Goal: Task Accomplishment & Management: Use online tool/utility

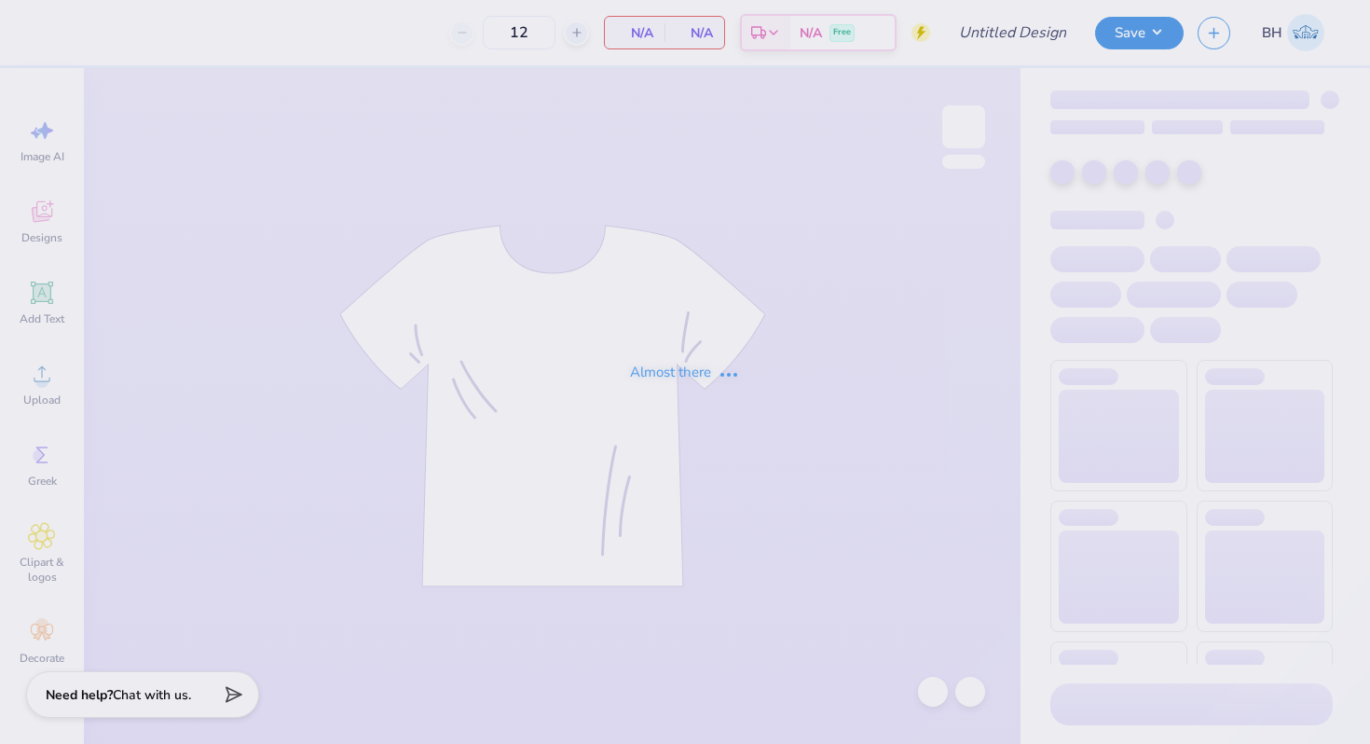
type input "Anchor tank"
type input "20"
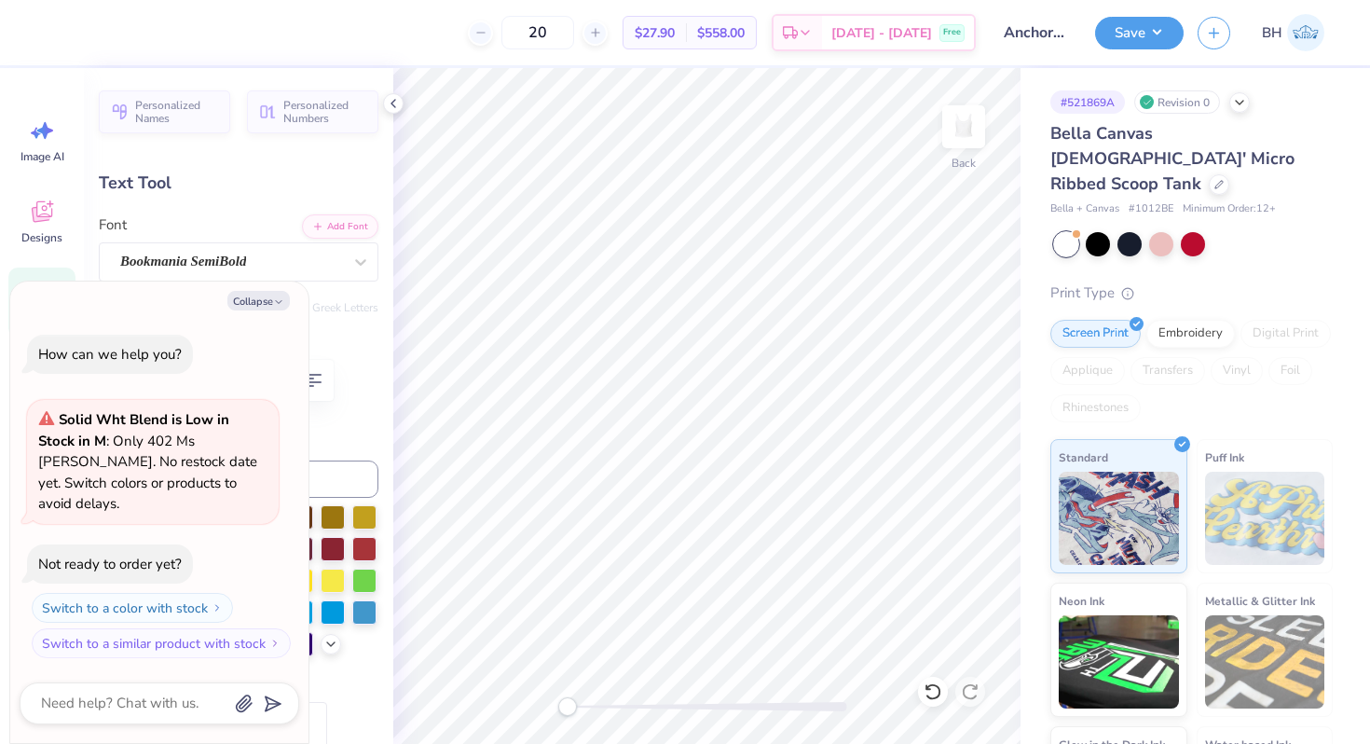
type textarea "x"
type input "2.27"
type input "0.39"
type input "1.90"
type textarea "x"
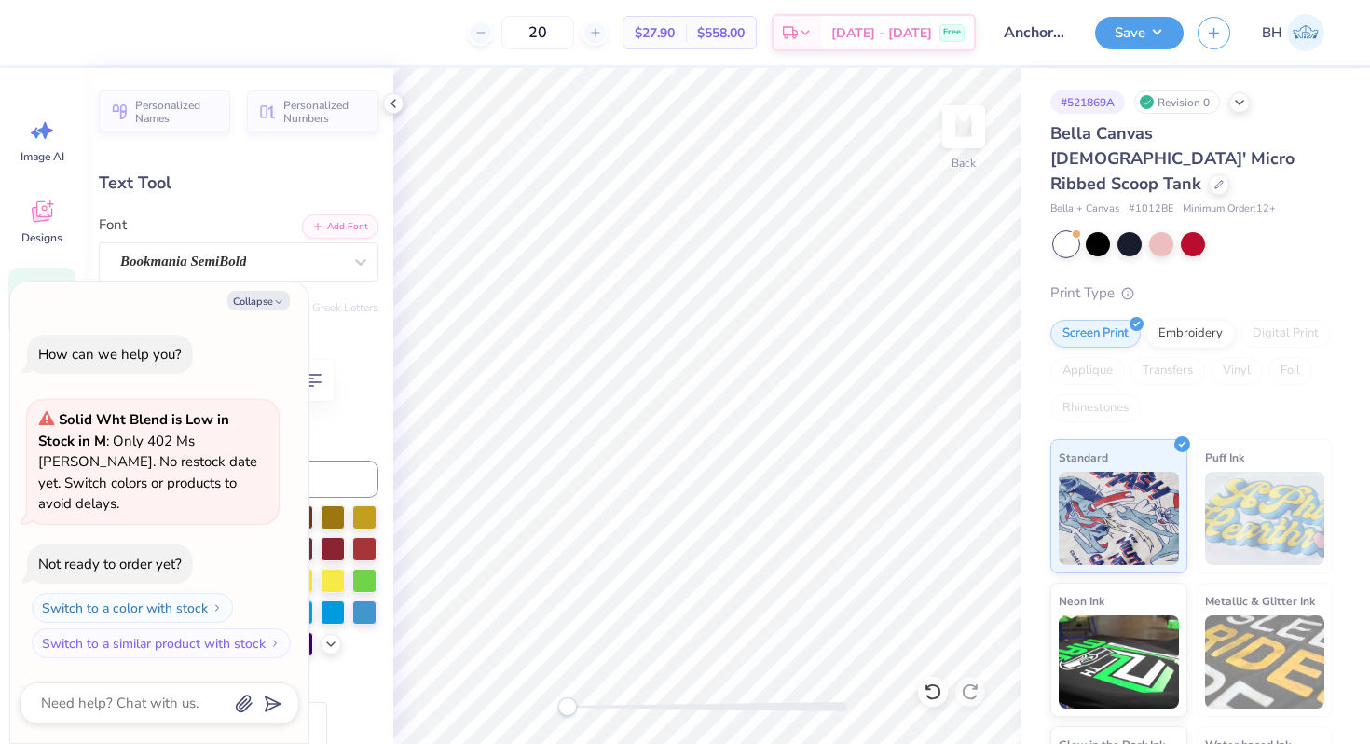
type input "0.75"
type input "0.64"
type input "1.68"
type textarea "x"
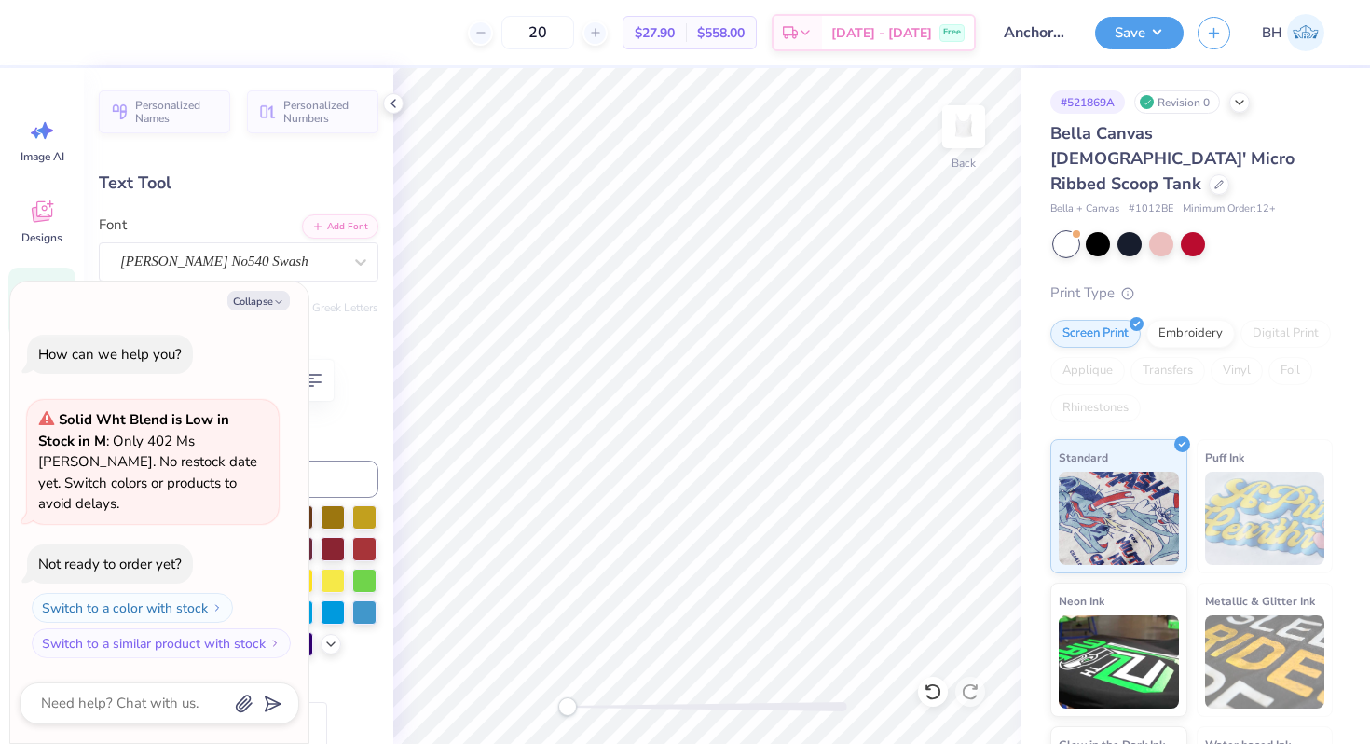
type textarea "P"
type textarea "x"
type textarea "Pi"
type textarea "x"
type textarea "P"
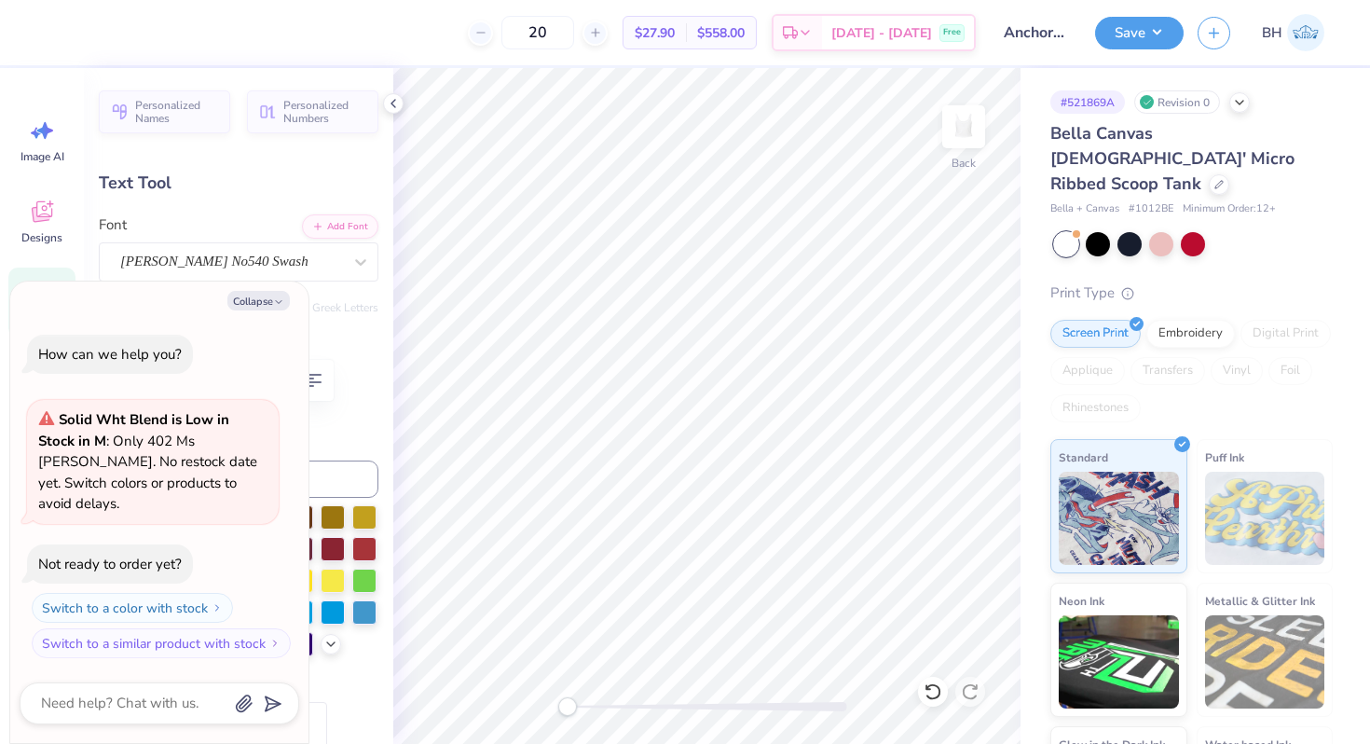
type textarea "x"
type input "1.30"
type input "0.59"
type input "1.70"
type textarea "x"
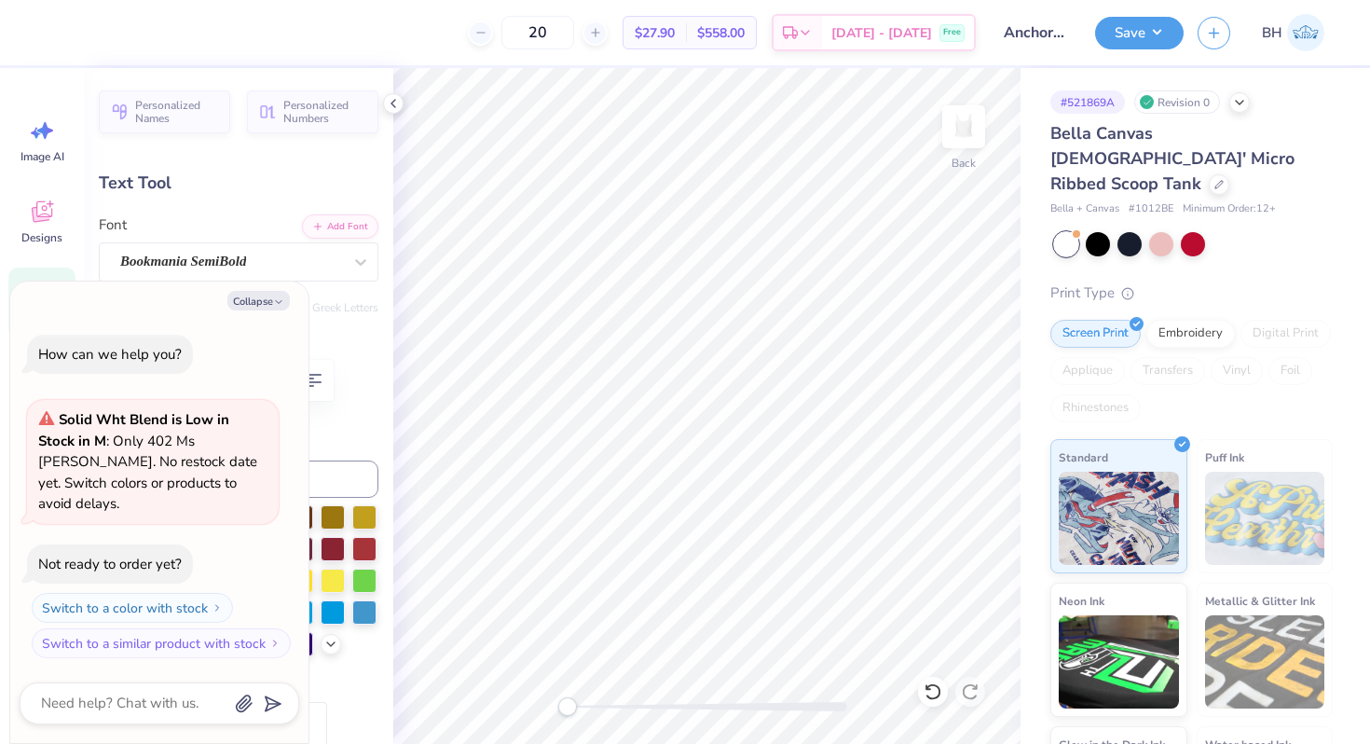
type textarea "I"
type textarea "x"
type textarea "i"
drag, startPoint x: 566, startPoint y: 699, endPoint x: 582, endPoint y: 699, distance: 15.8
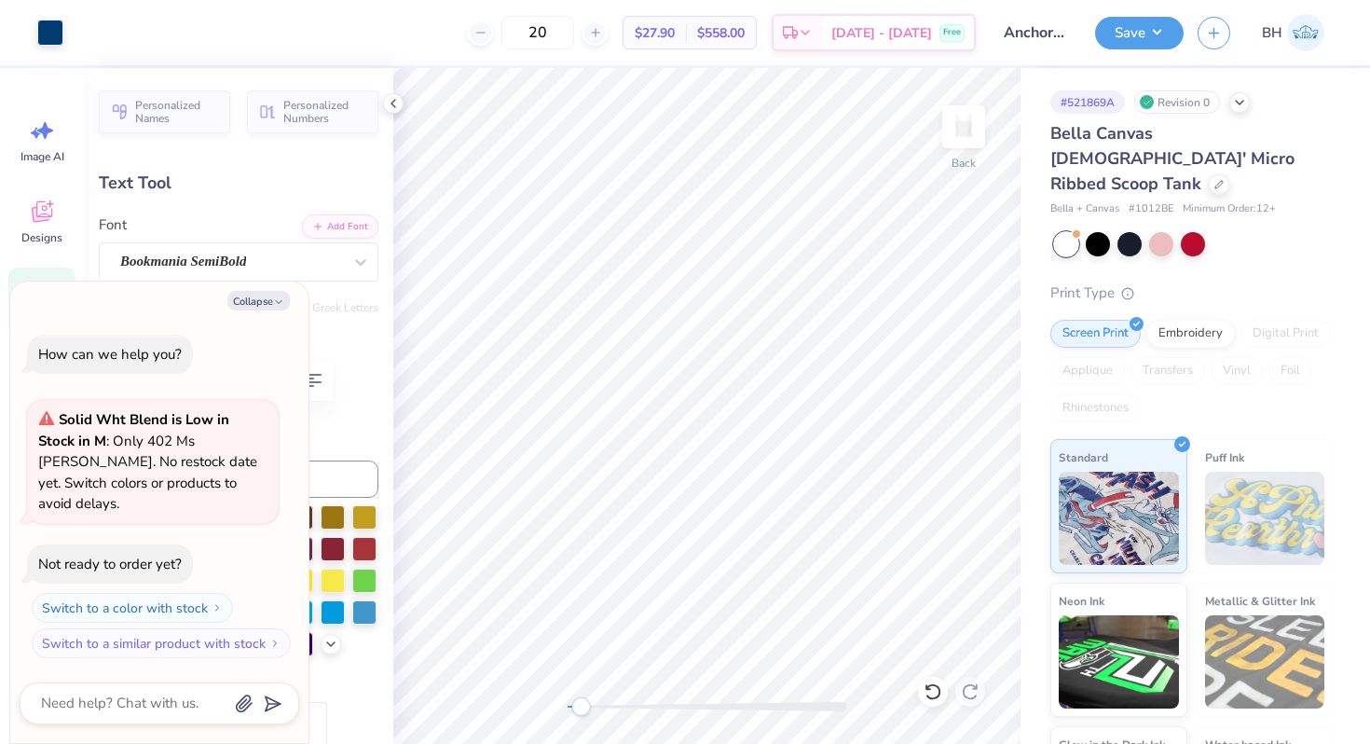
click at [582, 699] on div "Accessibility label" at bounding box center [580, 706] width 19 height 19
type textarea "x"
type input "0.68"
type input "0.64"
type input "1.68"
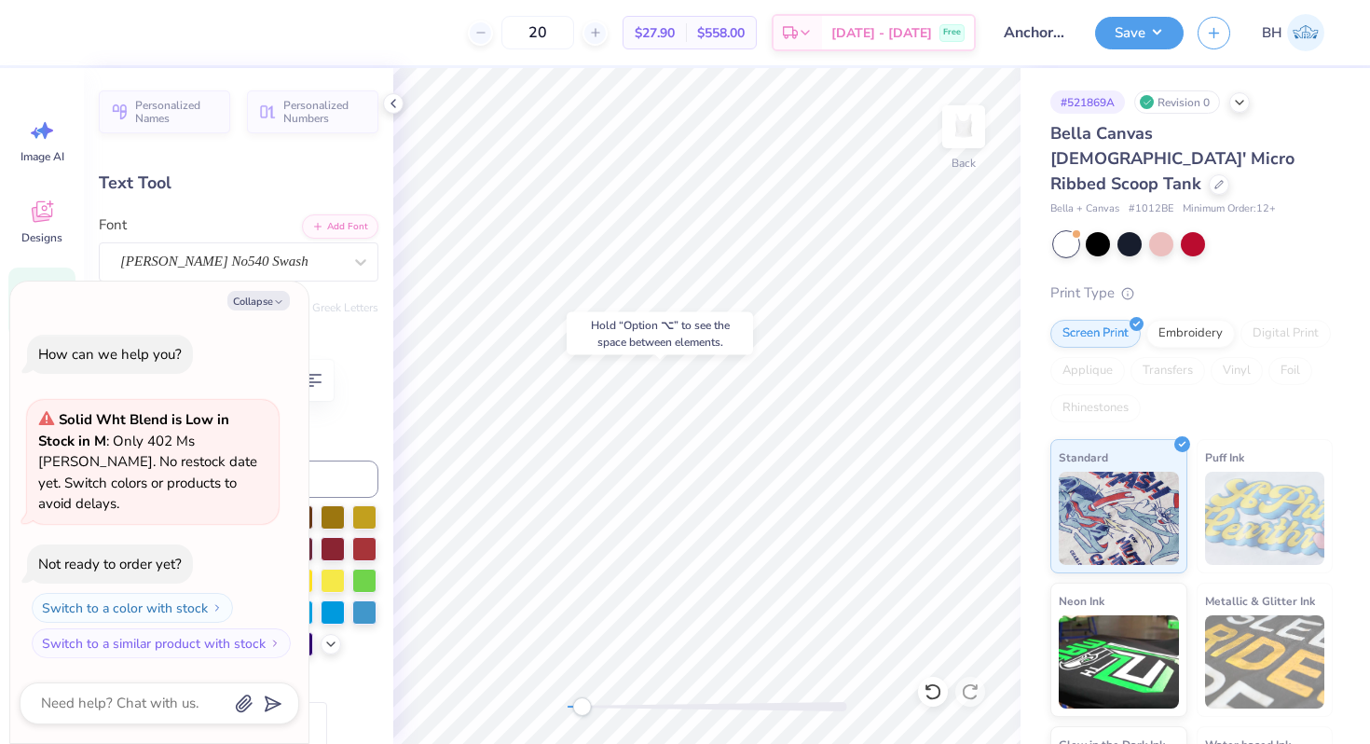
type textarea "x"
type input "0.29"
type input "0.56"
type input "1.72"
type textarea "x"
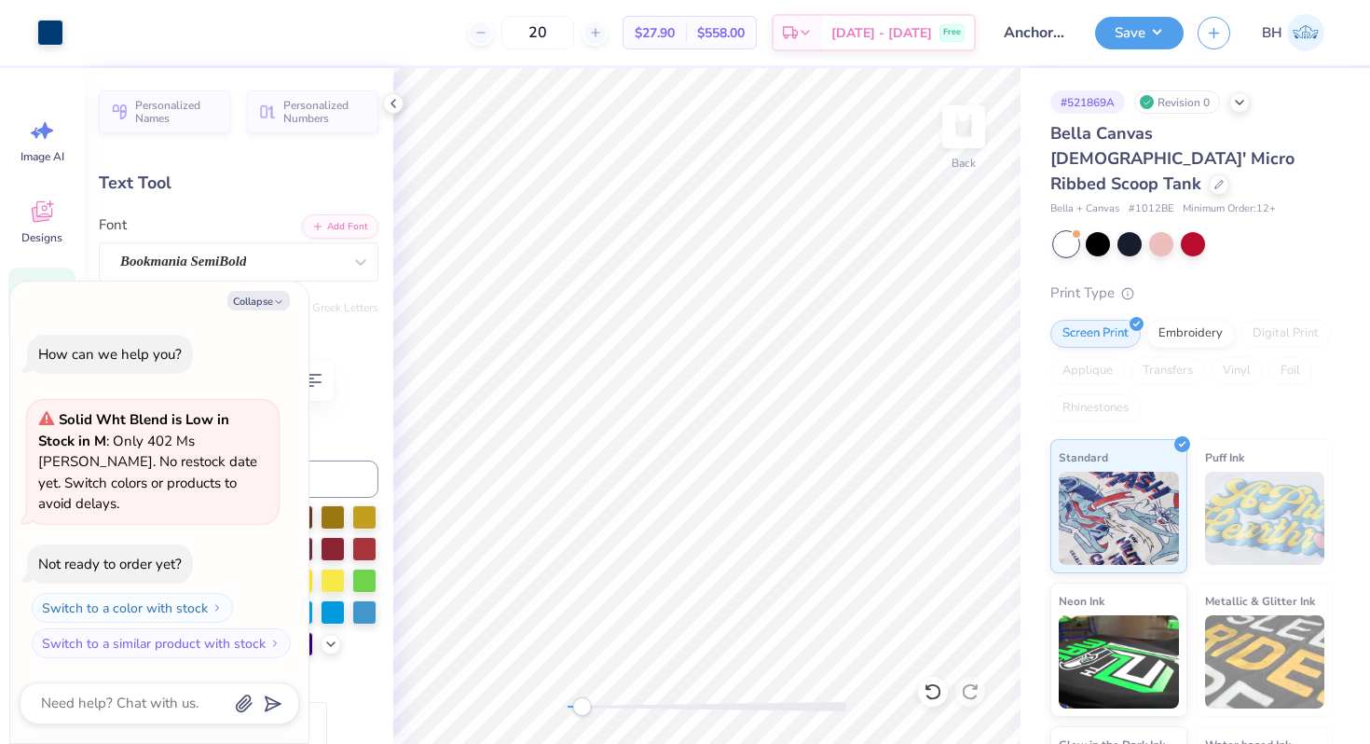
type input "2.27"
type input "0.39"
type input "1.90"
type textarea "x"
type textarea "e"
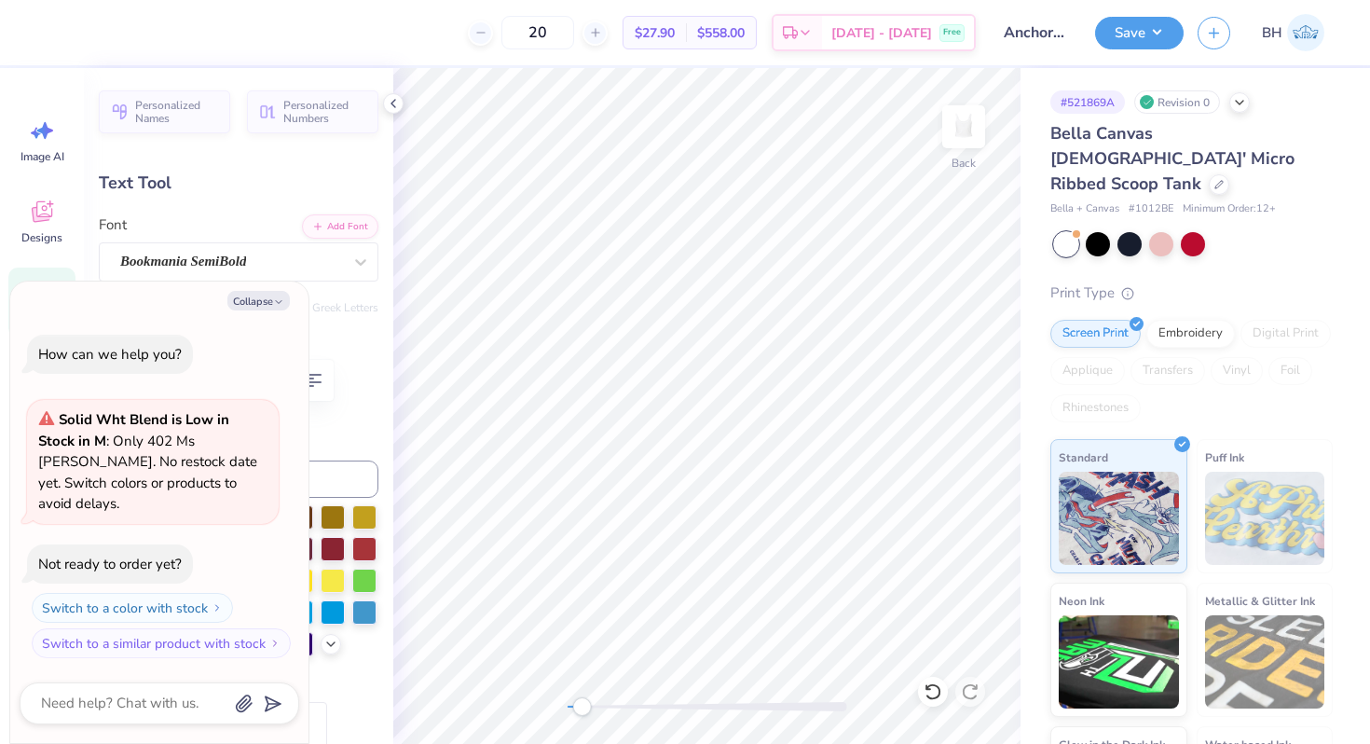
type textarea "x"
type textarea "et"
type textarea "x"
type textarea "eta"
type textarea "x"
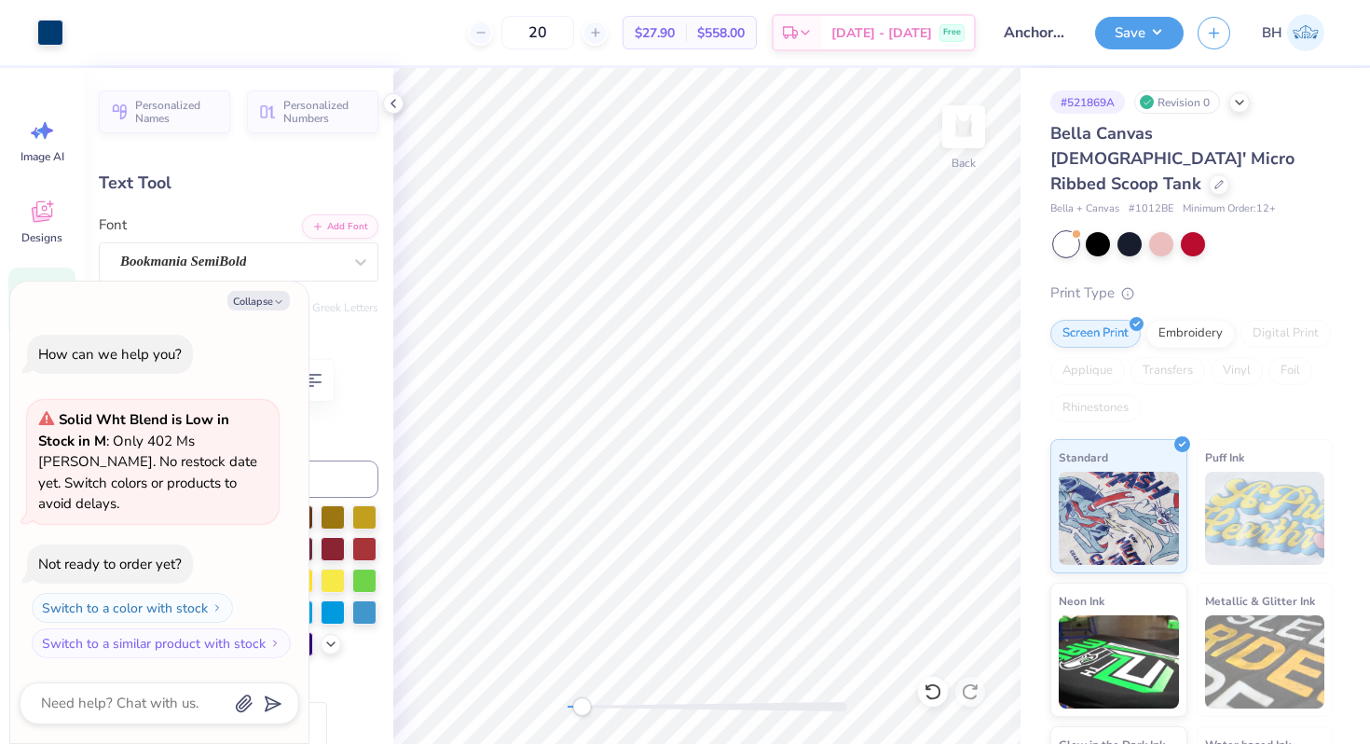
type input "0.62"
type input "0.84"
type input "1.58"
type textarea "x"
type textarea "GB"
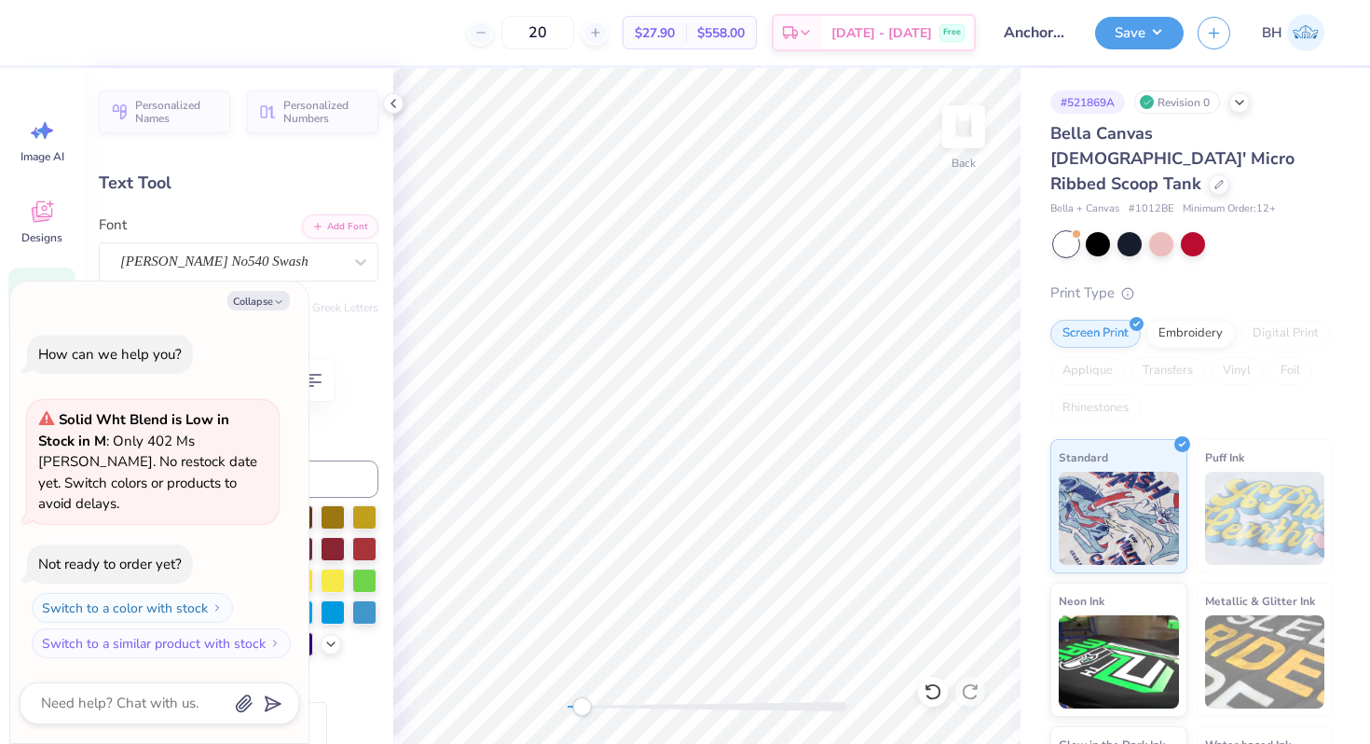
type textarea "x"
type textarea "G"
type textarea "x"
type textarea "B"
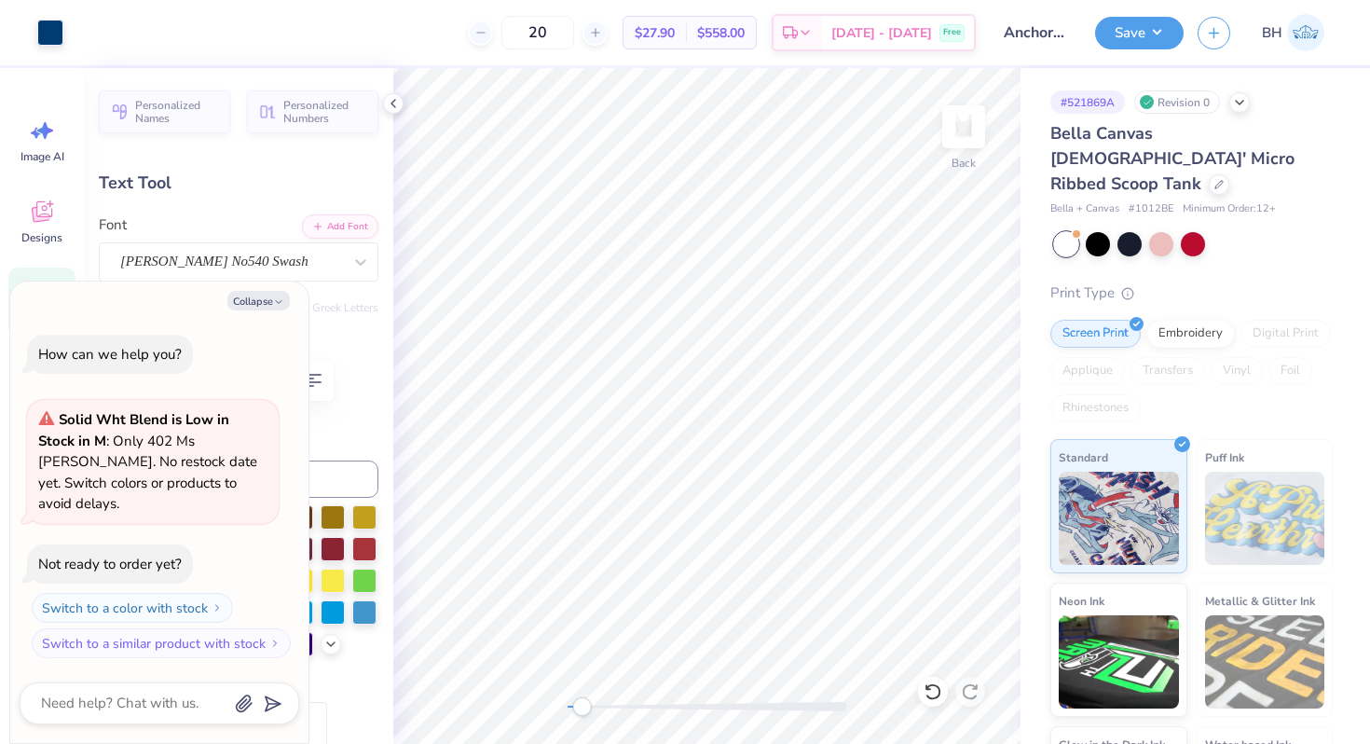
type textarea "x"
type input "1.06"
type input "0.50"
type input "1.85"
click at [645, 694] on div "Back" at bounding box center [706, 406] width 627 height 676
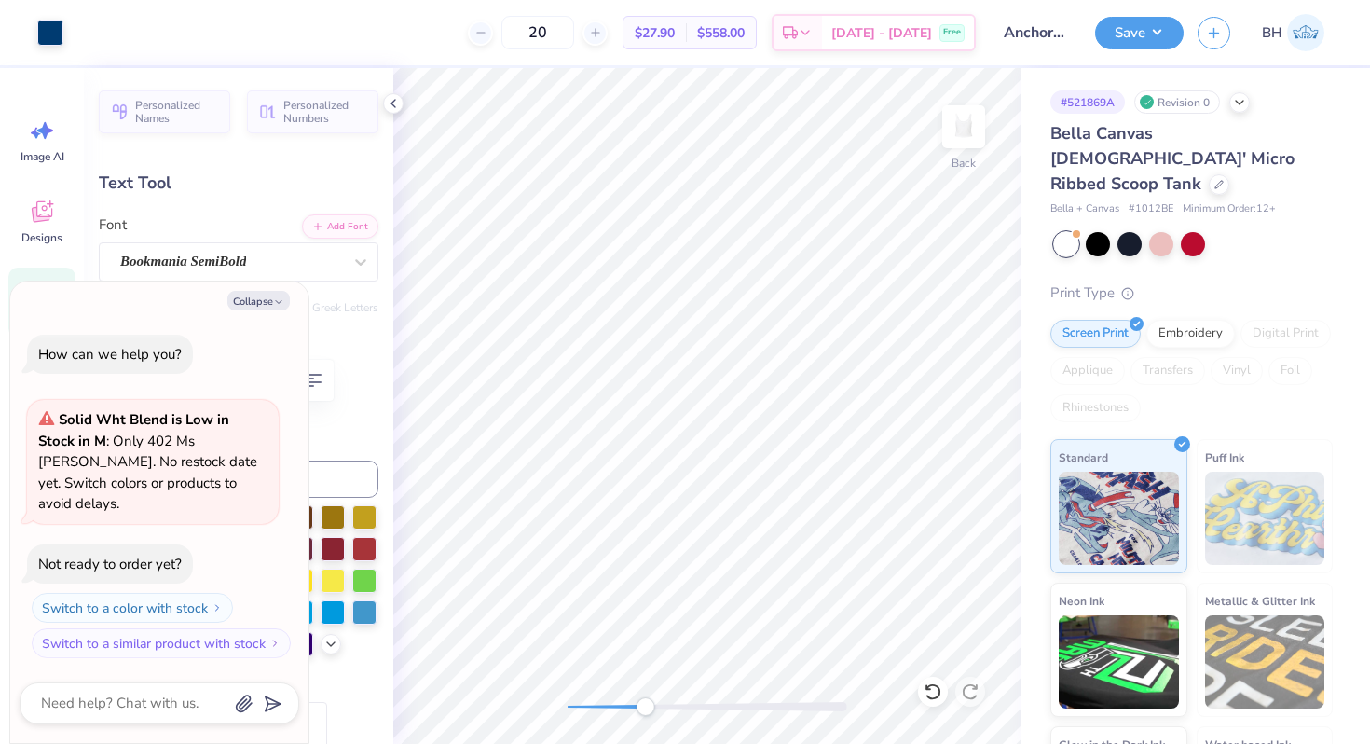
type textarea "x"
type input "1.75"
type textarea "x"
type input "0.29"
type input "0.56"
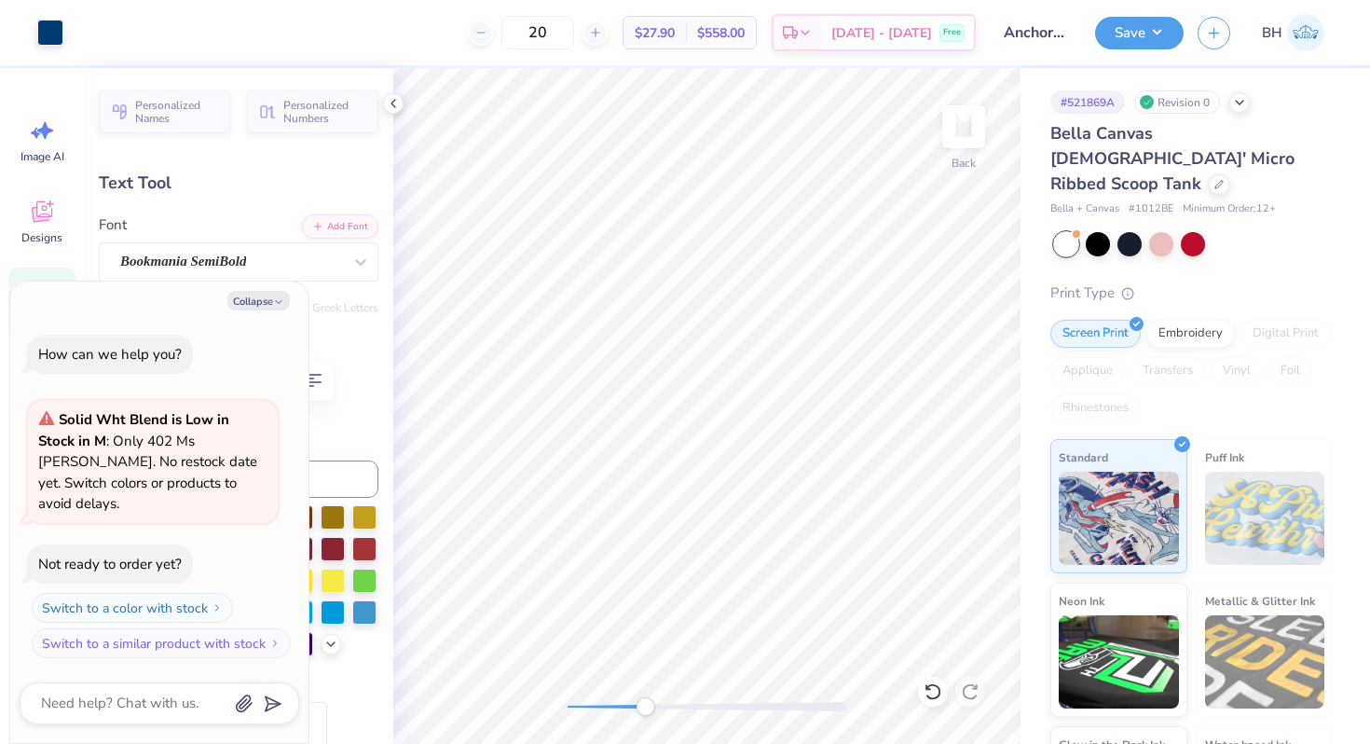
type input "1.72"
type textarea "x"
type input "0.68"
type input "0.64"
type input "1.68"
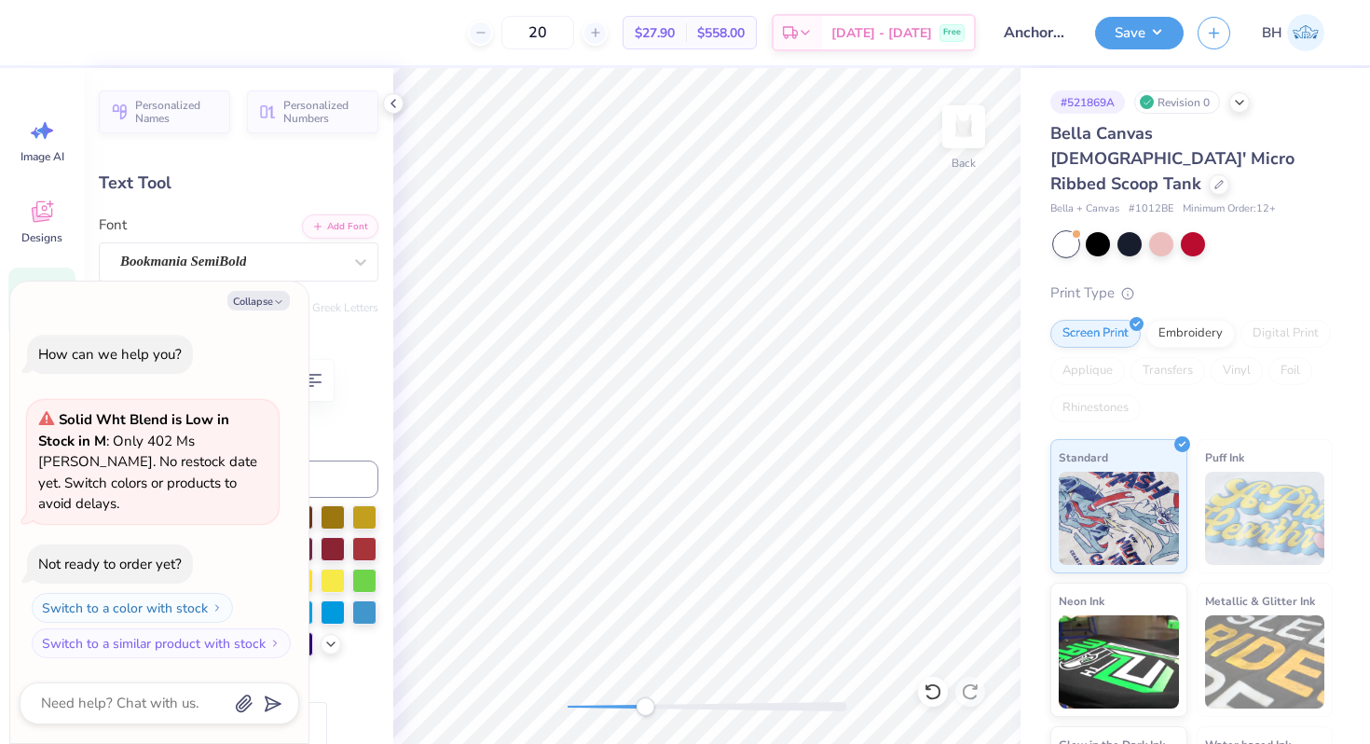
click at [653, 707] on div "Accessibility label" at bounding box center [645, 706] width 19 height 19
drag, startPoint x: 653, startPoint y: 707, endPoint x: 681, endPoint y: 696, distance: 29.8
click at [667, 697] on div "Accessibility label" at bounding box center [657, 706] width 19 height 19
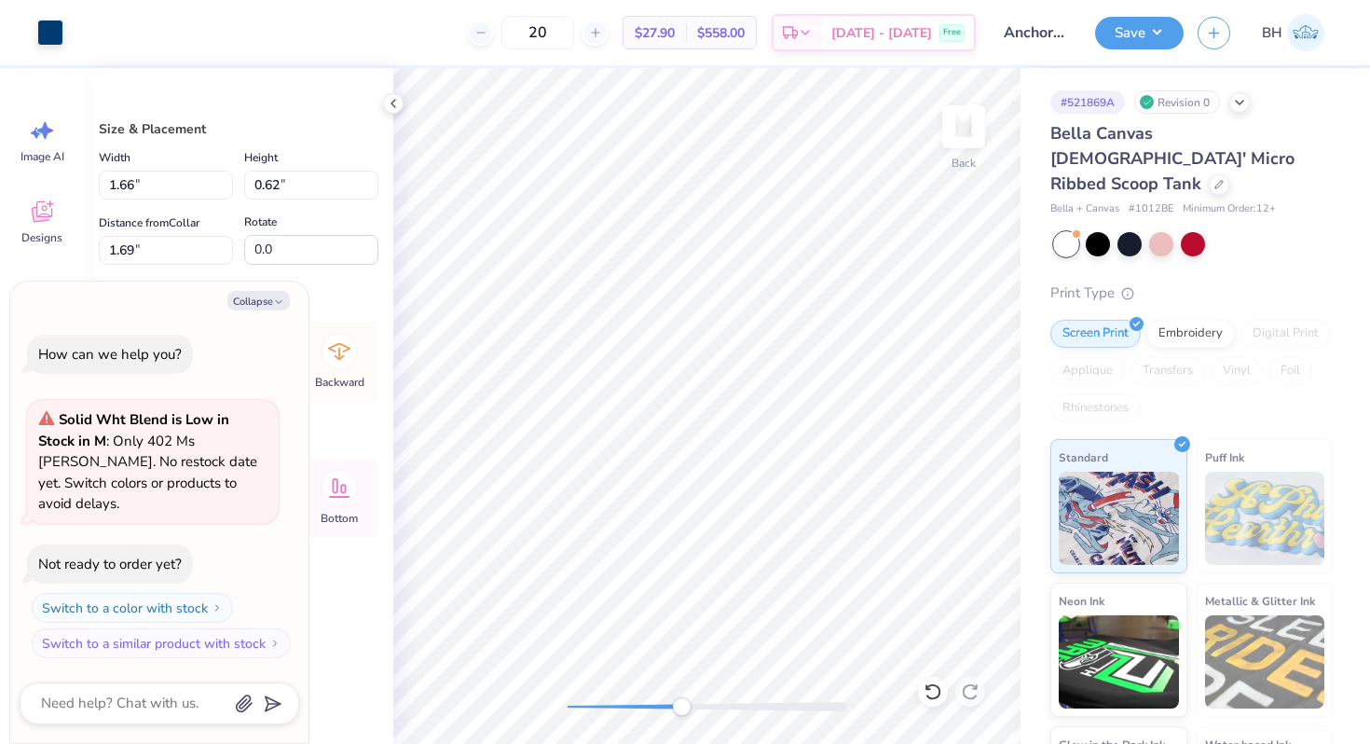
type textarea "x"
type input "1.72"
drag, startPoint x: 690, startPoint y: 705, endPoint x: 626, endPoint y: 702, distance: 63.5
click at [626, 702] on div "Accessibility label" at bounding box center [634, 706] width 19 height 19
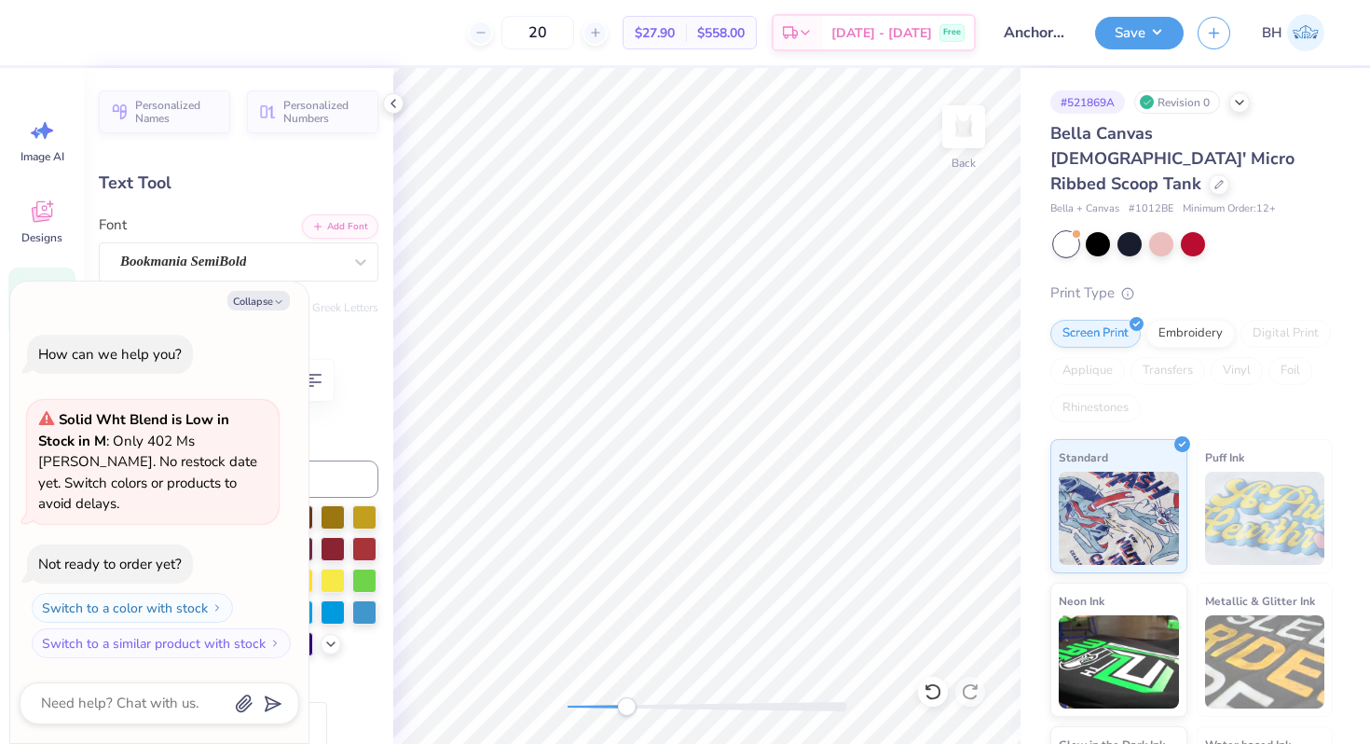
type textarea "x"
type textarea "h"
type textarea "x"
type textarea "hi"
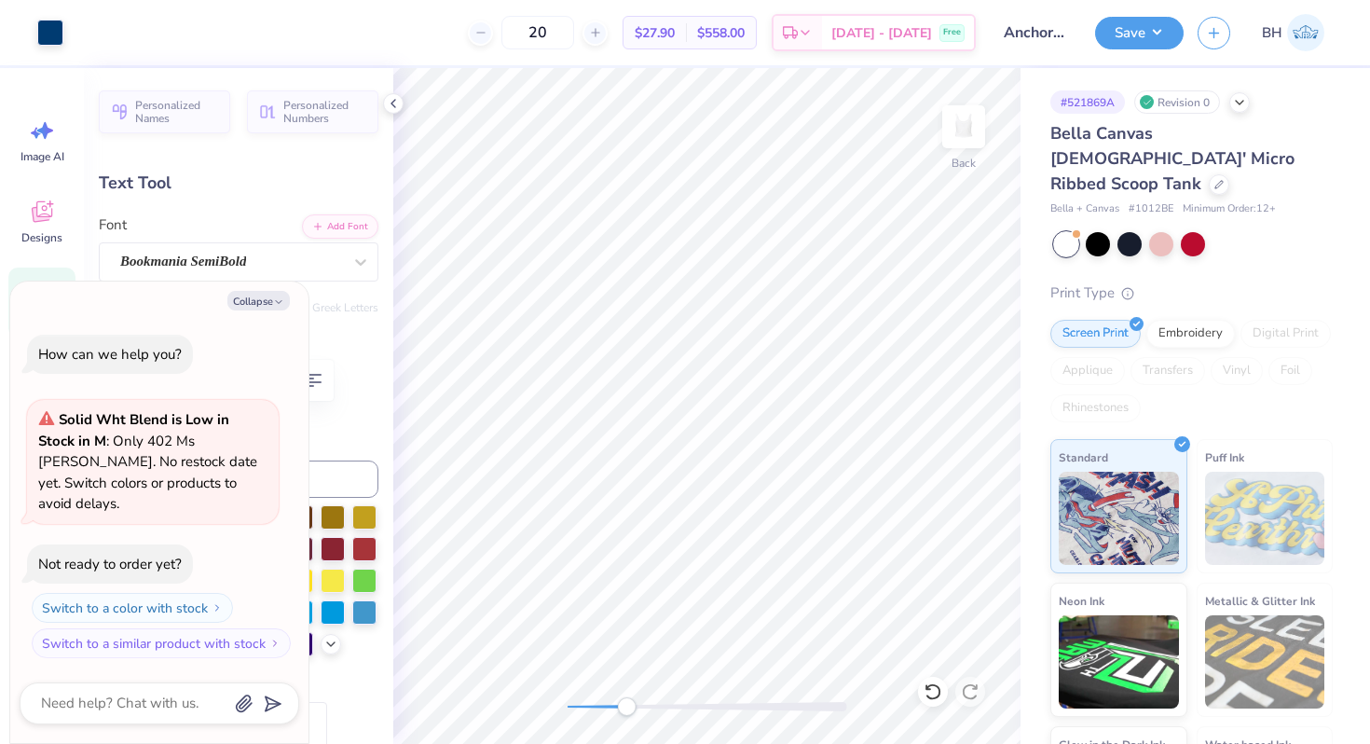
type textarea "x"
type input "0.76"
type input "0.58"
type input "1.75"
click at [675, 695] on div "Back" at bounding box center [706, 406] width 627 height 676
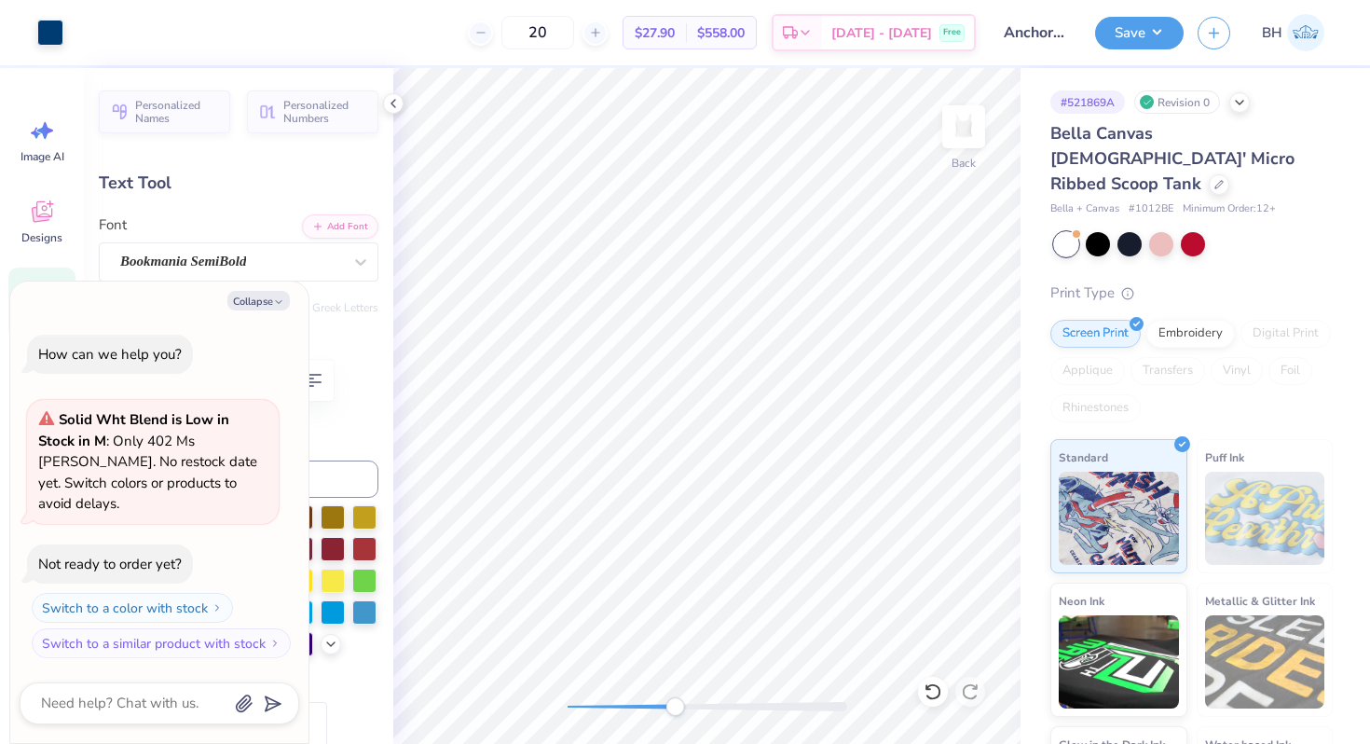
type textarea "x"
type input "1.71"
type textarea "x"
type input "1.77"
drag, startPoint x: 680, startPoint y: 705, endPoint x: 598, endPoint y: 705, distance: 82.0
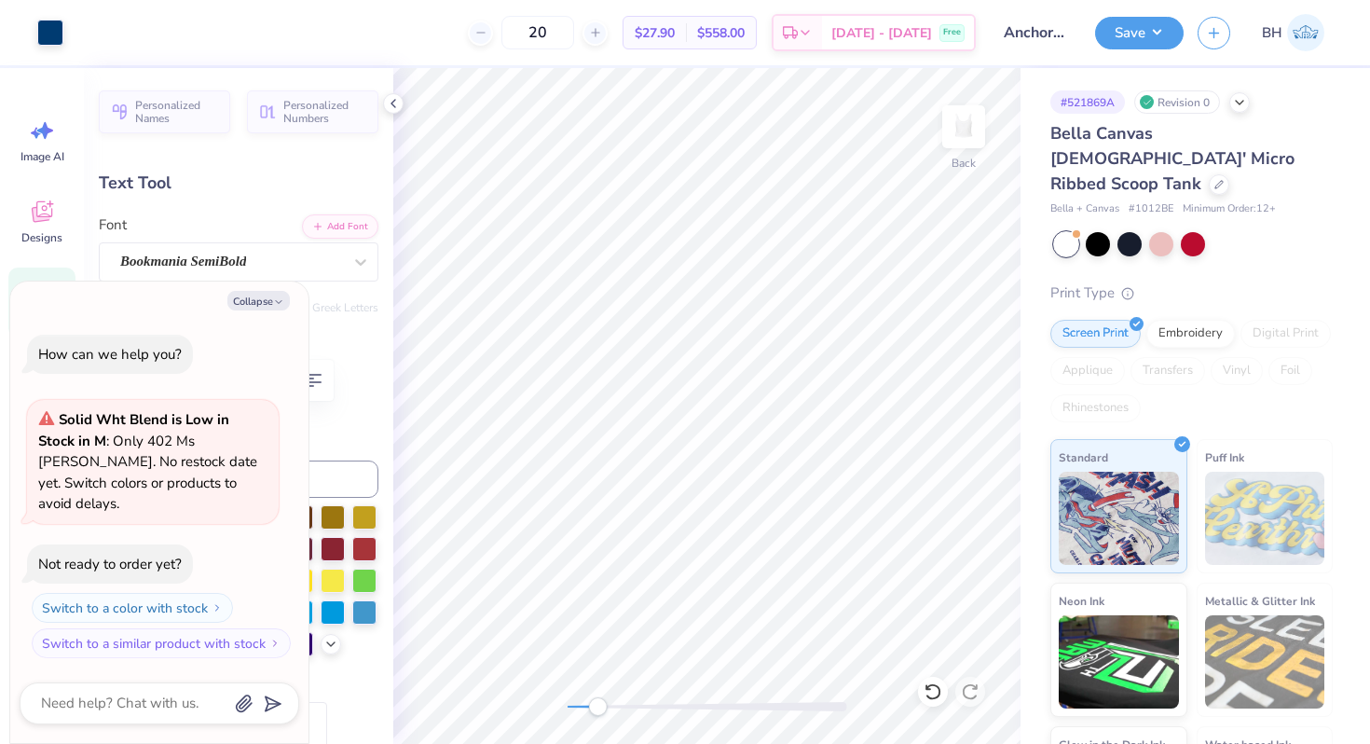
click at [598, 705] on div "Accessibility label" at bounding box center [597, 706] width 19 height 19
click at [528, 689] on div "Back" at bounding box center [706, 406] width 627 height 676
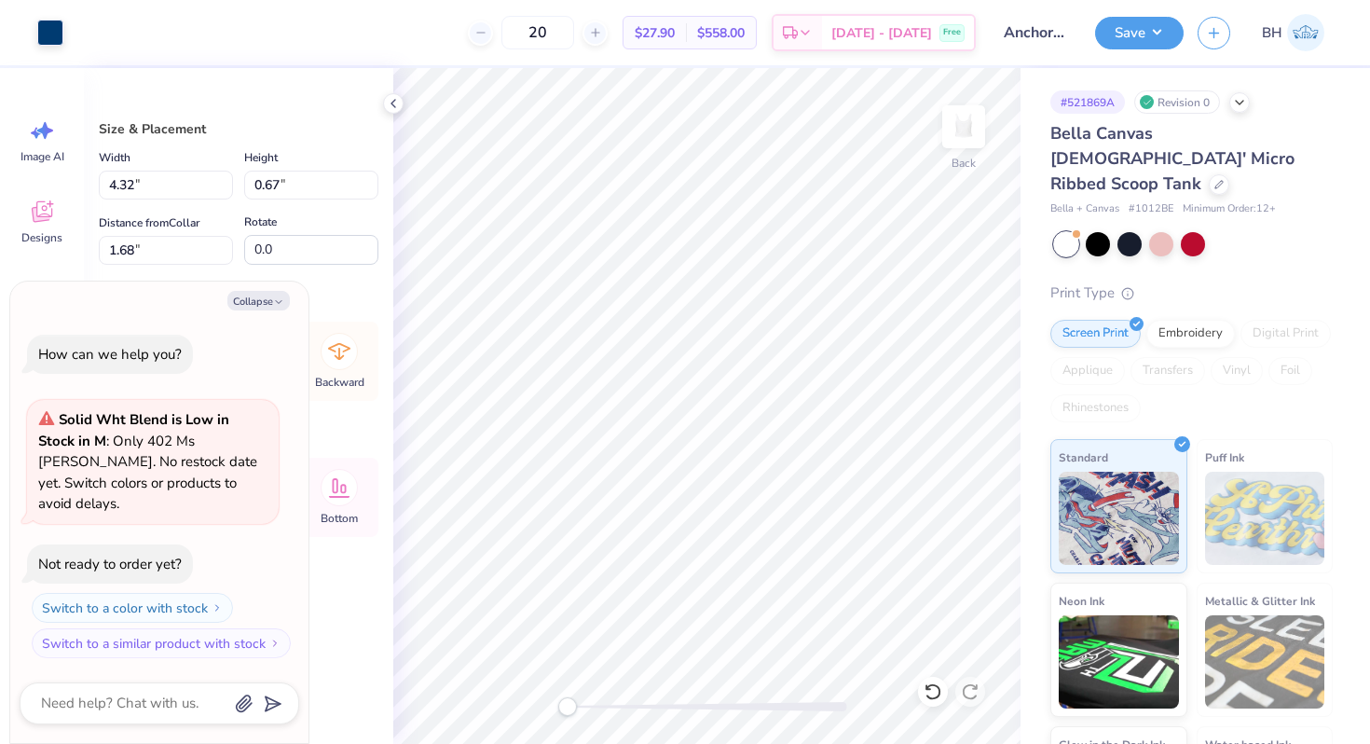
type textarea "x"
type input "1.67"
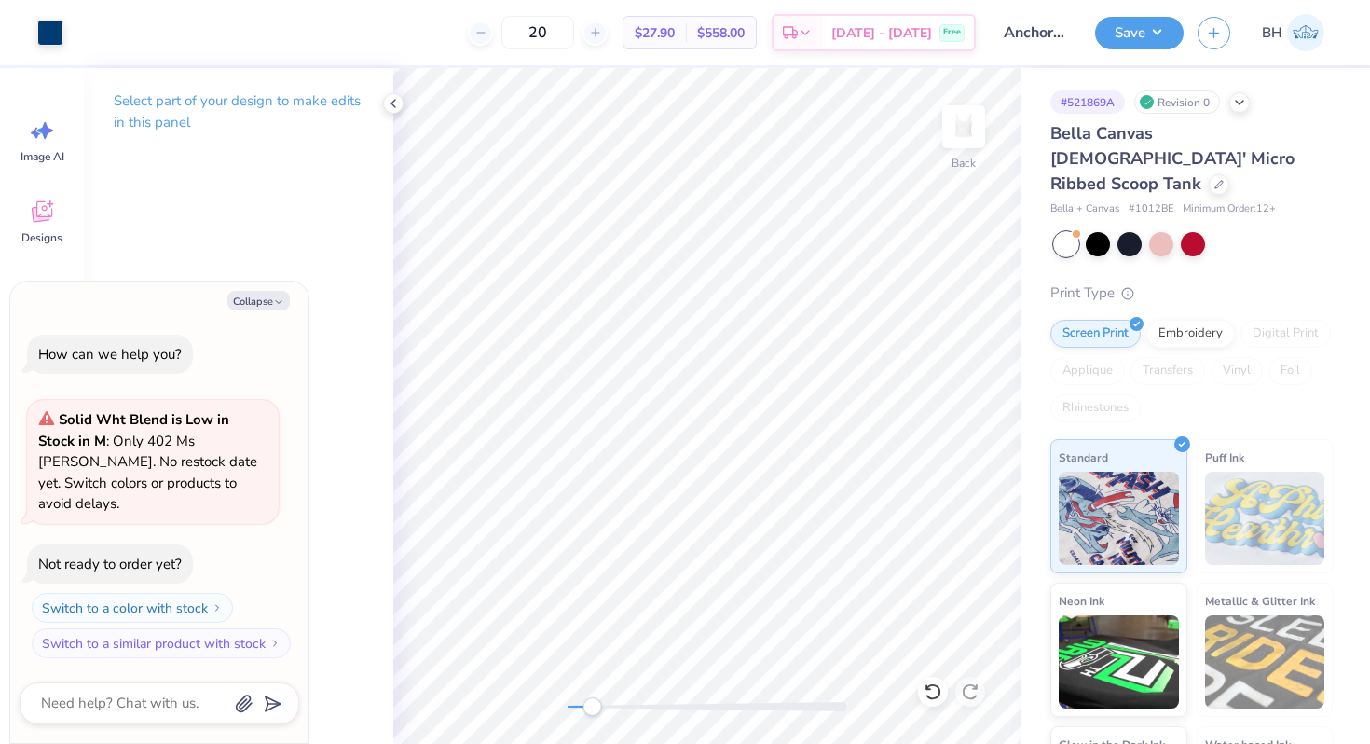
click at [660, 695] on div "Back" at bounding box center [706, 406] width 627 height 676
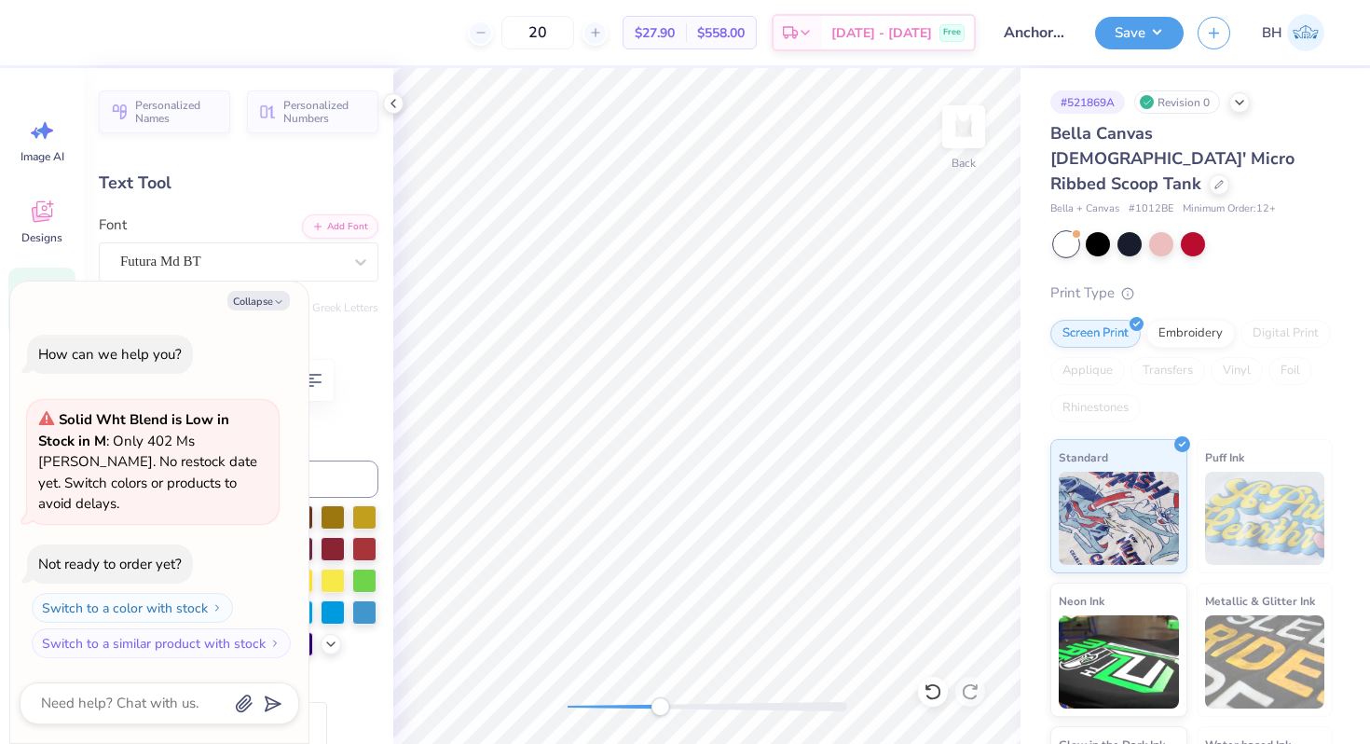
type textarea "x"
type textarea "SINCE 187"
type textarea "x"
type textarea "SINCE 18"
type textarea "x"
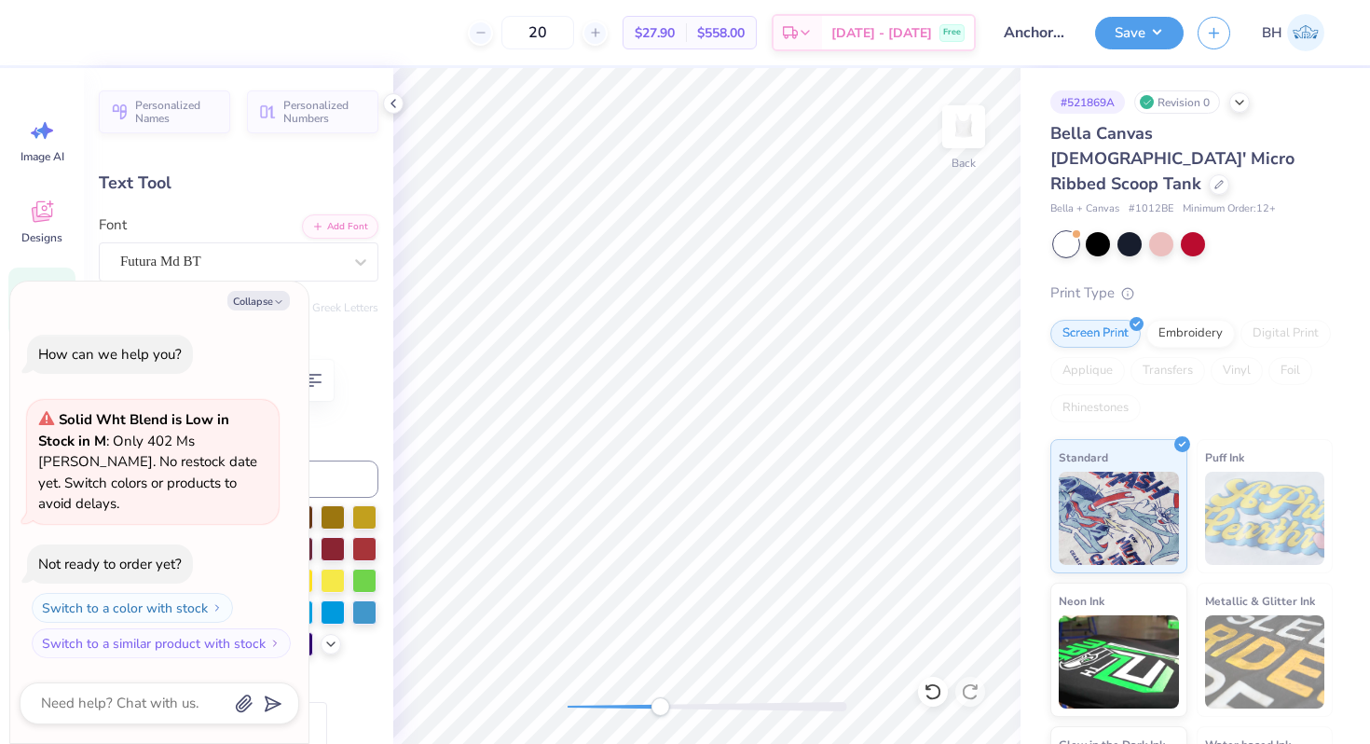
type textarea "SINCE [DATE]"
type textarea "x"
type textarea "SINCE 18667"
type textarea "x"
type textarea "SINCE [DATE]"
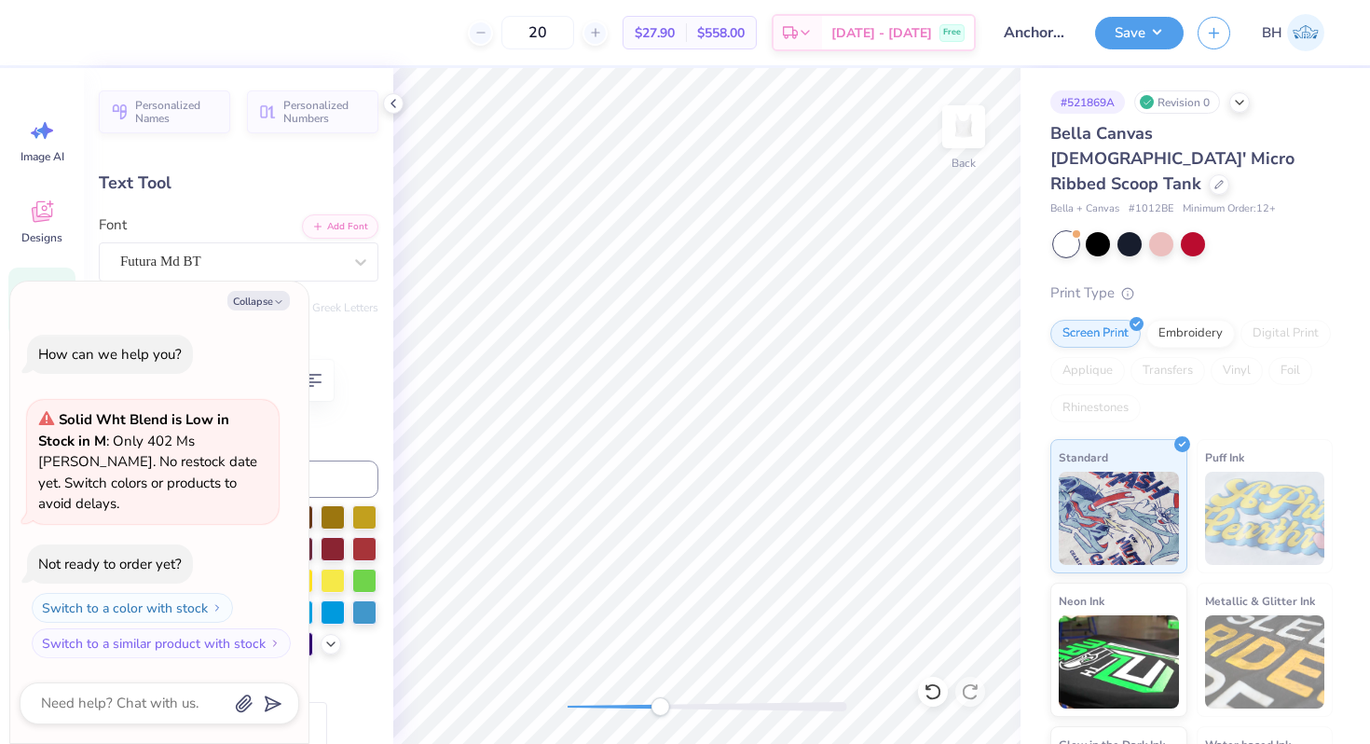
type textarea "x"
type textarea "SINCE 186"
type textarea "x"
type textarea "SINCE [DATE]"
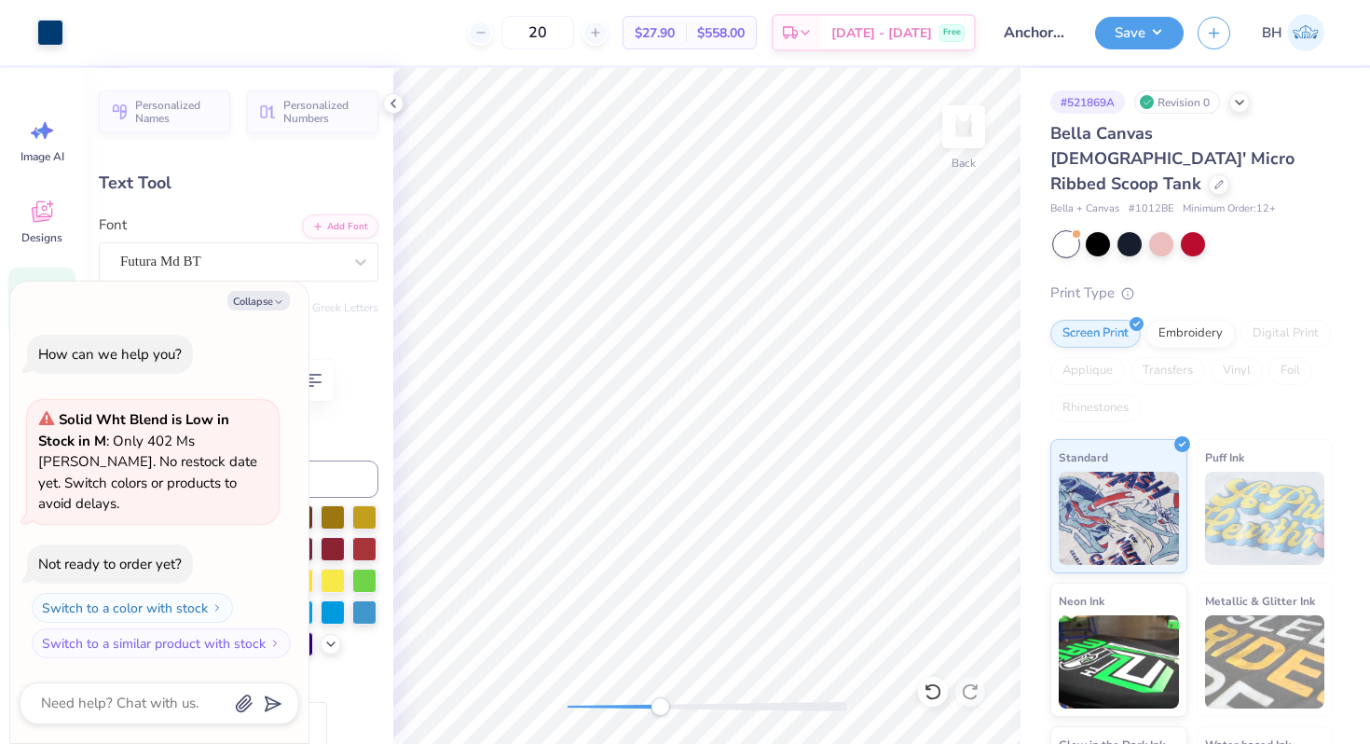
click at [274, 336] on div "Collapse How can we help you? Solid Wht Blend is Low in Stock in M : Only 402 M…" at bounding box center [159, 513] width 298 height 462
click at [263, 310] on button "Collapse" at bounding box center [258, 301] width 62 height 20
type textarea "x"
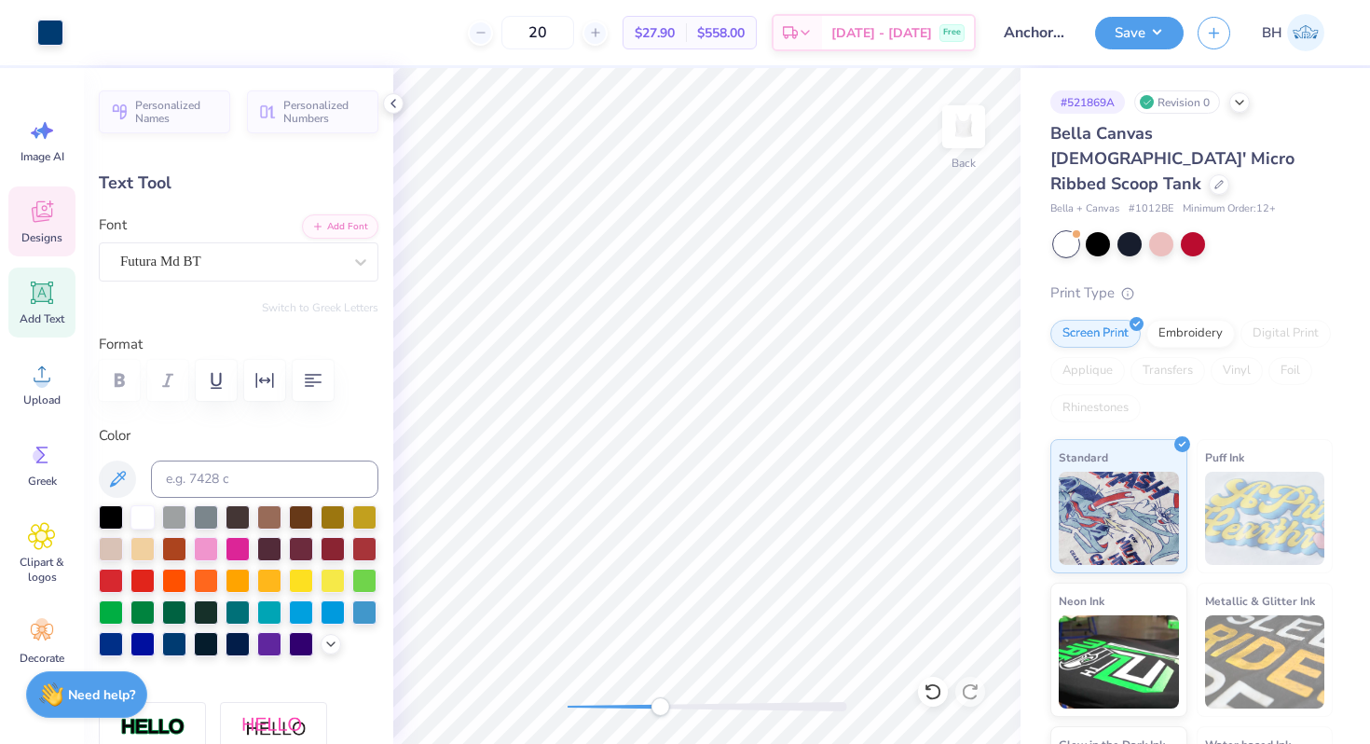
click at [48, 233] on span "Designs" at bounding box center [41, 237] width 41 height 15
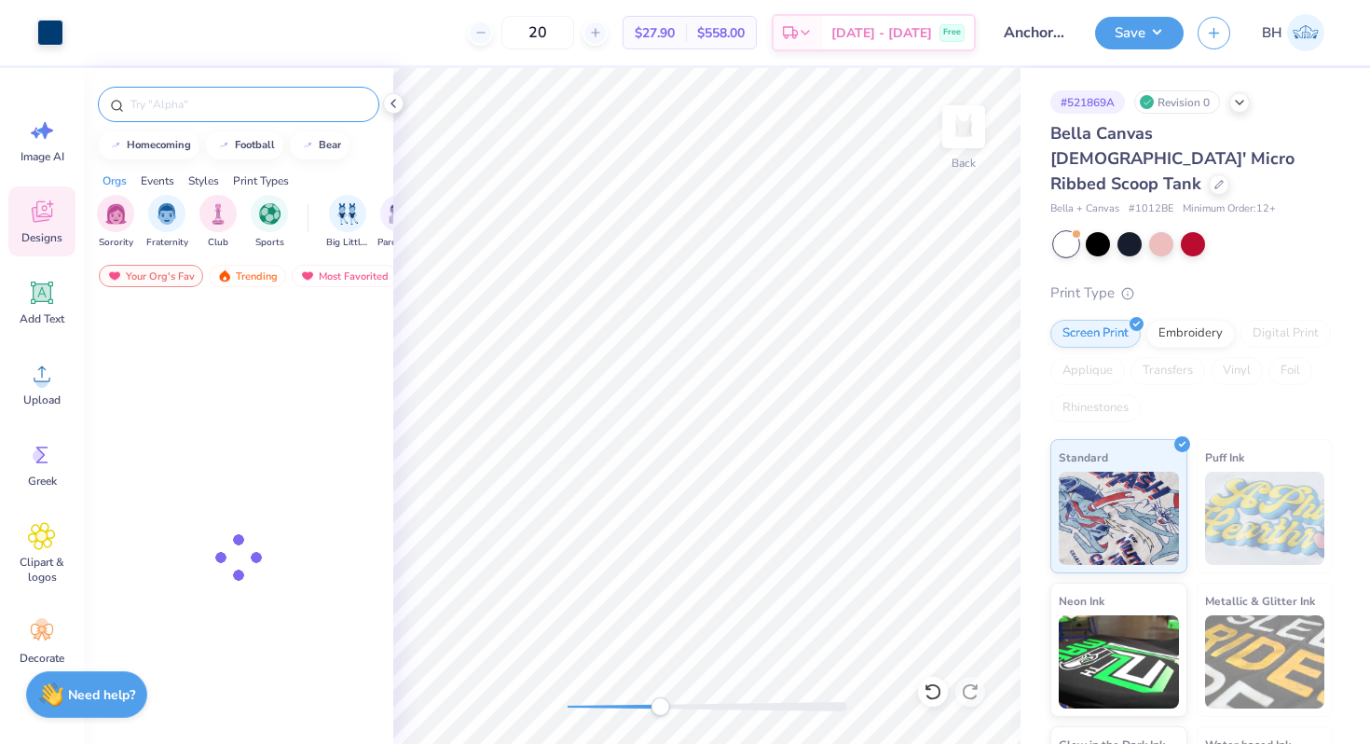
click at [199, 109] on input "text" at bounding box center [248, 104] width 239 height 19
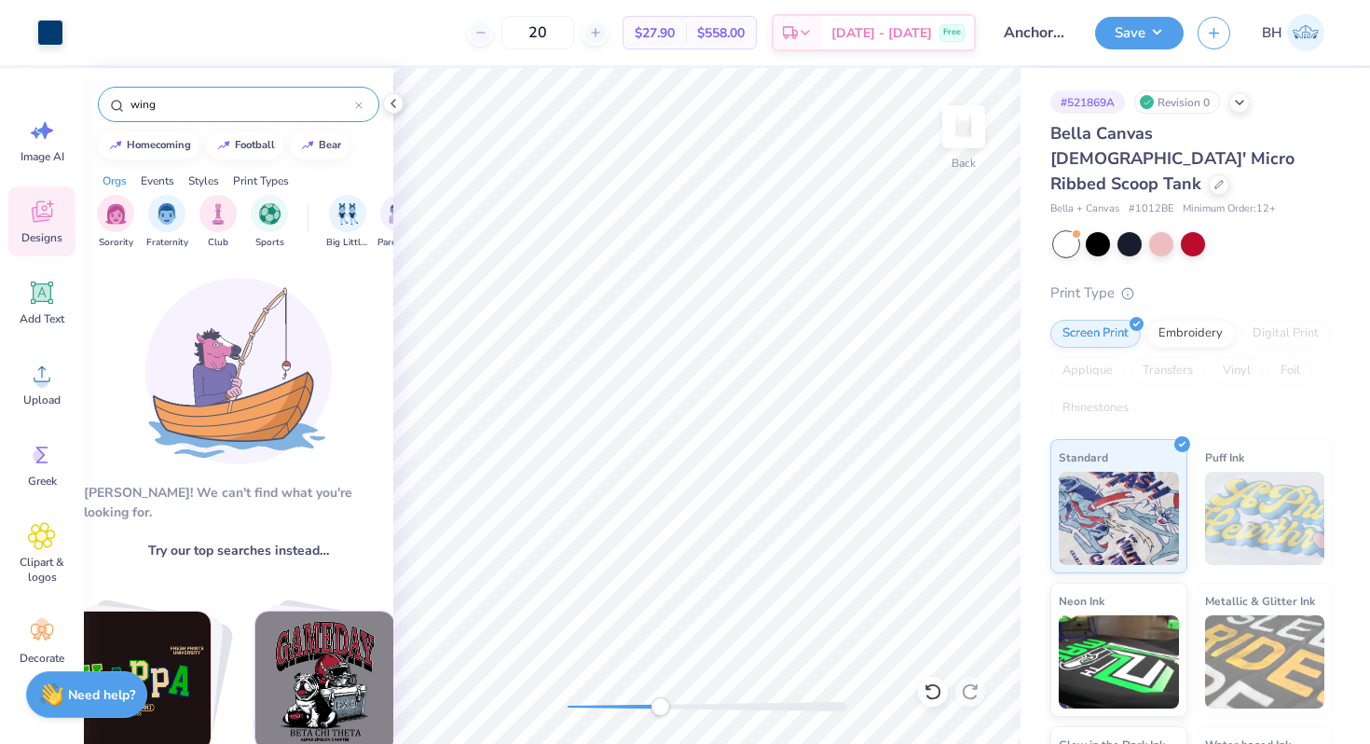
type input "wing"
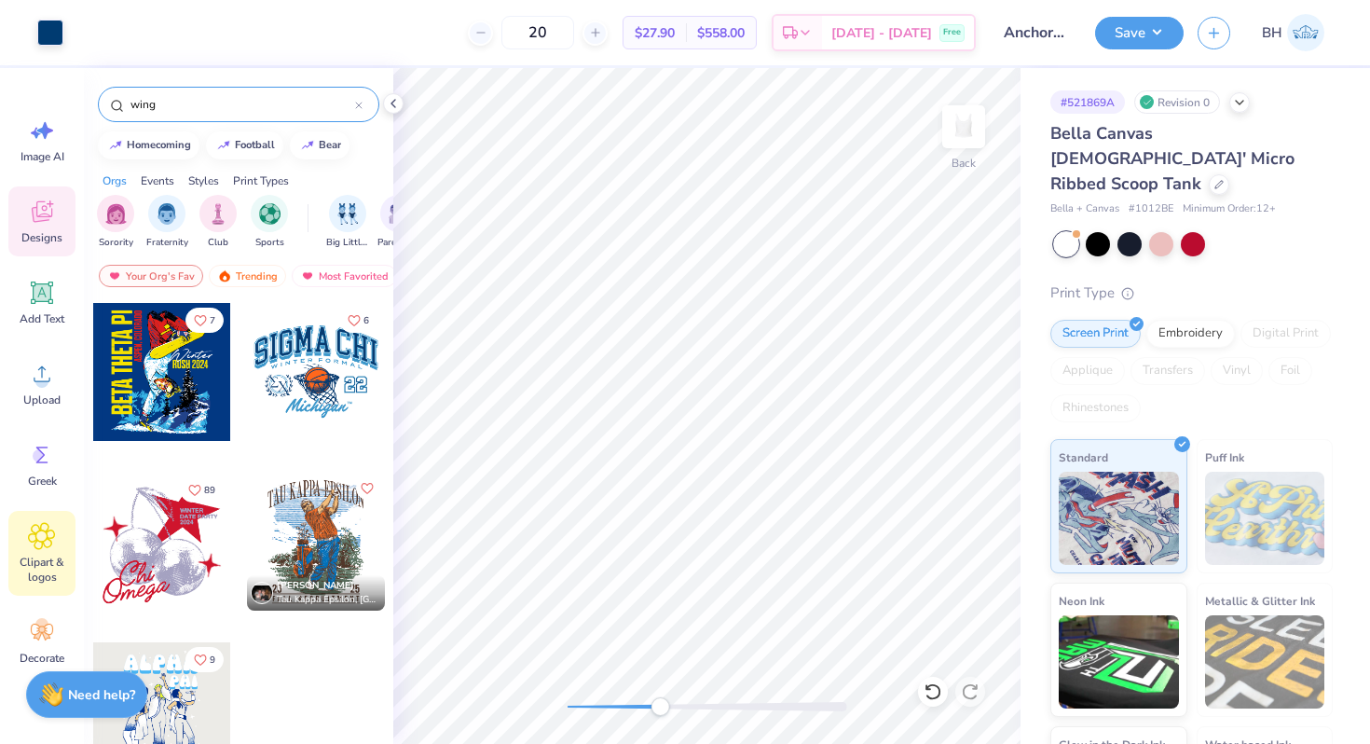
click at [58, 546] on div "Clipart & logos" at bounding box center [41, 553] width 67 height 85
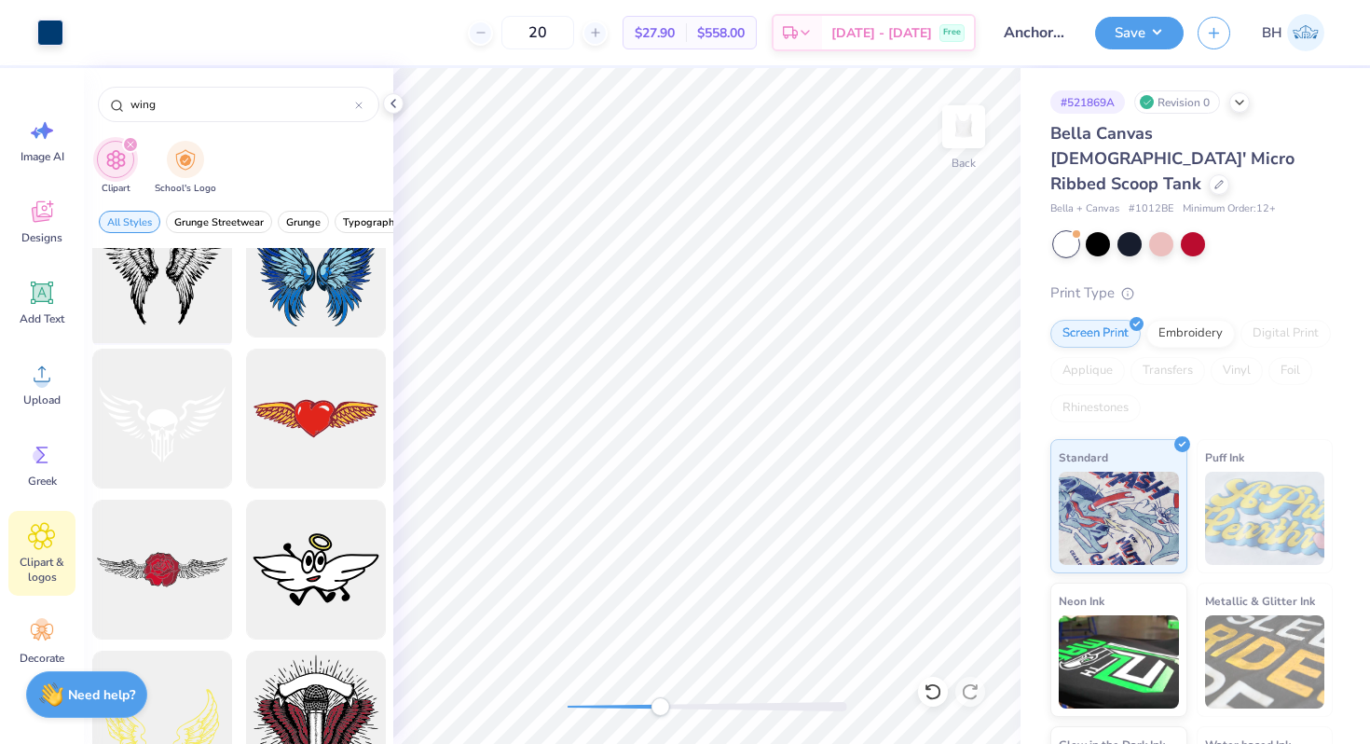
scroll to position [0, 0]
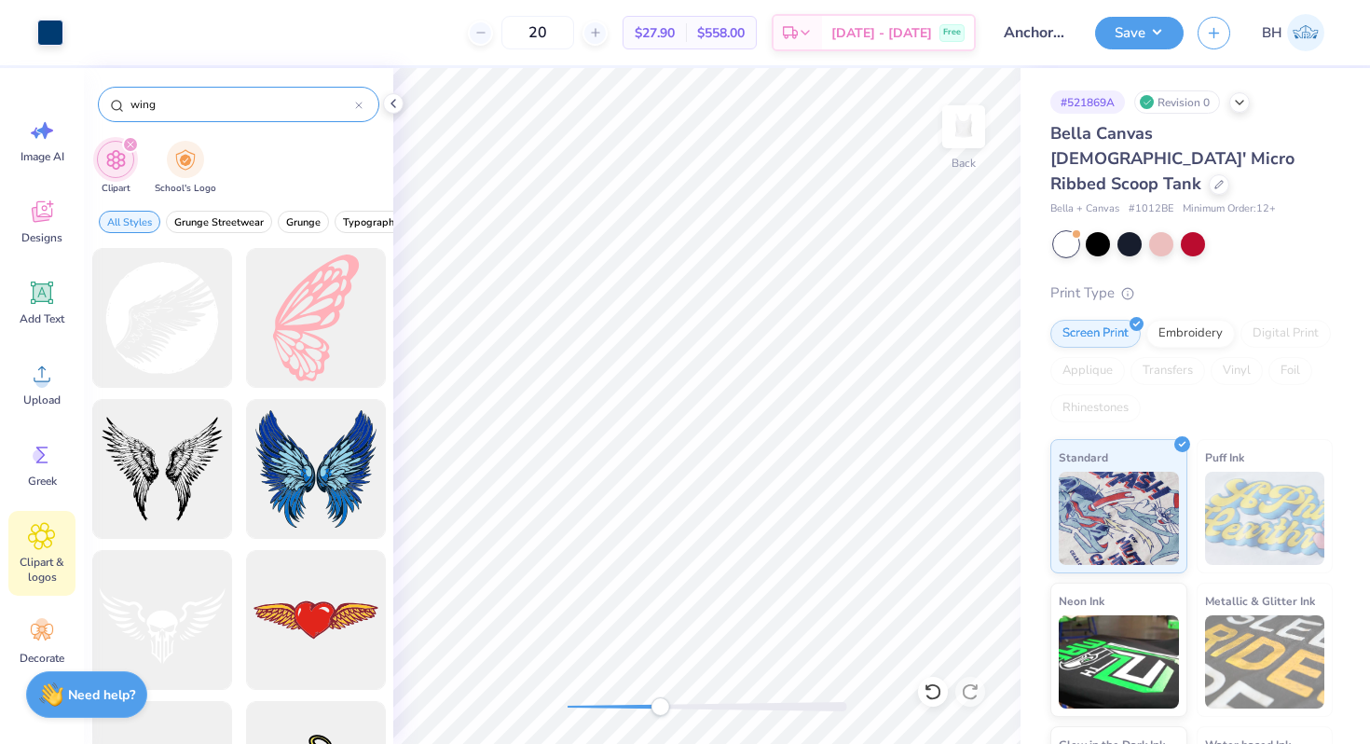
click at [164, 113] on input "wing" at bounding box center [242, 104] width 227 height 19
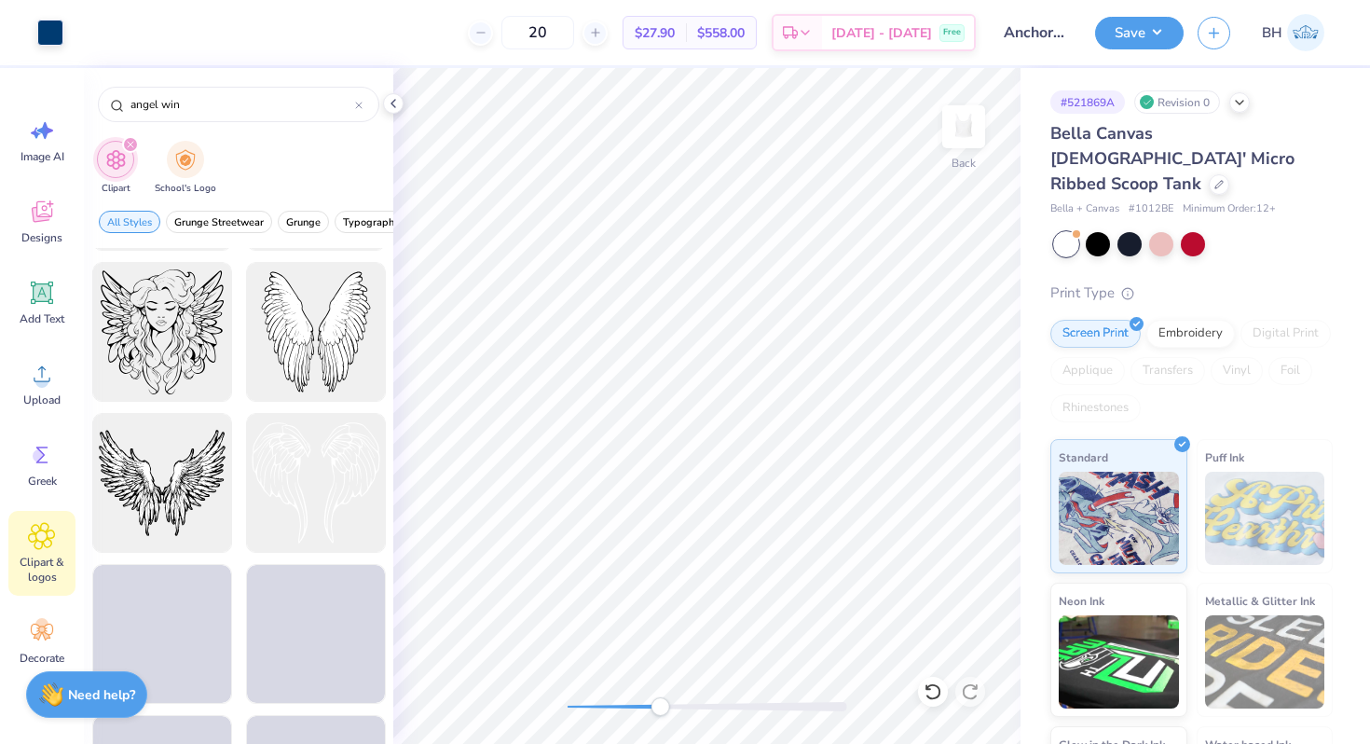
scroll to position [1203, 0]
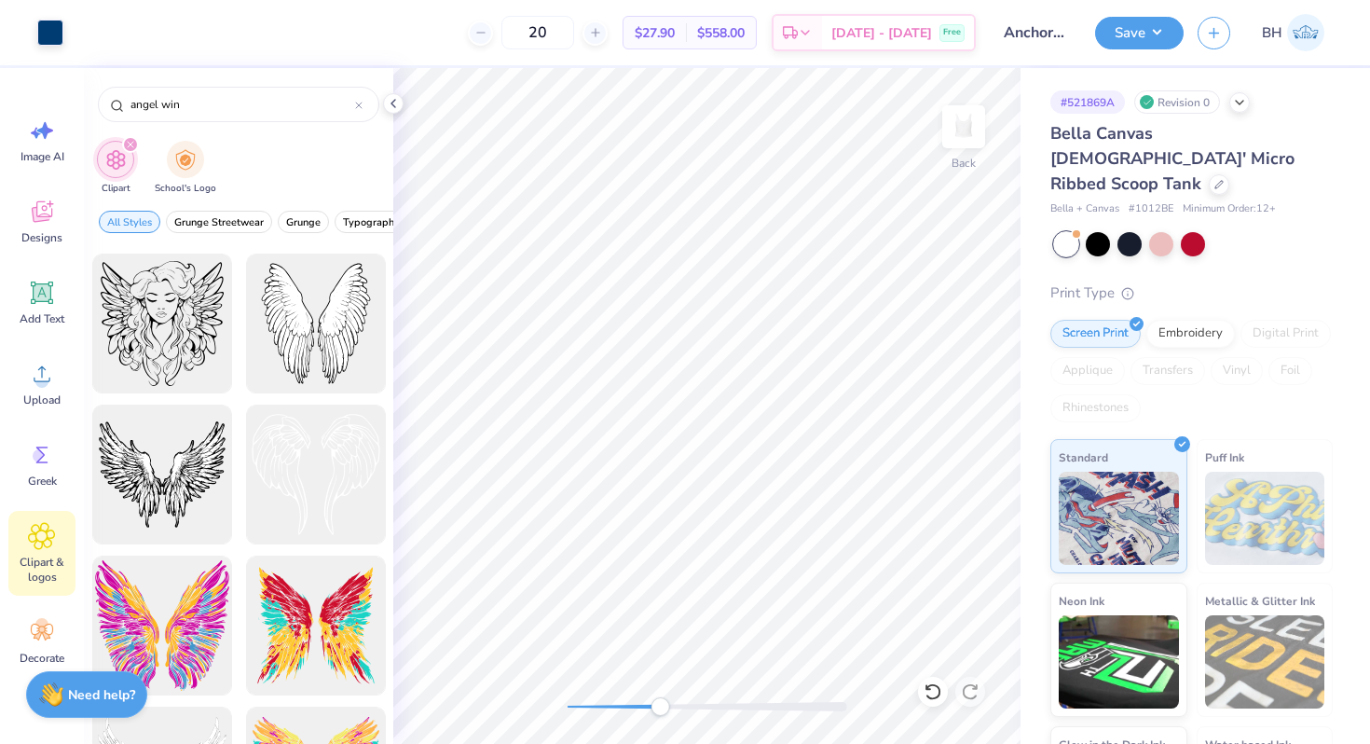
type input "angel win"
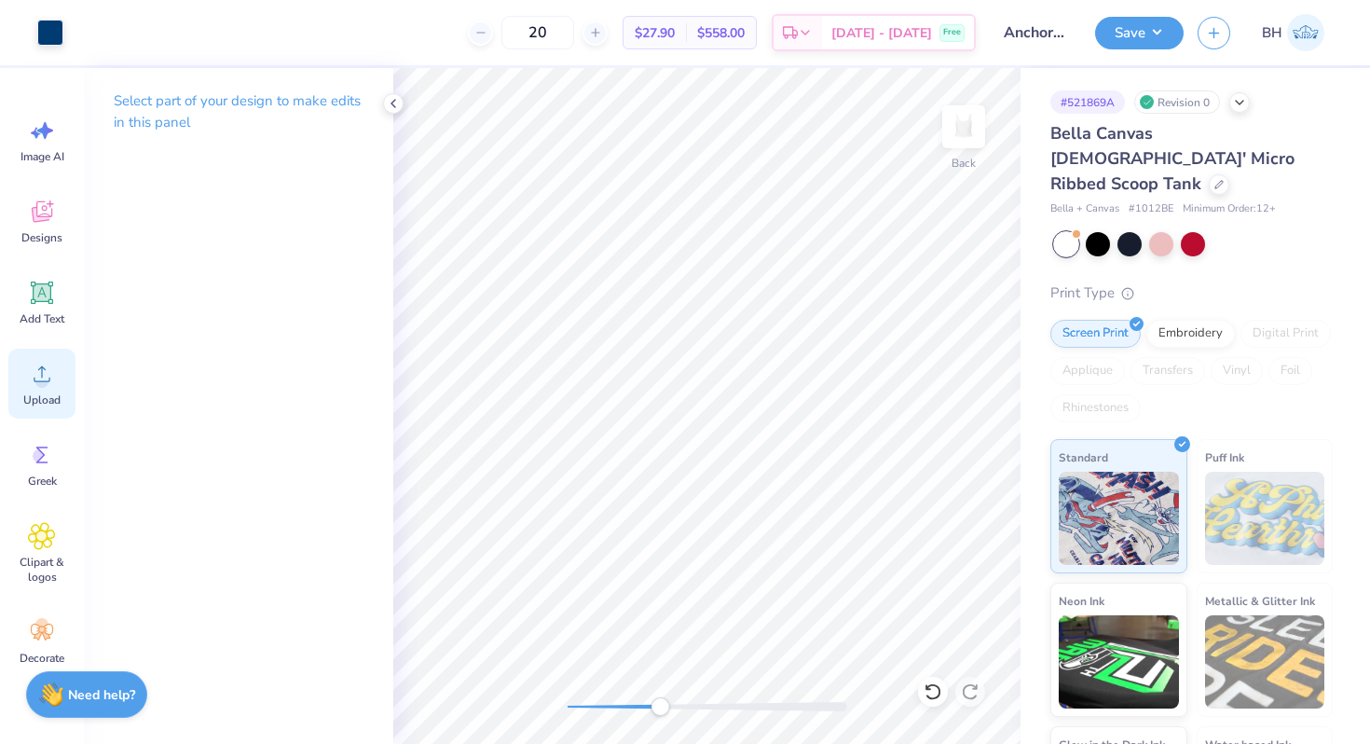
click at [52, 392] on span "Upload" at bounding box center [41, 399] width 37 height 15
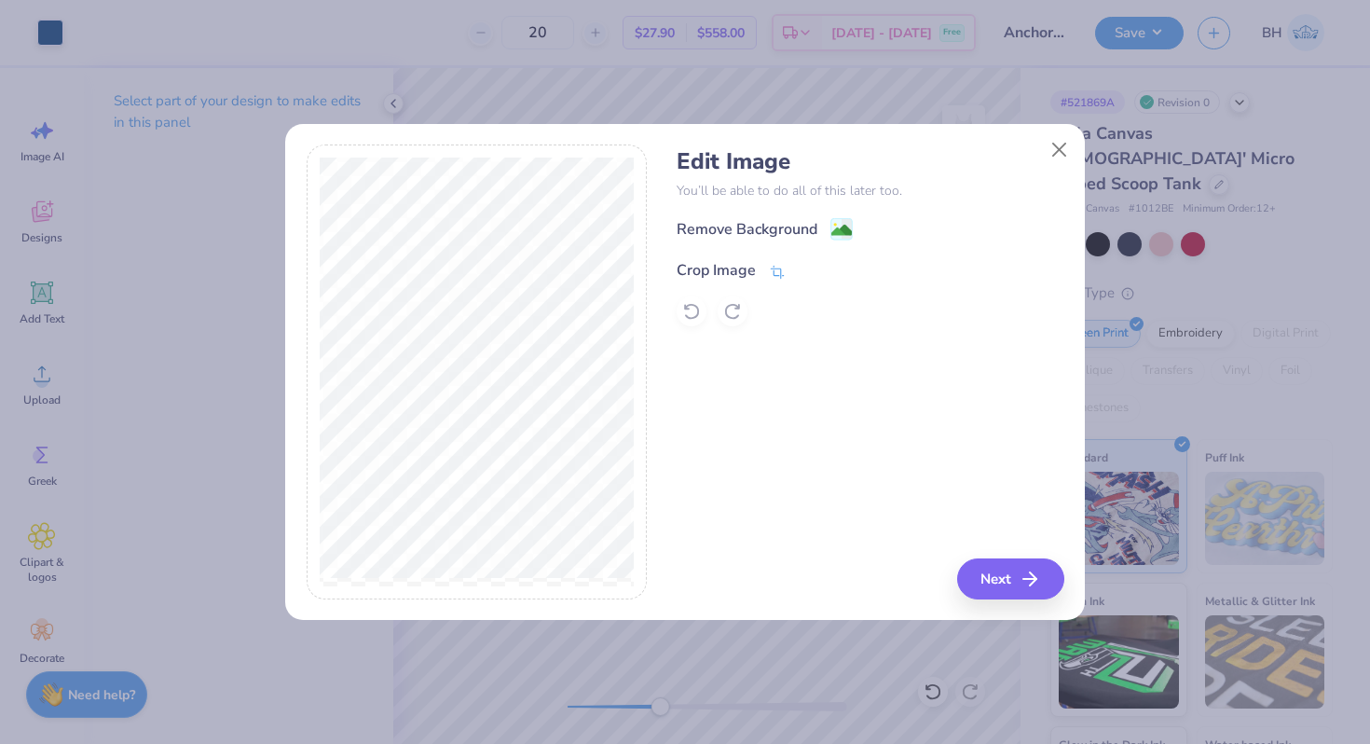
click at [735, 266] on div "Crop Image" at bounding box center [716, 270] width 79 height 22
click at [797, 270] on div "Crop Image" at bounding box center [761, 268] width 169 height 22
click at [809, 270] on icon at bounding box center [809, 268] width 11 height 11
click at [804, 226] on div "Remove Background" at bounding box center [747, 231] width 141 height 22
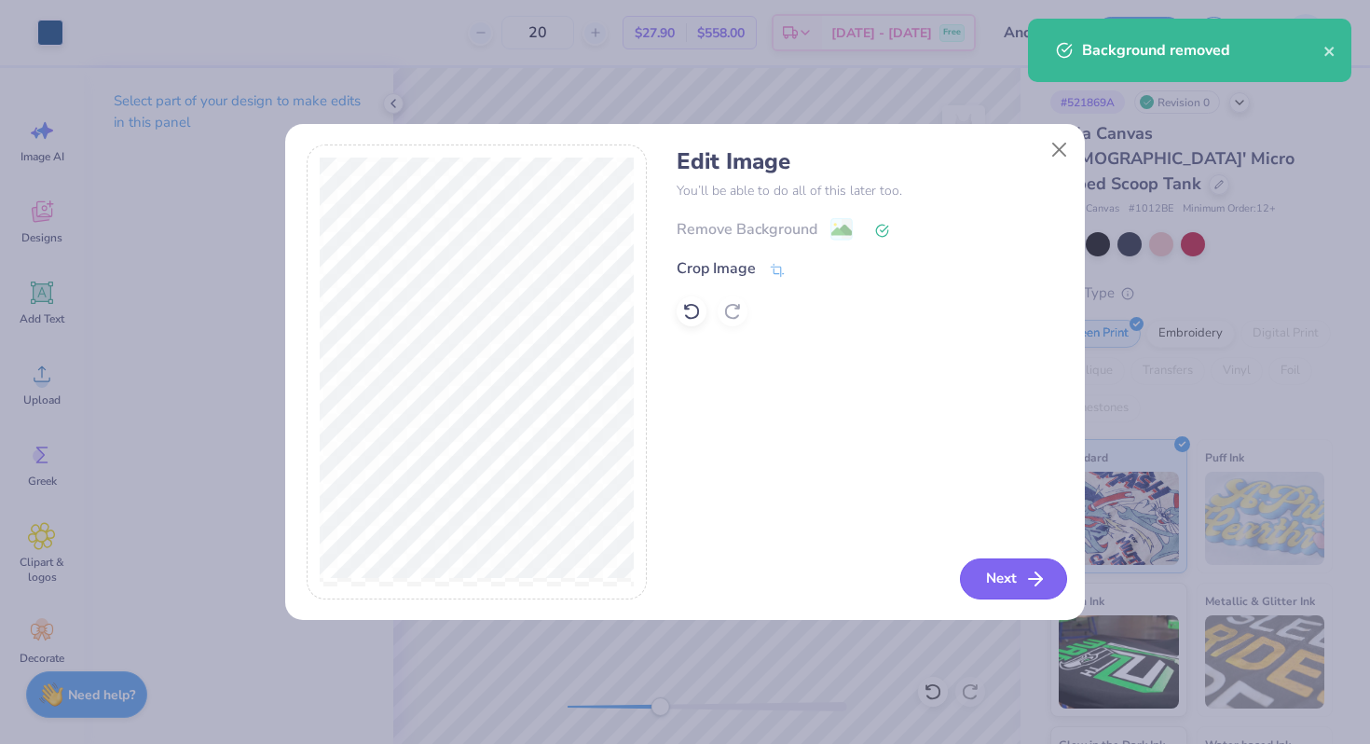
click at [999, 573] on button "Next" at bounding box center [1013, 578] width 107 height 41
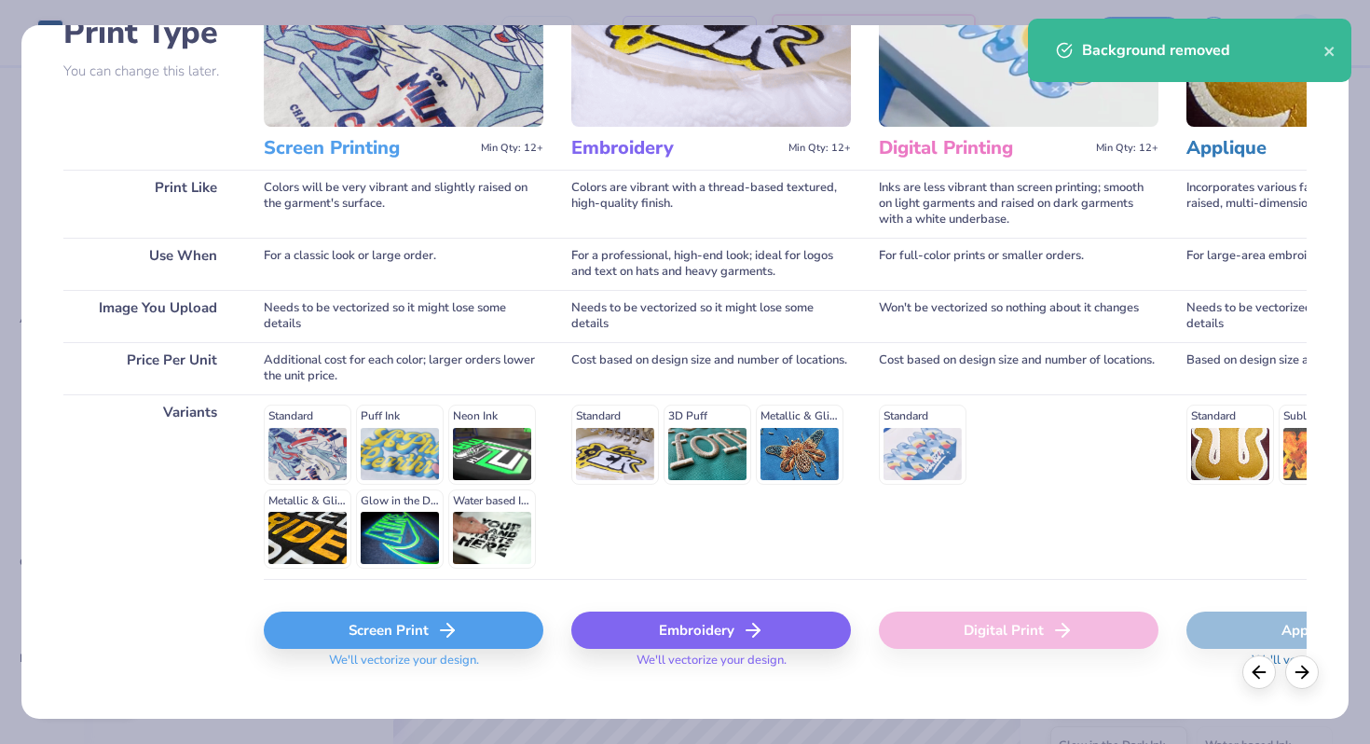
scroll to position [186, 0]
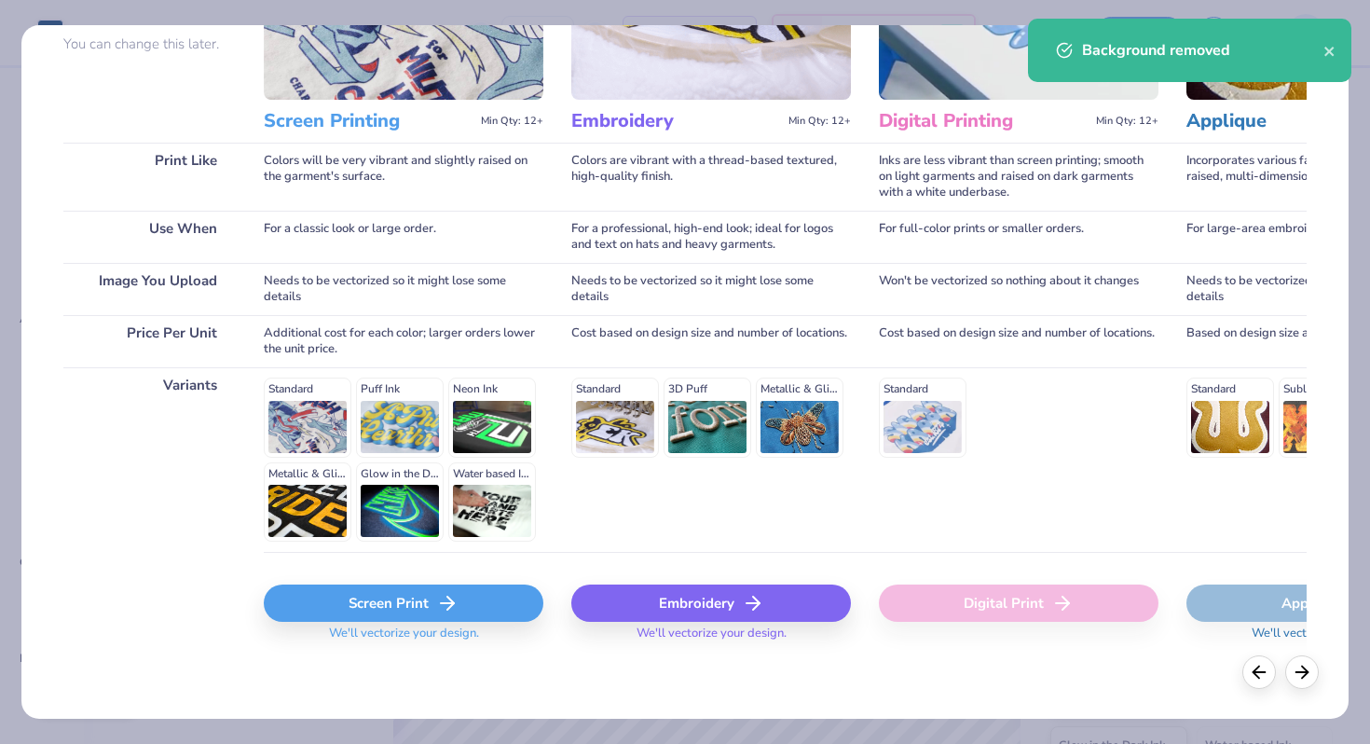
click at [402, 598] on div "Screen Print" at bounding box center [404, 602] width 280 height 37
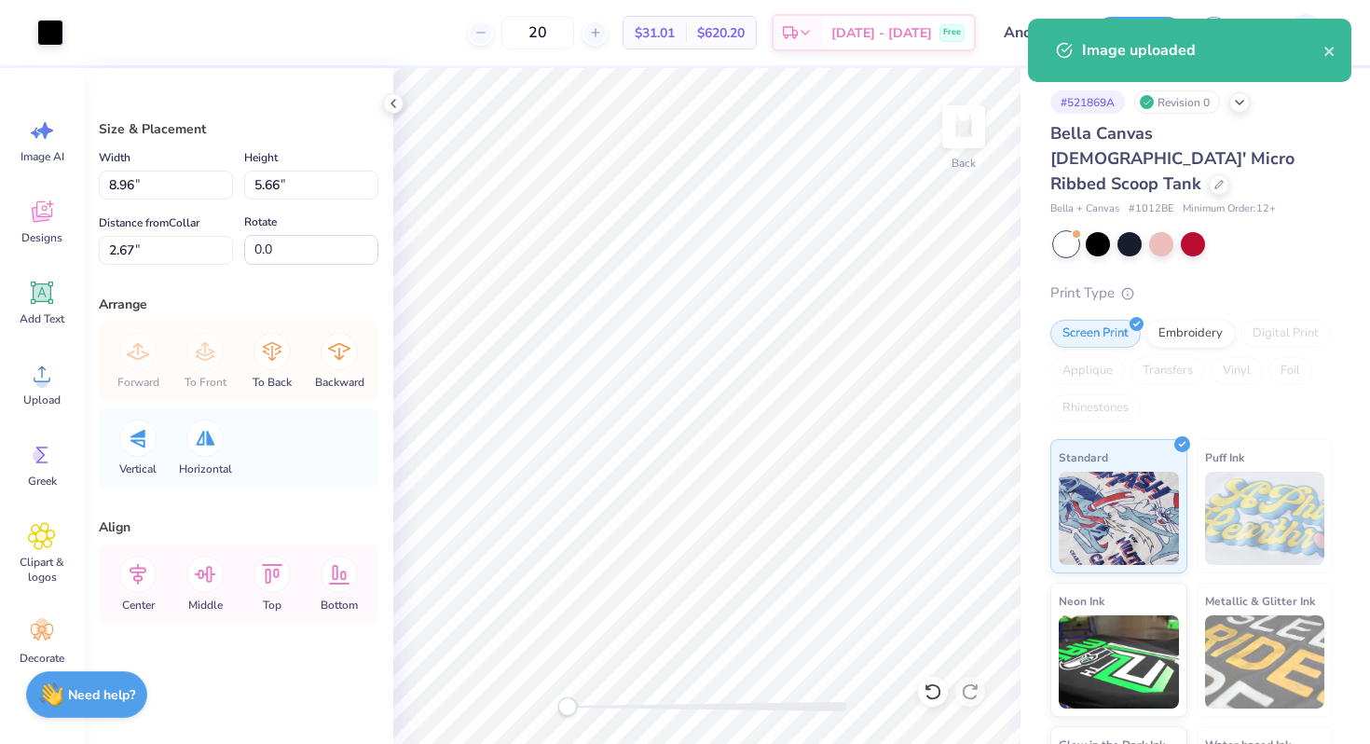
click at [527, 700] on div "Back" at bounding box center [706, 406] width 627 height 676
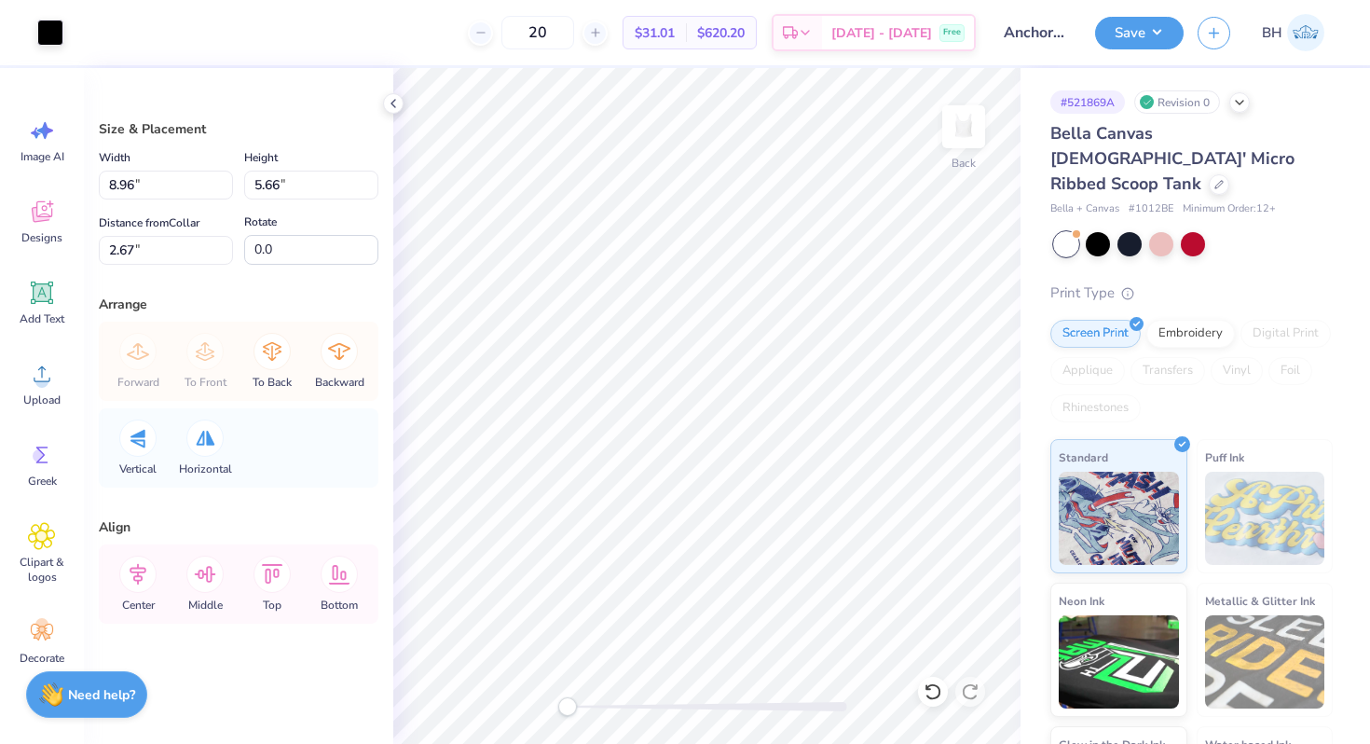
type input "1.79"
type input "1.13"
type input "7.20"
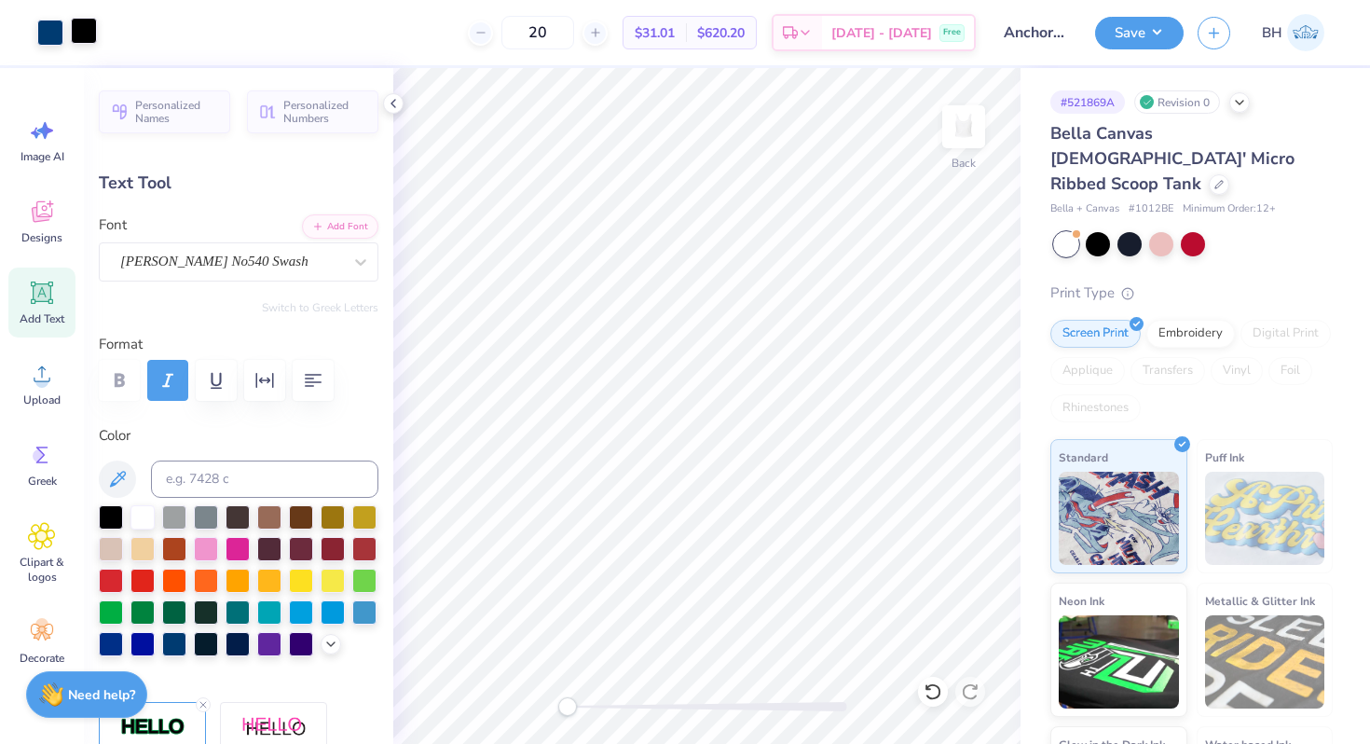
click at [94, 27] on div at bounding box center [84, 31] width 26 height 26
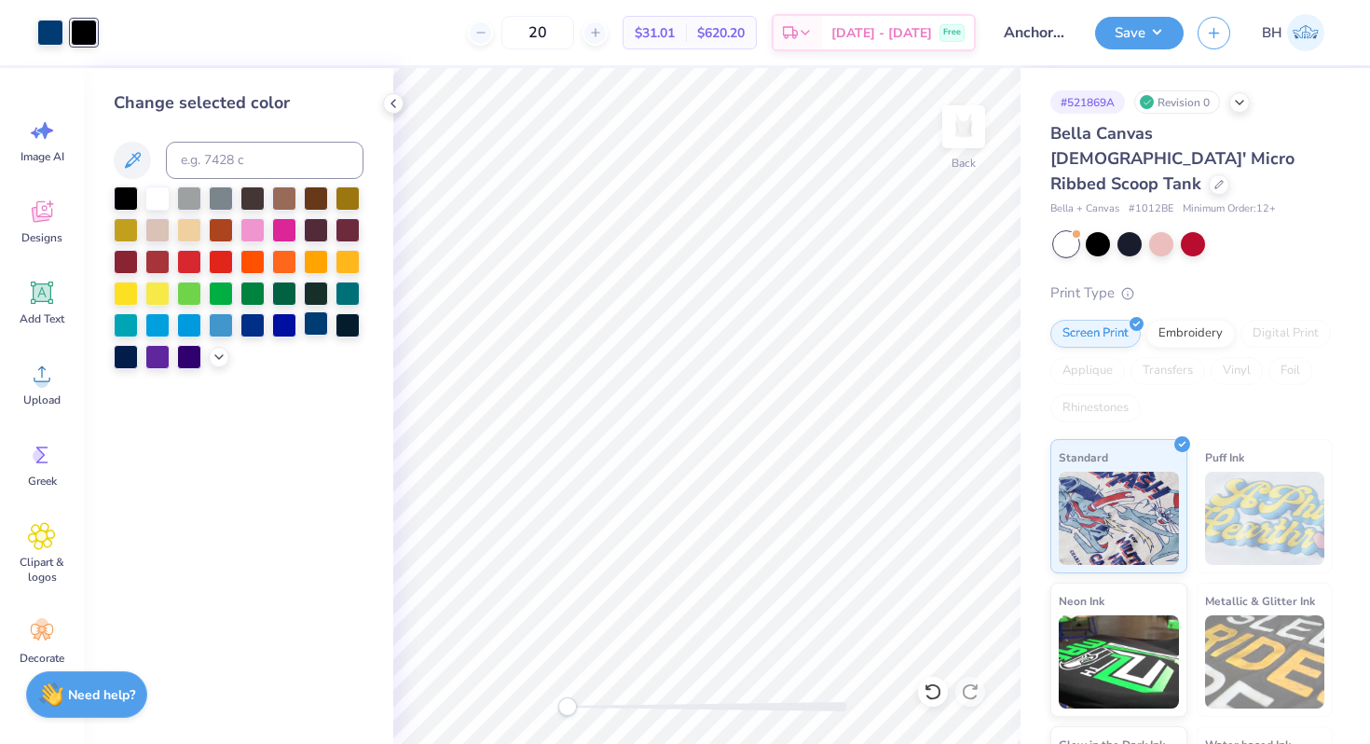
click at [312, 322] on div at bounding box center [316, 323] width 24 height 24
drag, startPoint x: 570, startPoint y: 707, endPoint x: 648, endPoint y: 703, distance: 78.4
click at [648, 703] on div "Accessibility label" at bounding box center [638, 706] width 19 height 19
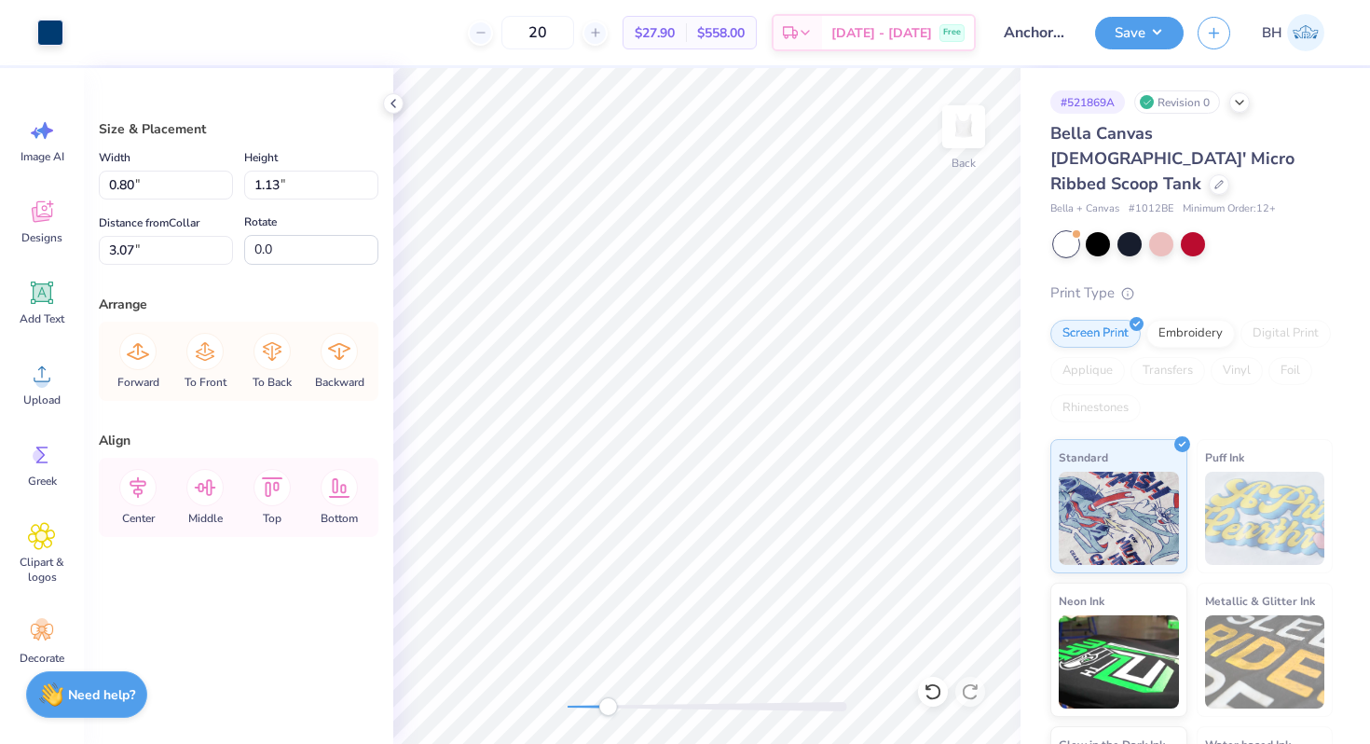
drag, startPoint x: 642, startPoint y: 703, endPoint x: 608, endPoint y: 703, distance: 34.5
click at [608, 703] on div "Accessibility label" at bounding box center [607, 706] width 19 height 19
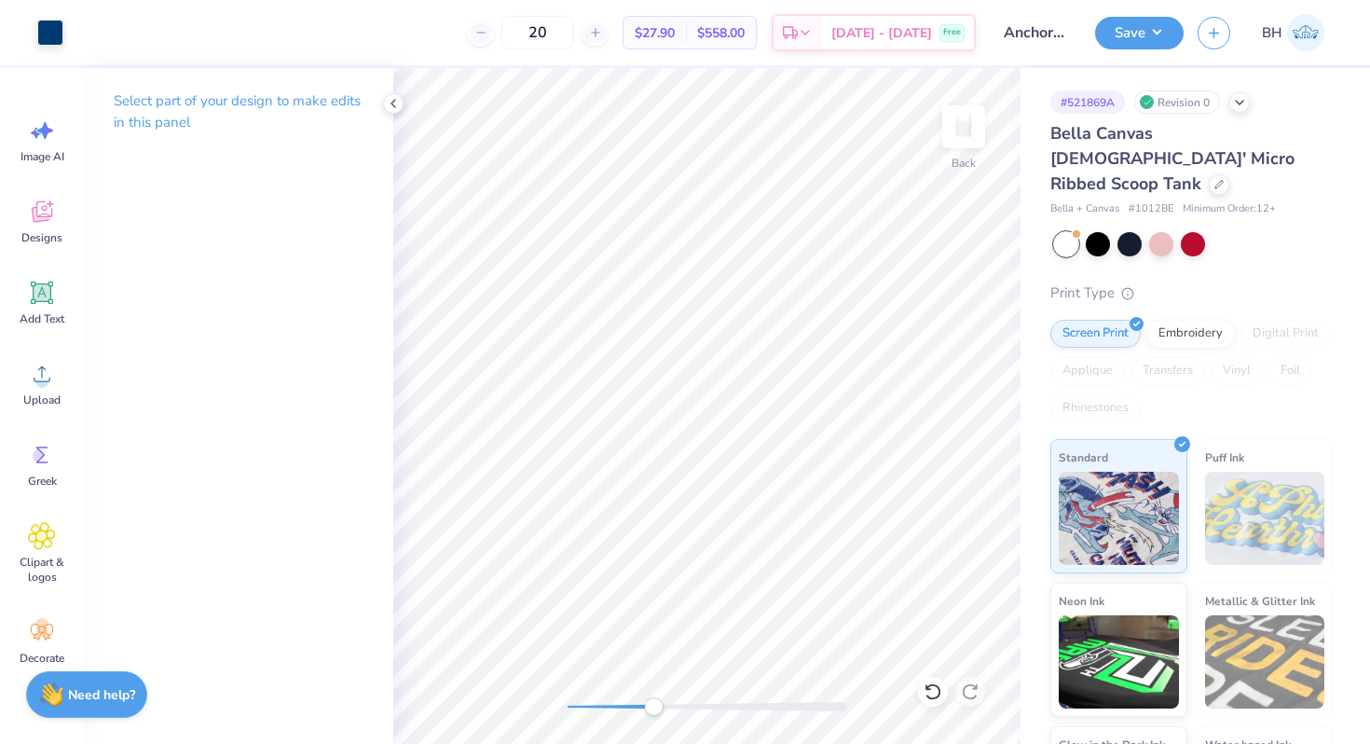
click at [653, 694] on div "Back" at bounding box center [706, 406] width 627 height 676
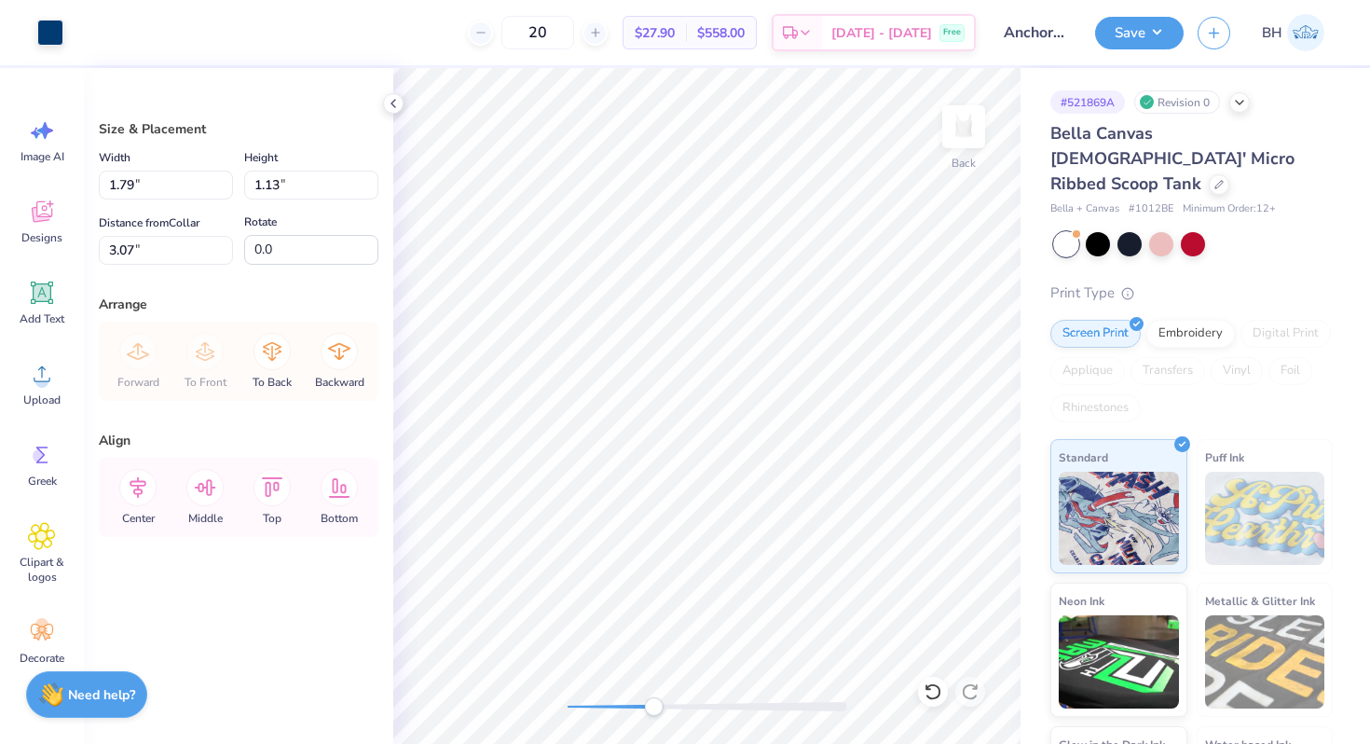
type input "2.73"
type input "2.62"
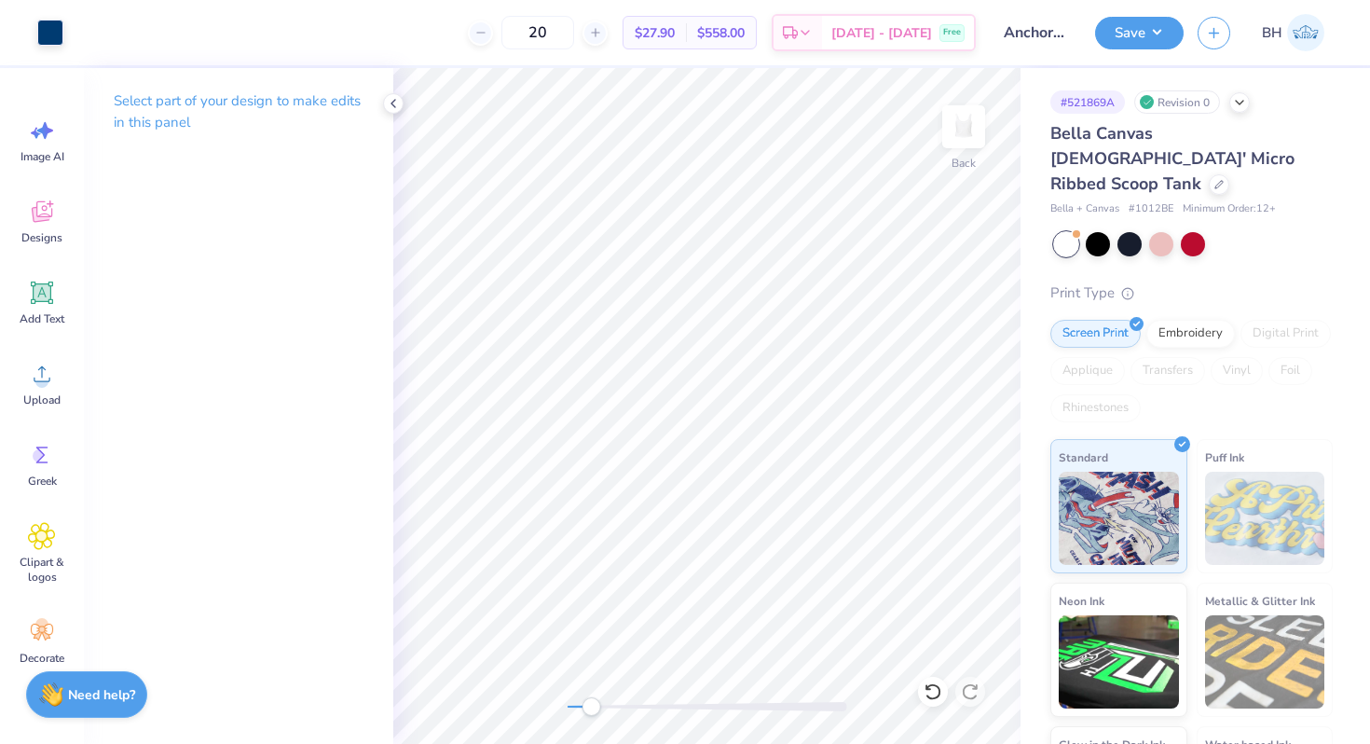
click at [544, 713] on div "Back" at bounding box center [706, 406] width 627 height 676
drag, startPoint x: 565, startPoint y: 708, endPoint x: 575, endPoint y: 705, distance: 10.9
click at [576, 705] on div "Accessibility label" at bounding box center [585, 706] width 19 height 19
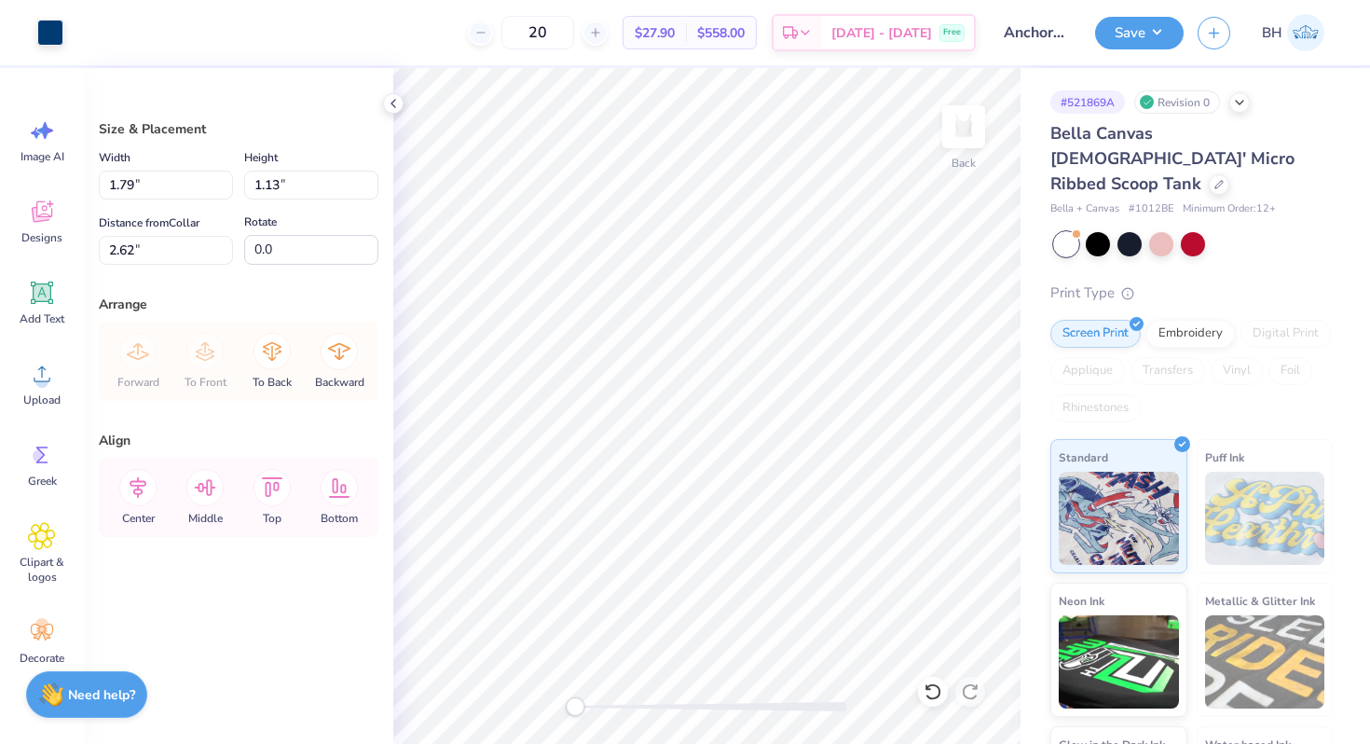
type input "2.48"
type input "3.01"
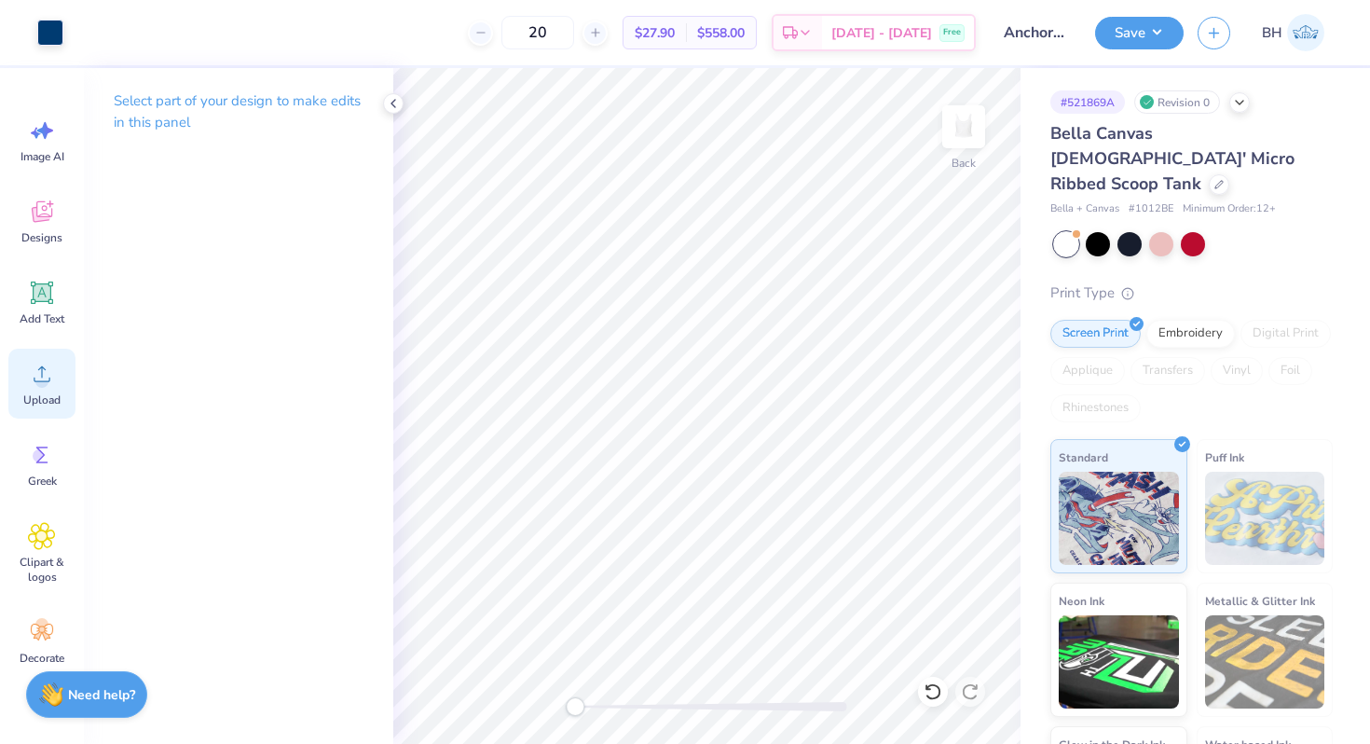
click at [50, 379] on icon at bounding box center [42, 374] width 28 height 28
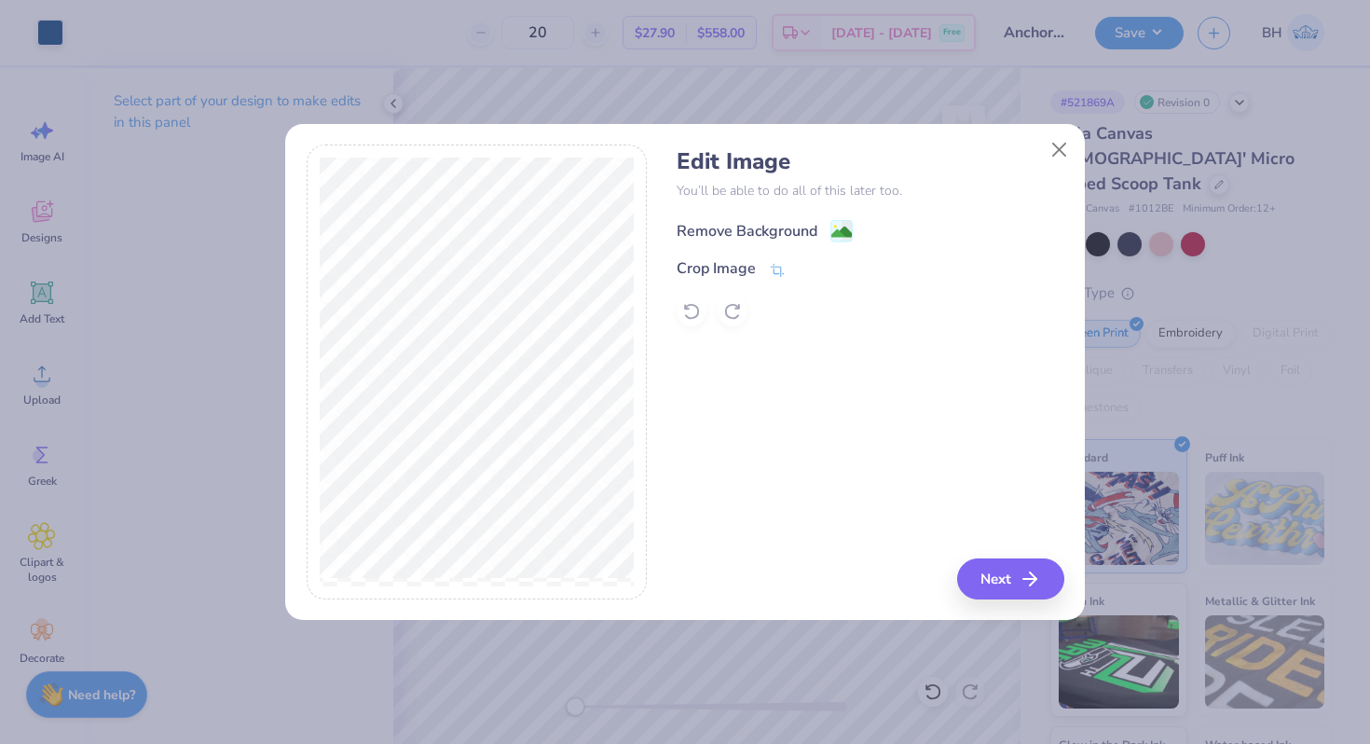
click at [763, 220] on div "Remove Background" at bounding box center [747, 231] width 141 height 22
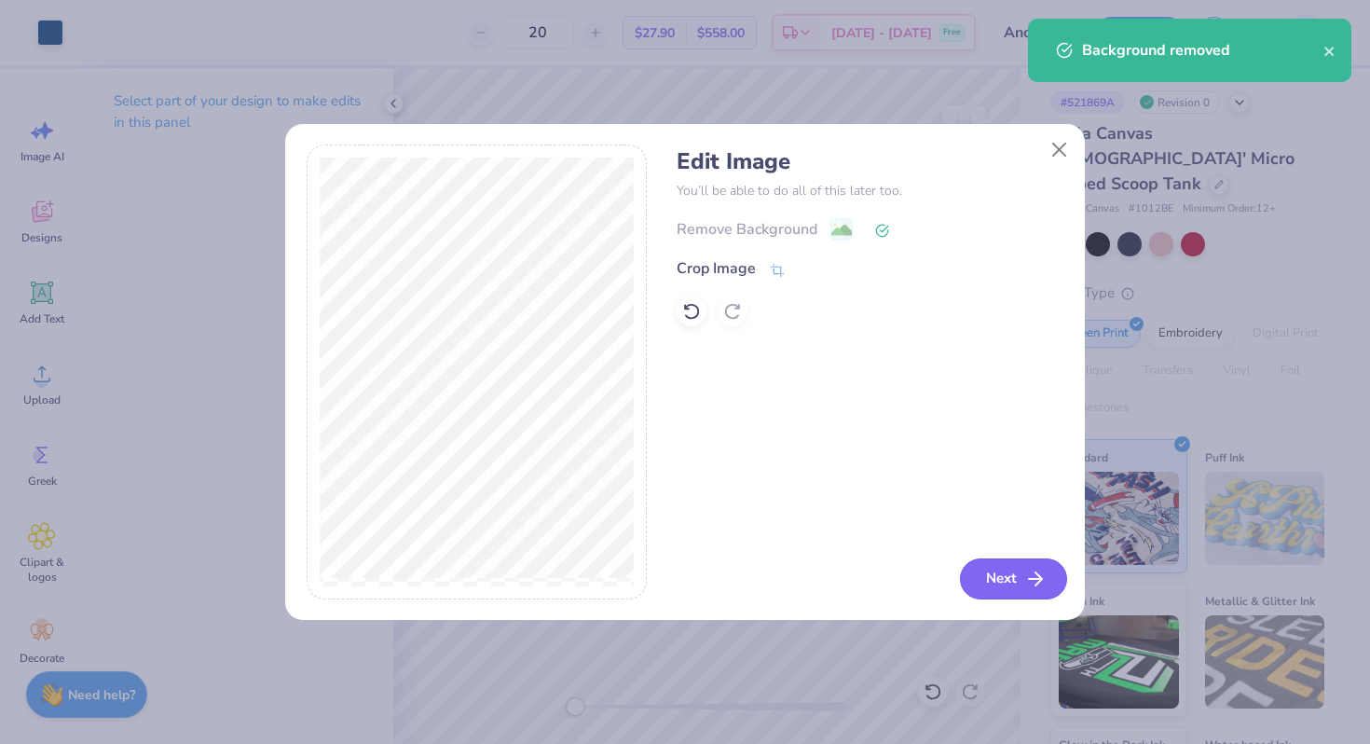
click at [983, 581] on button "Next" at bounding box center [1013, 578] width 107 height 41
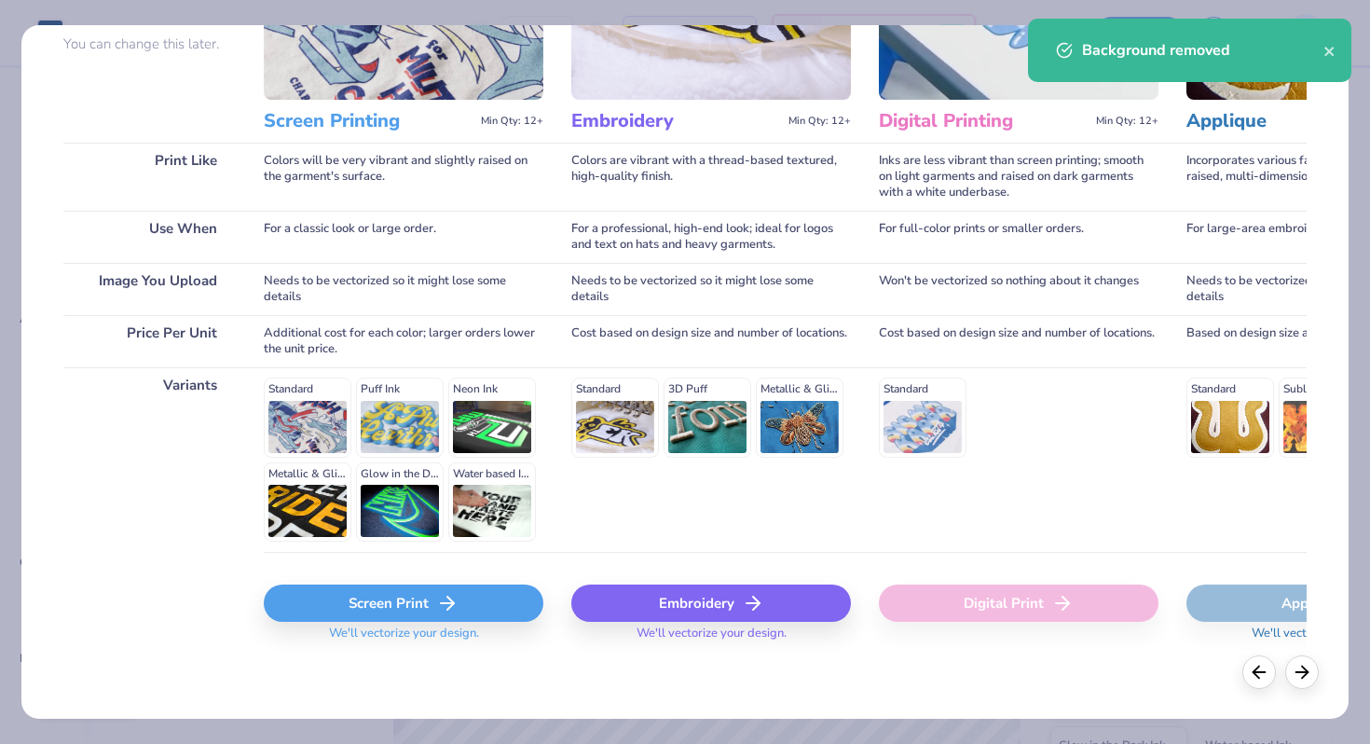
click at [409, 603] on div "Screen Print" at bounding box center [404, 602] width 280 height 37
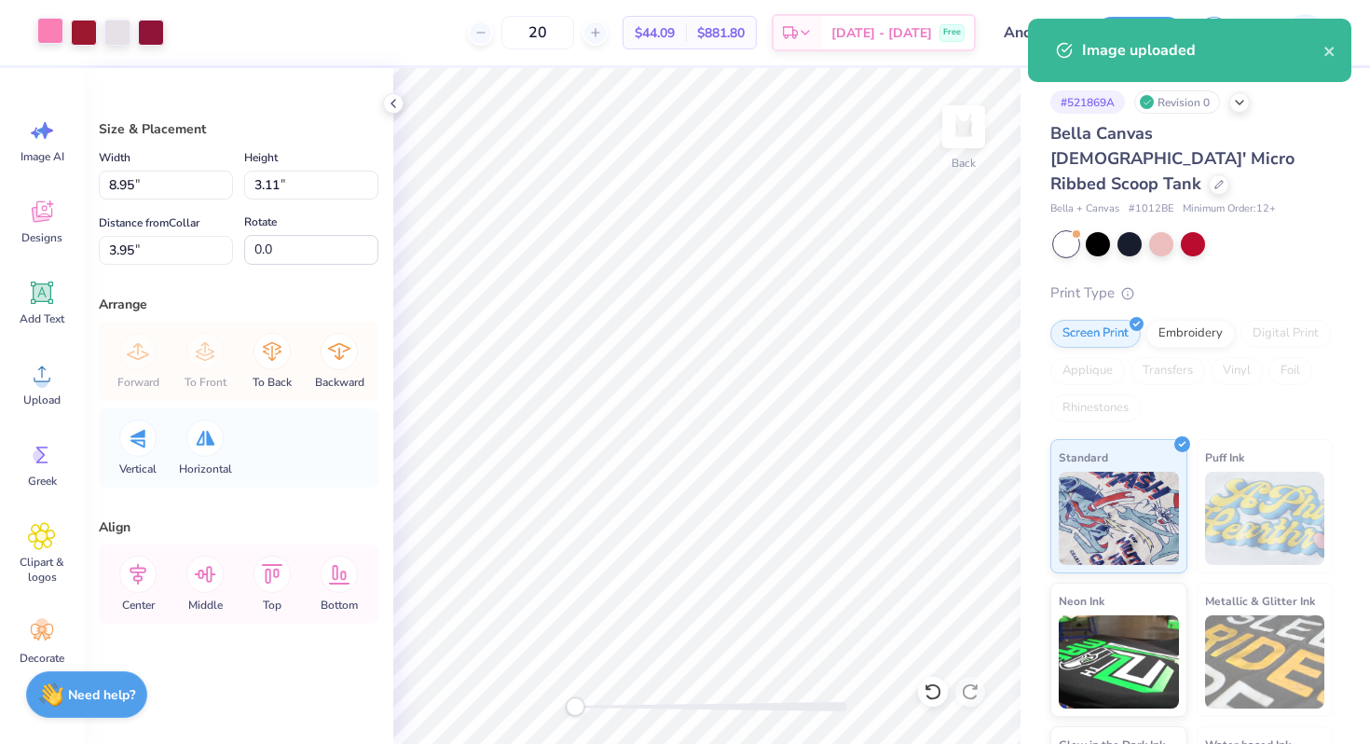
click at [47, 39] on div at bounding box center [50, 31] width 26 height 26
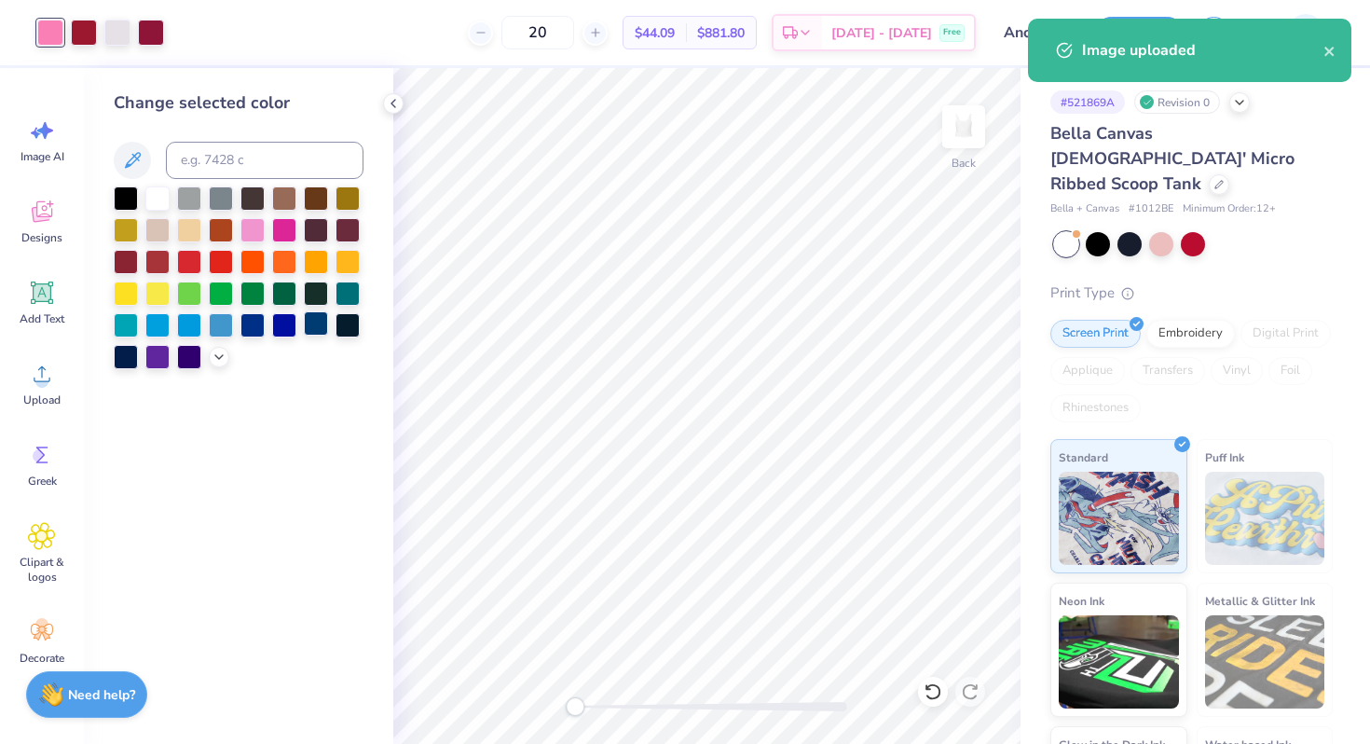
click at [313, 314] on div at bounding box center [316, 323] width 24 height 24
click at [81, 34] on div at bounding box center [84, 31] width 26 height 26
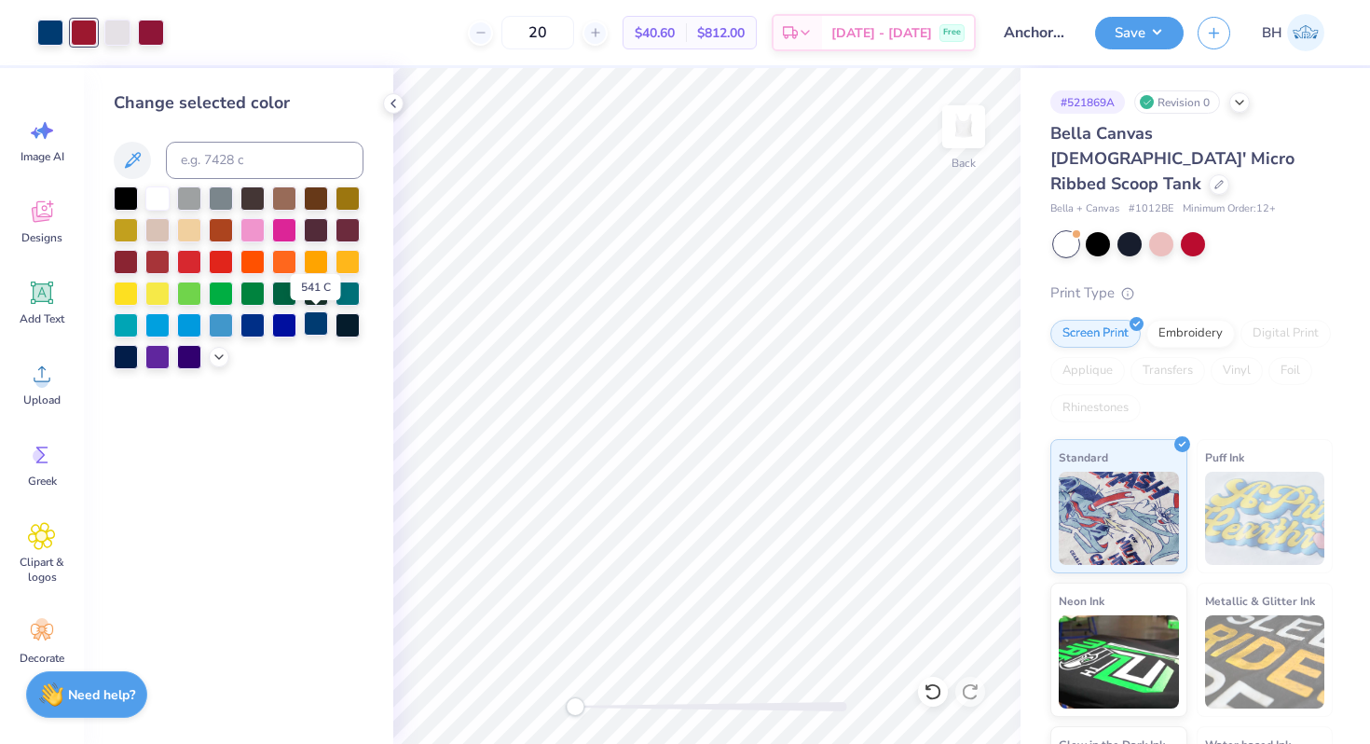
click at [305, 319] on div at bounding box center [316, 323] width 24 height 24
click at [119, 31] on div at bounding box center [117, 31] width 26 height 26
click at [327, 330] on div at bounding box center [316, 323] width 24 height 24
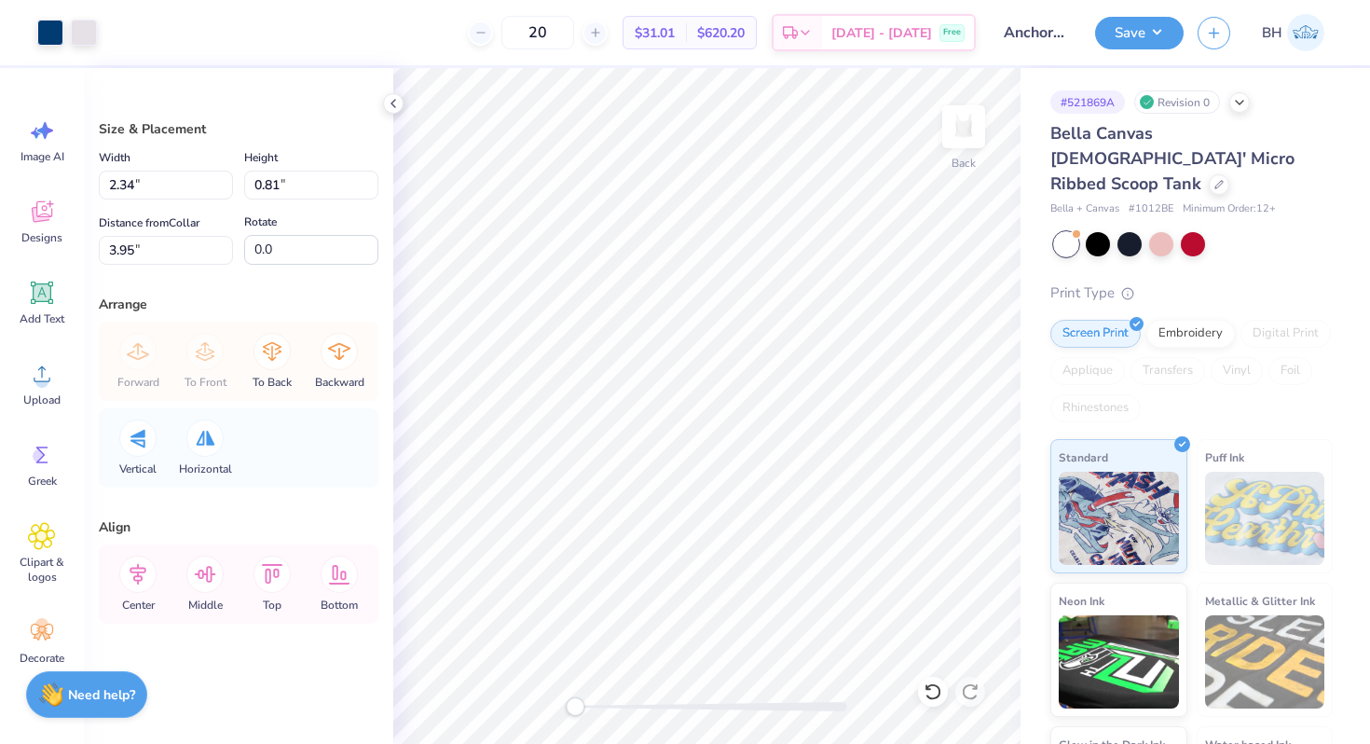
type input "2.34"
type input "0.81"
type input "2.57"
type input "0.89"
type input "2.98"
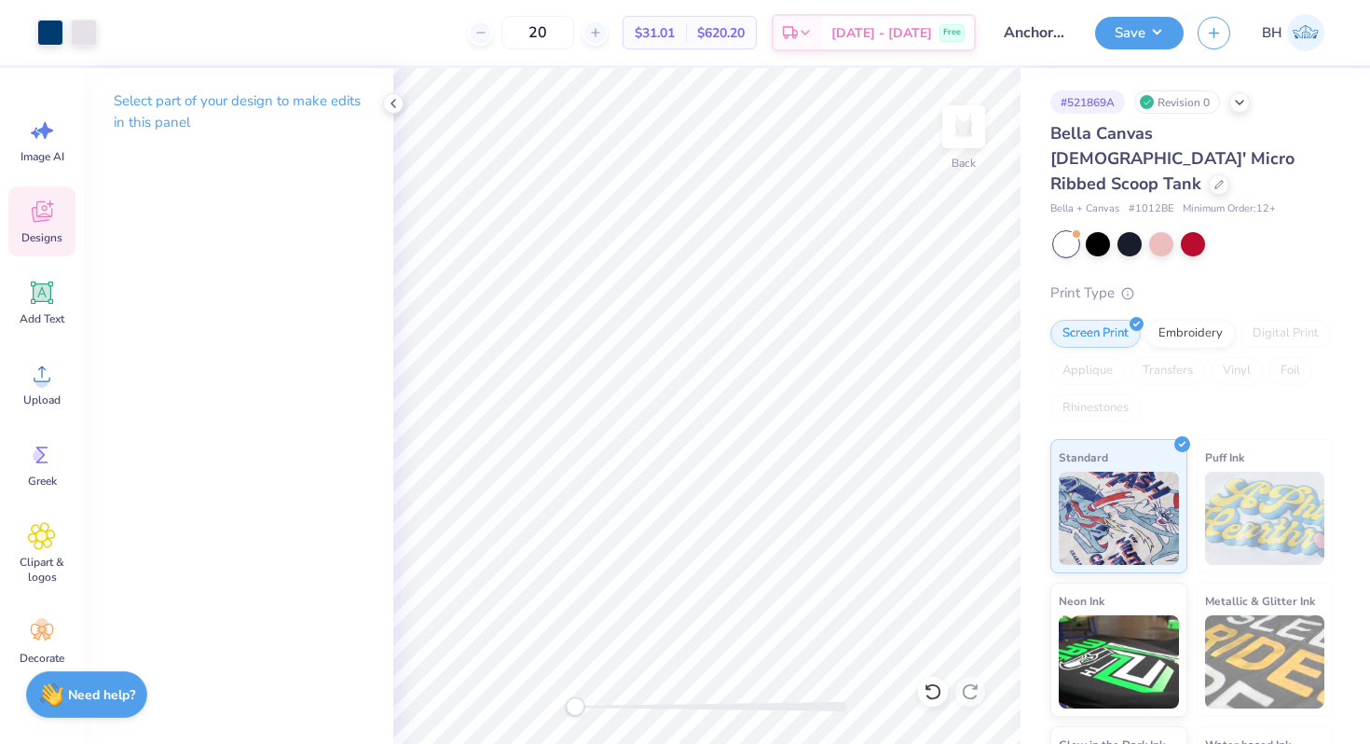
click at [49, 240] on span "Designs" at bounding box center [41, 237] width 41 height 15
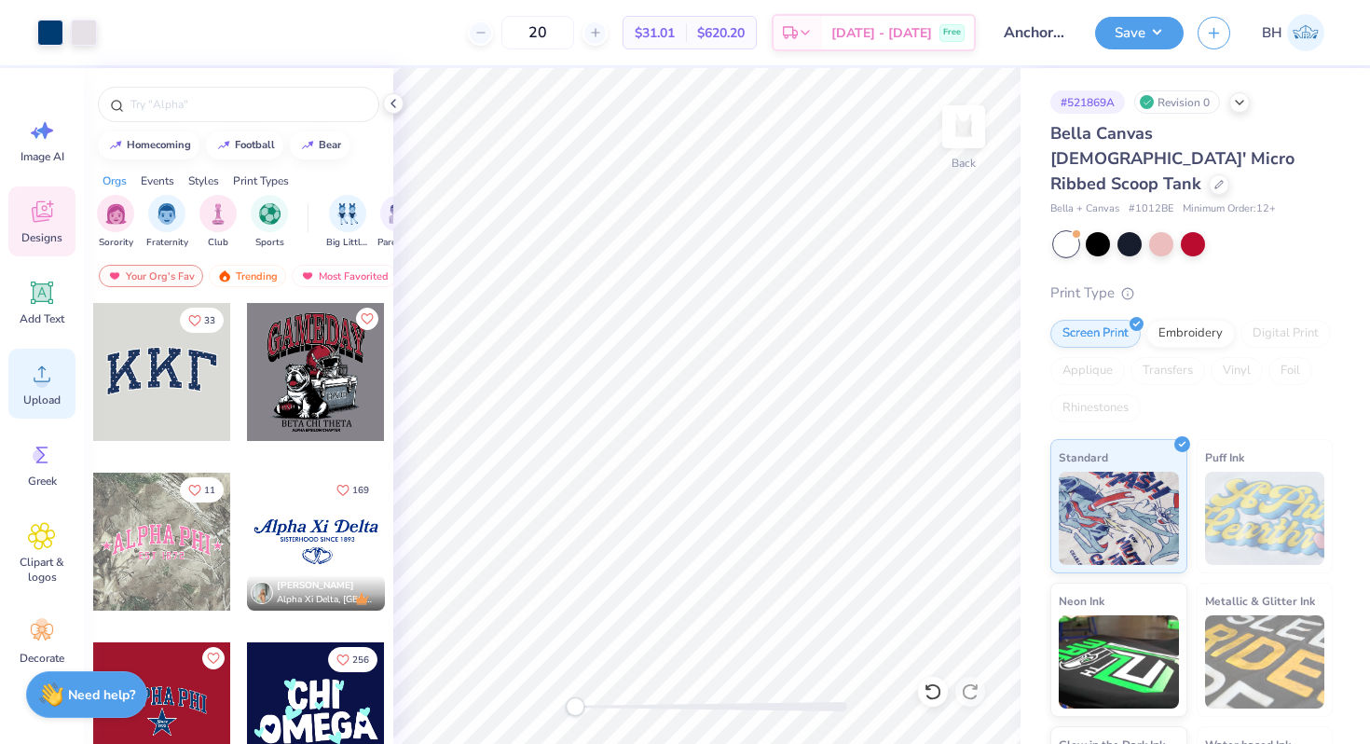
click at [49, 392] on span "Upload" at bounding box center [41, 399] width 37 height 15
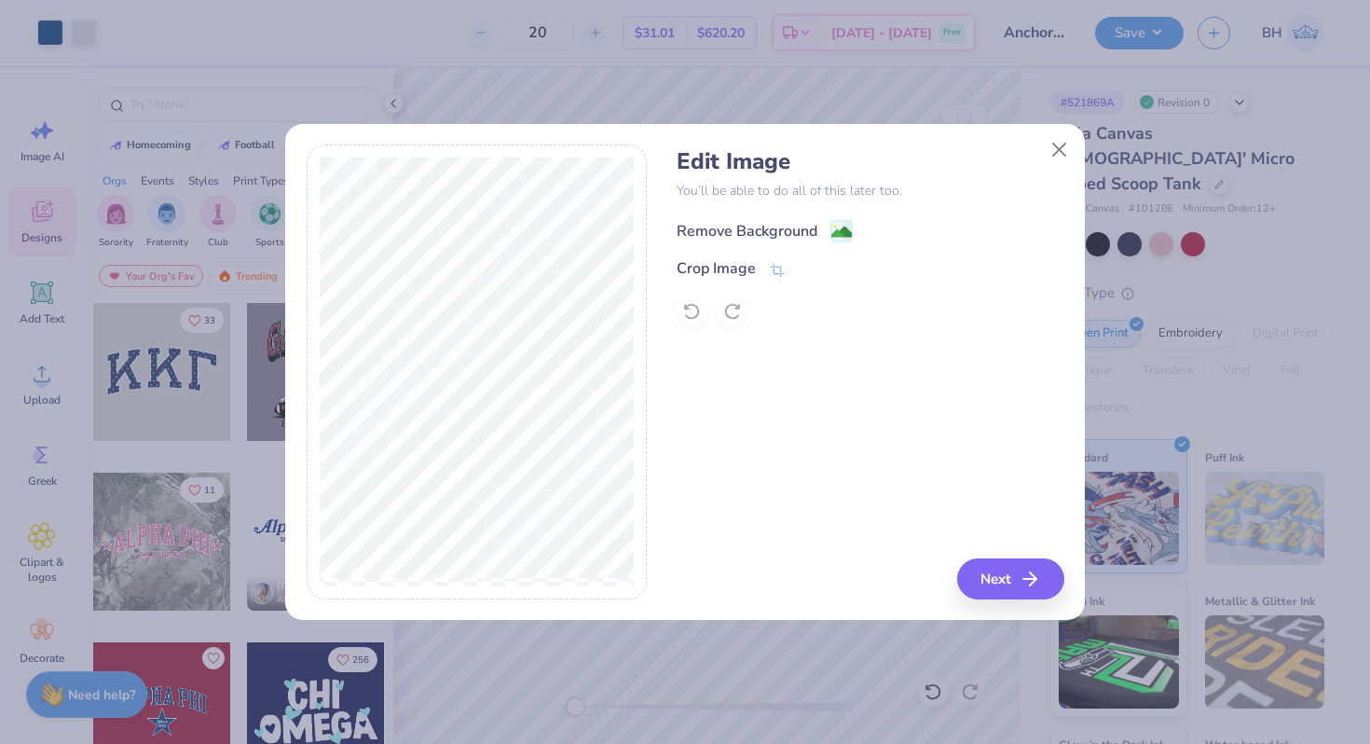
click at [749, 234] on div "Remove Background" at bounding box center [747, 231] width 141 height 22
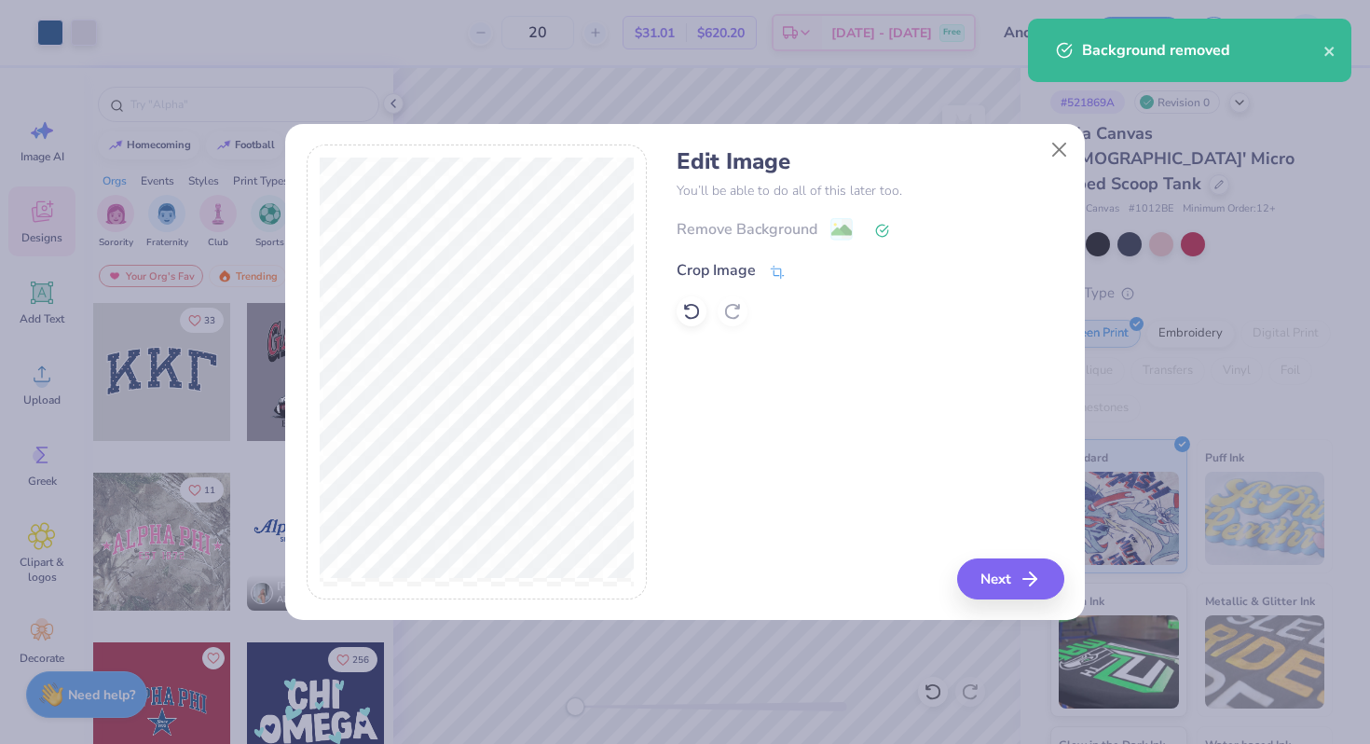
click at [741, 268] on div "Crop Image" at bounding box center [716, 270] width 79 height 22
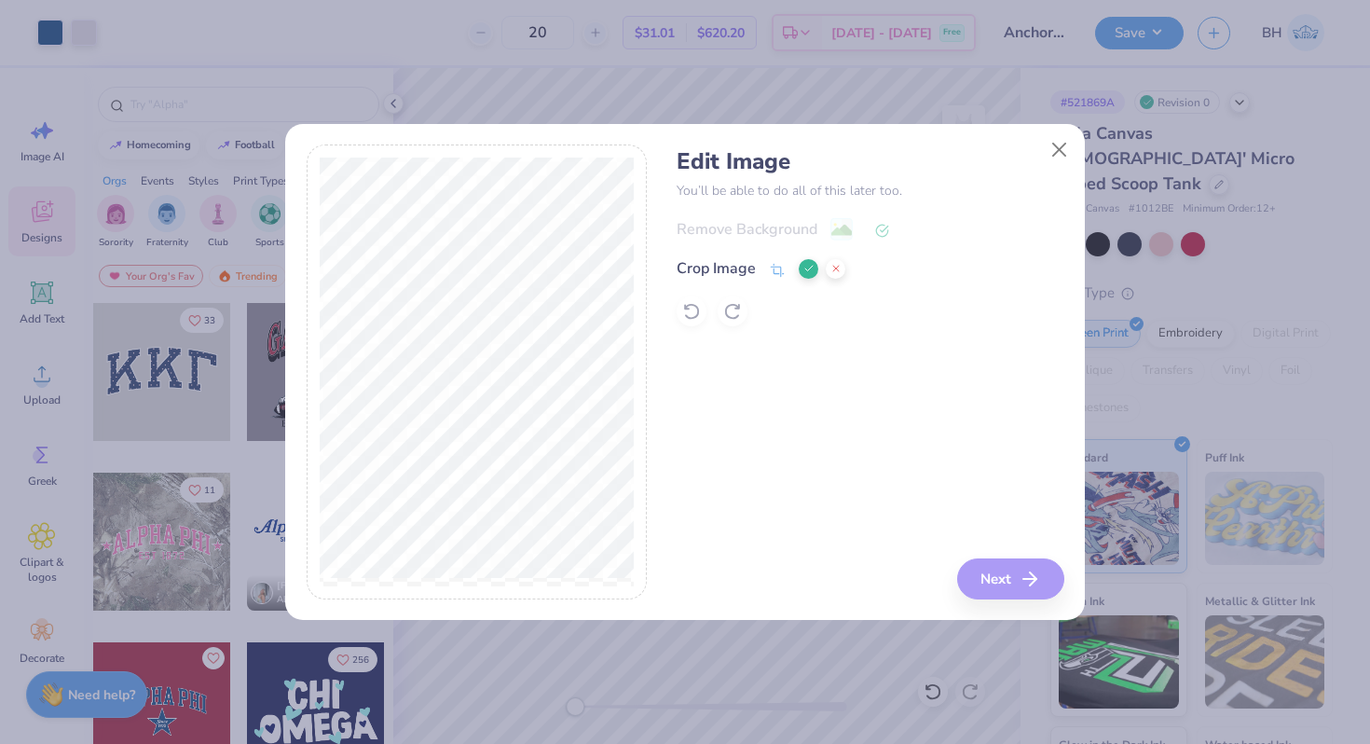
click at [812, 267] on icon at bounding box center [809, 268] width 11 height 11
click at [1019, 586] on button "Next" at bounding box center [1013, 578] width 107 height 41
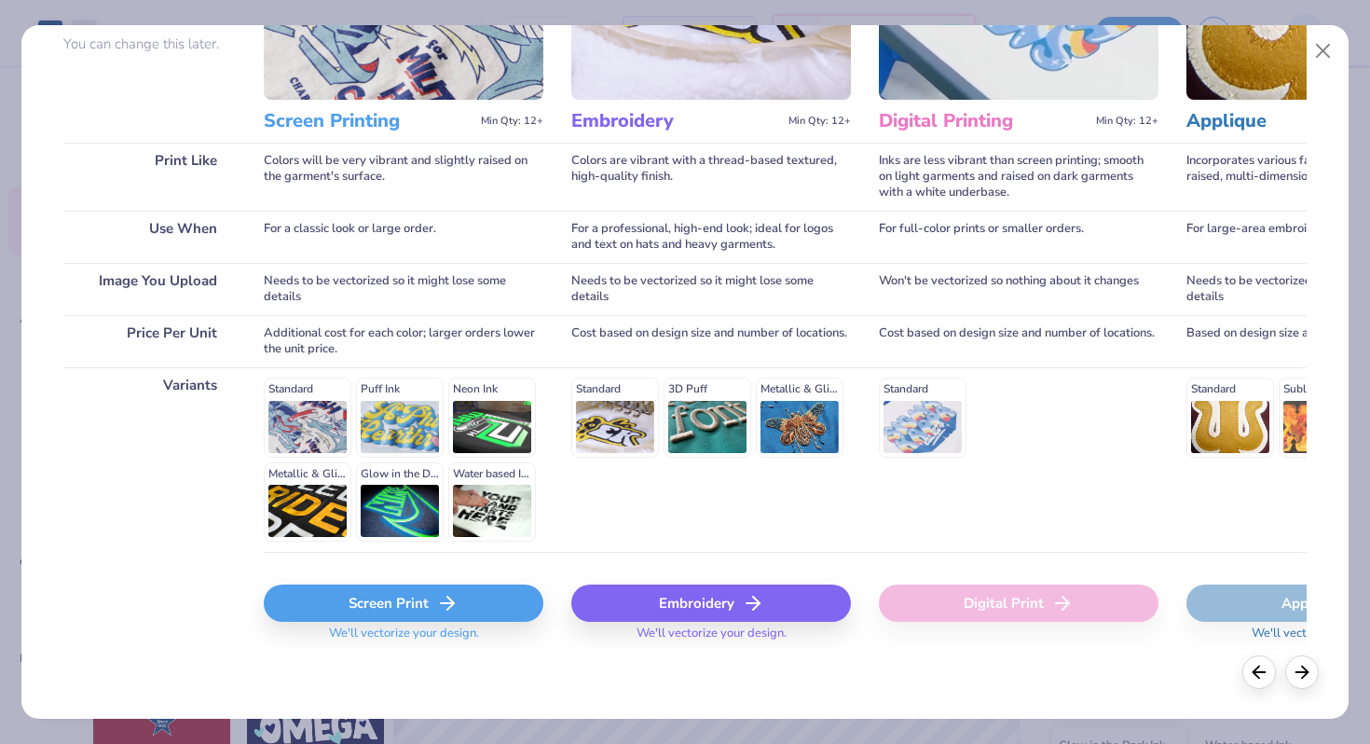
click at [431, 611] on div "Screen Print" at bounding box center [404, 602] width 280 height 37
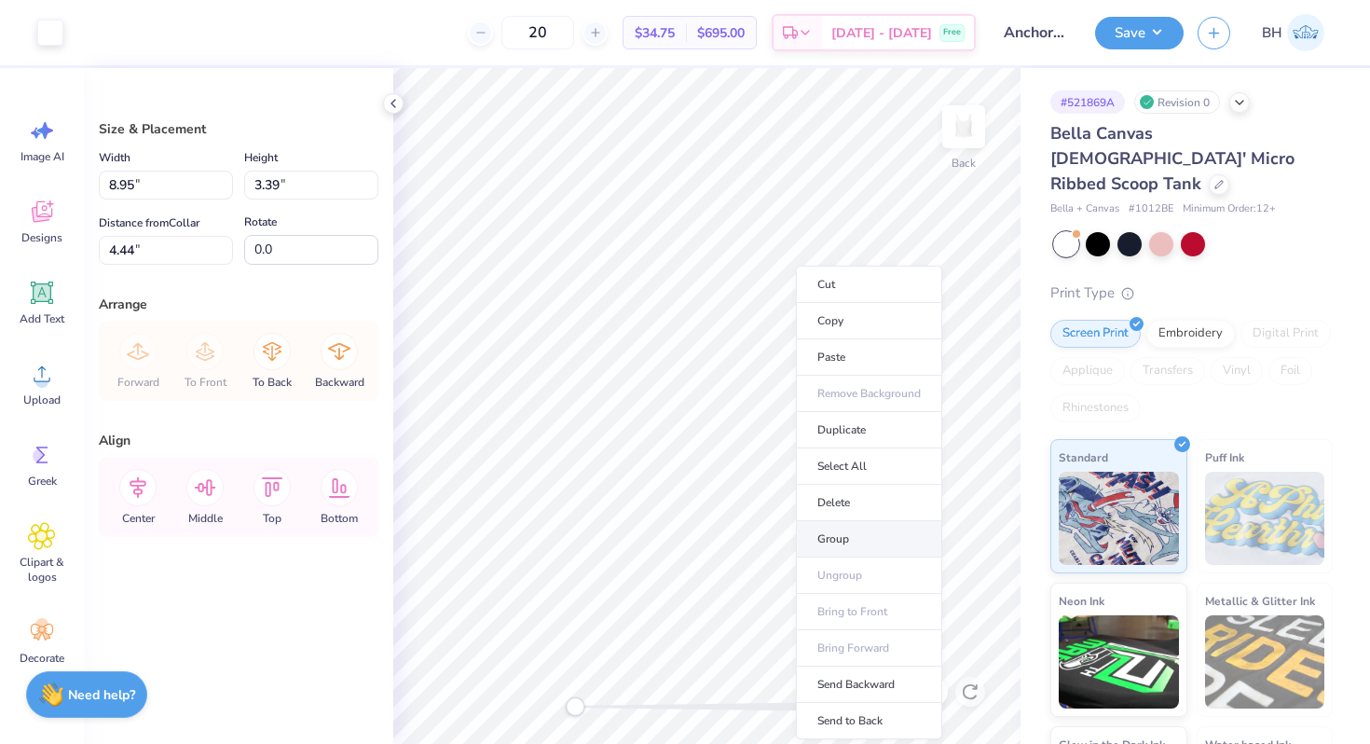
click at [842, 528] on li "Group" at bounding box center [869, 539] width 146 height 36
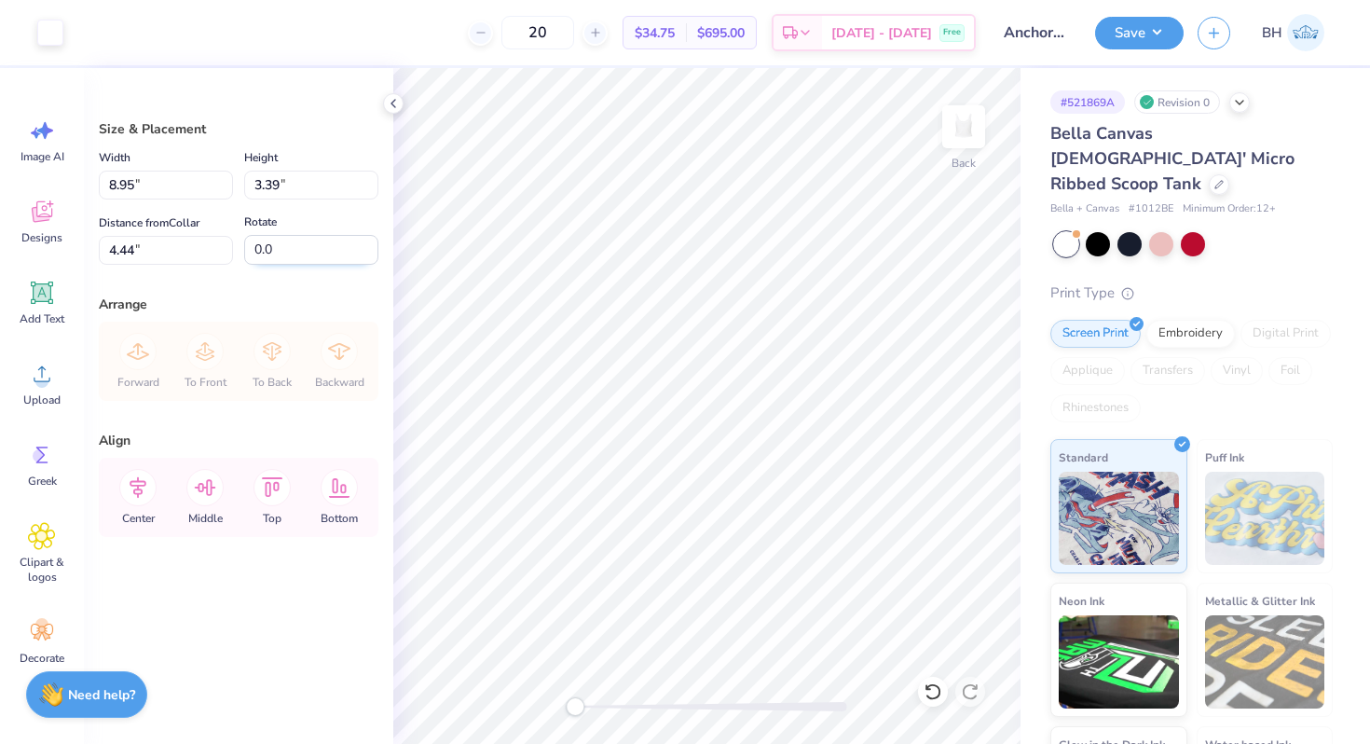
type input "2.57"
type input "0.89"
type input "2.98"
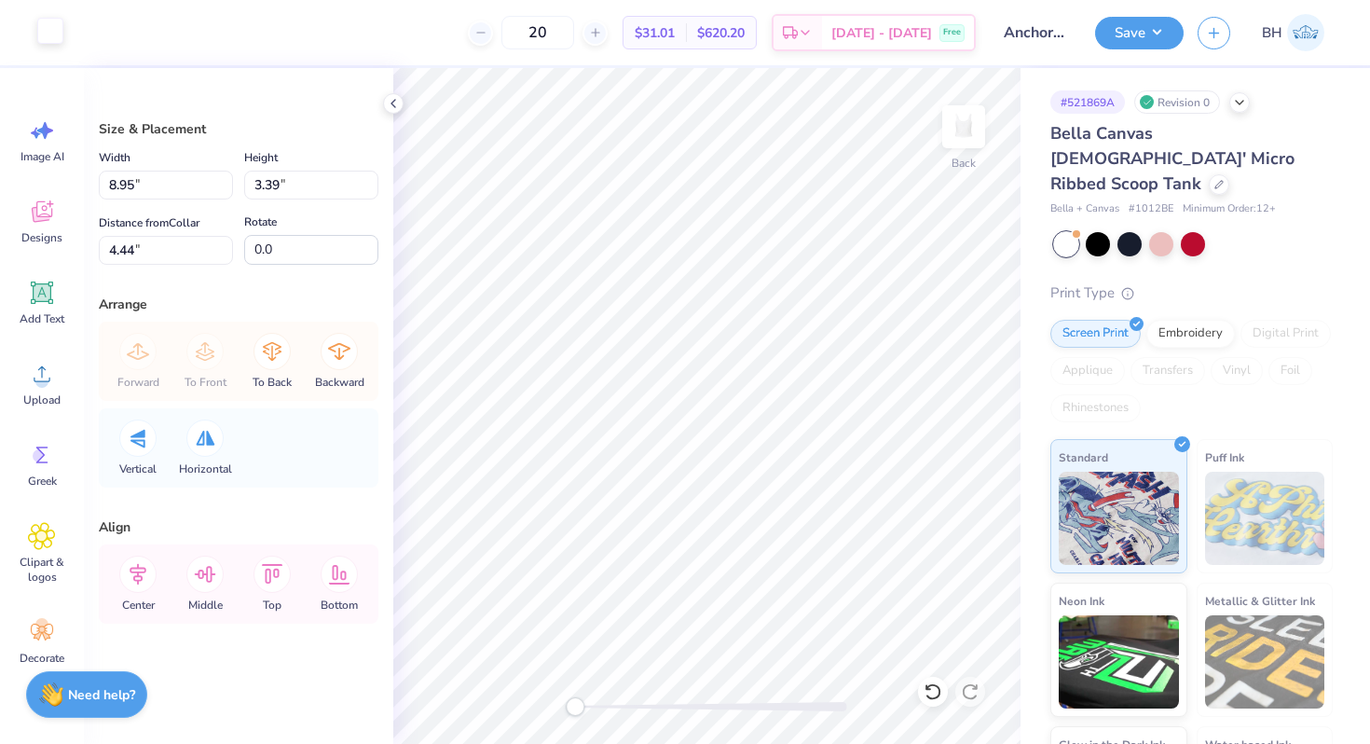
click at [55, 30] on div at bounding box center [50, 31] width 26 height 26
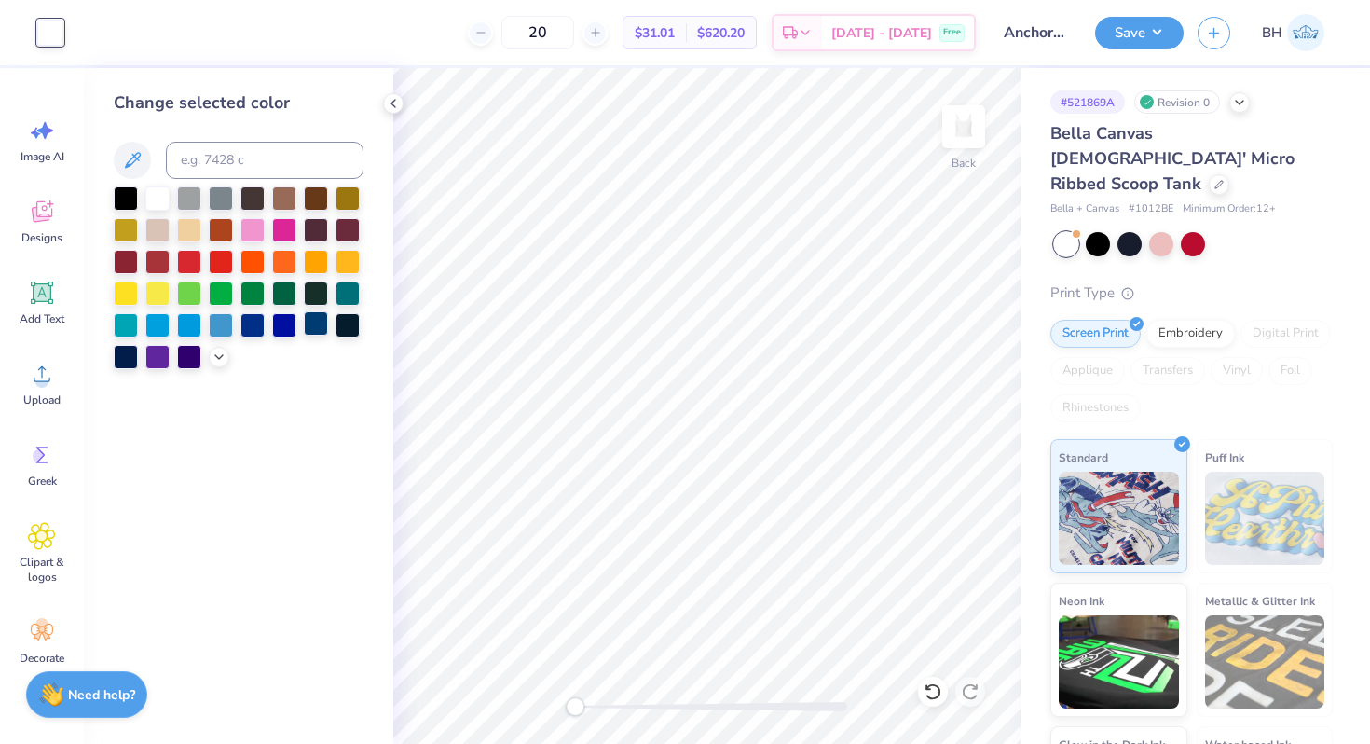
click at [323, 320] on div at bounding box center [316, 323] width 24 height 24
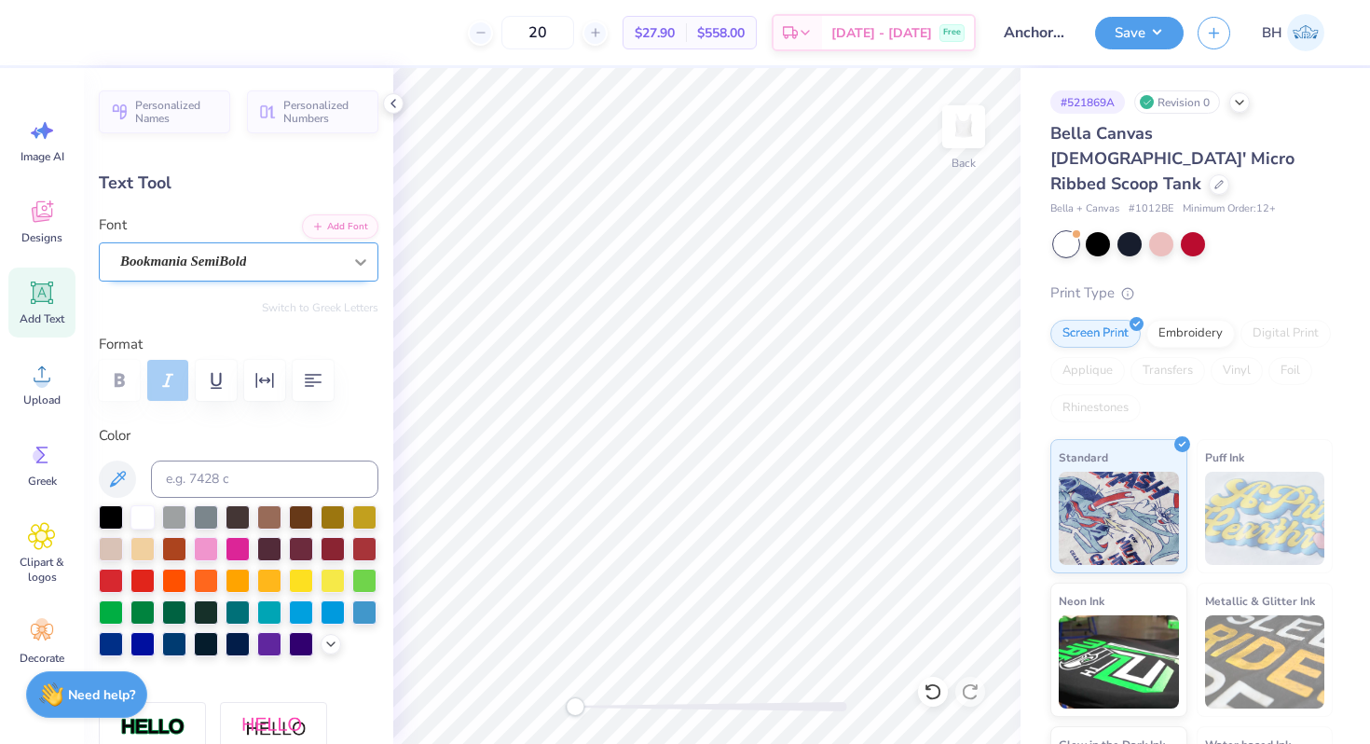
click at [357, 268] on icon at bounding box center [360, 262] width 19 height 19
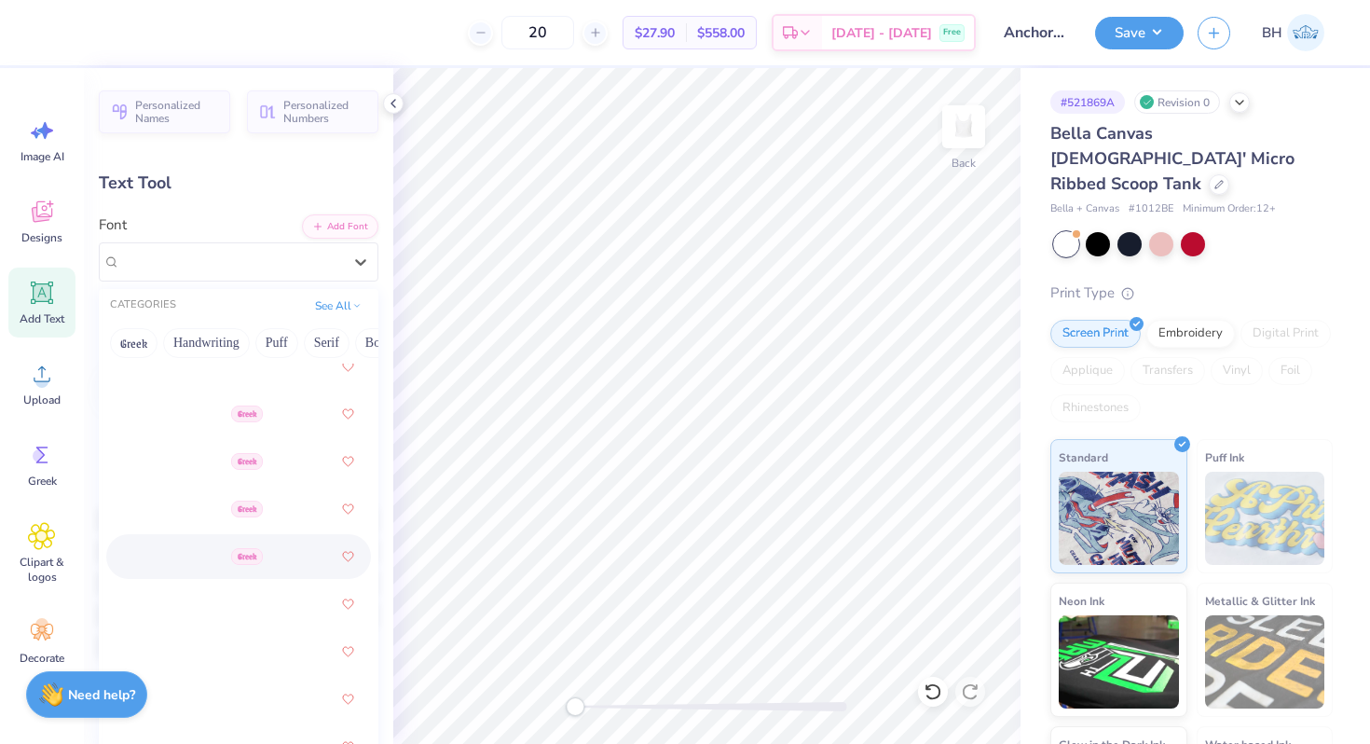
scroll to position [631, 0]
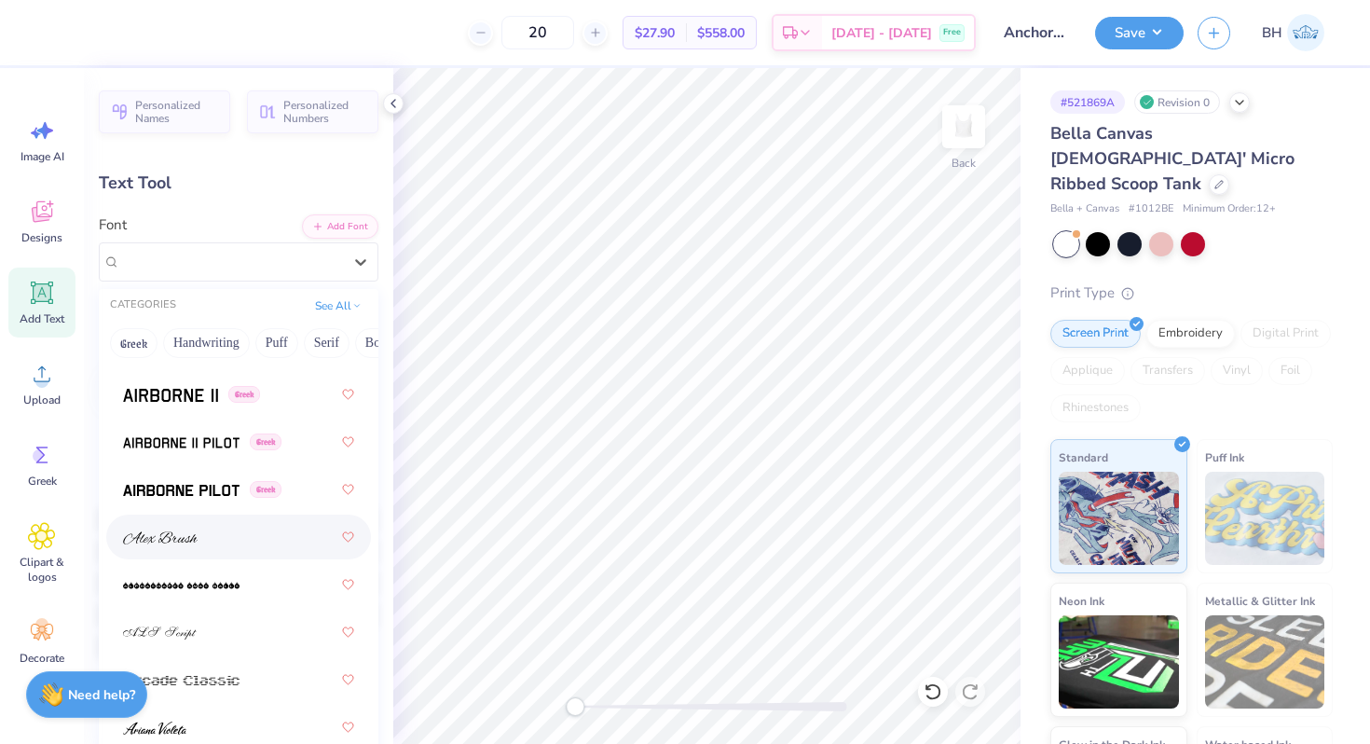
click at [230, 532] on div at bounding box center [238, 537] width 231 height 34
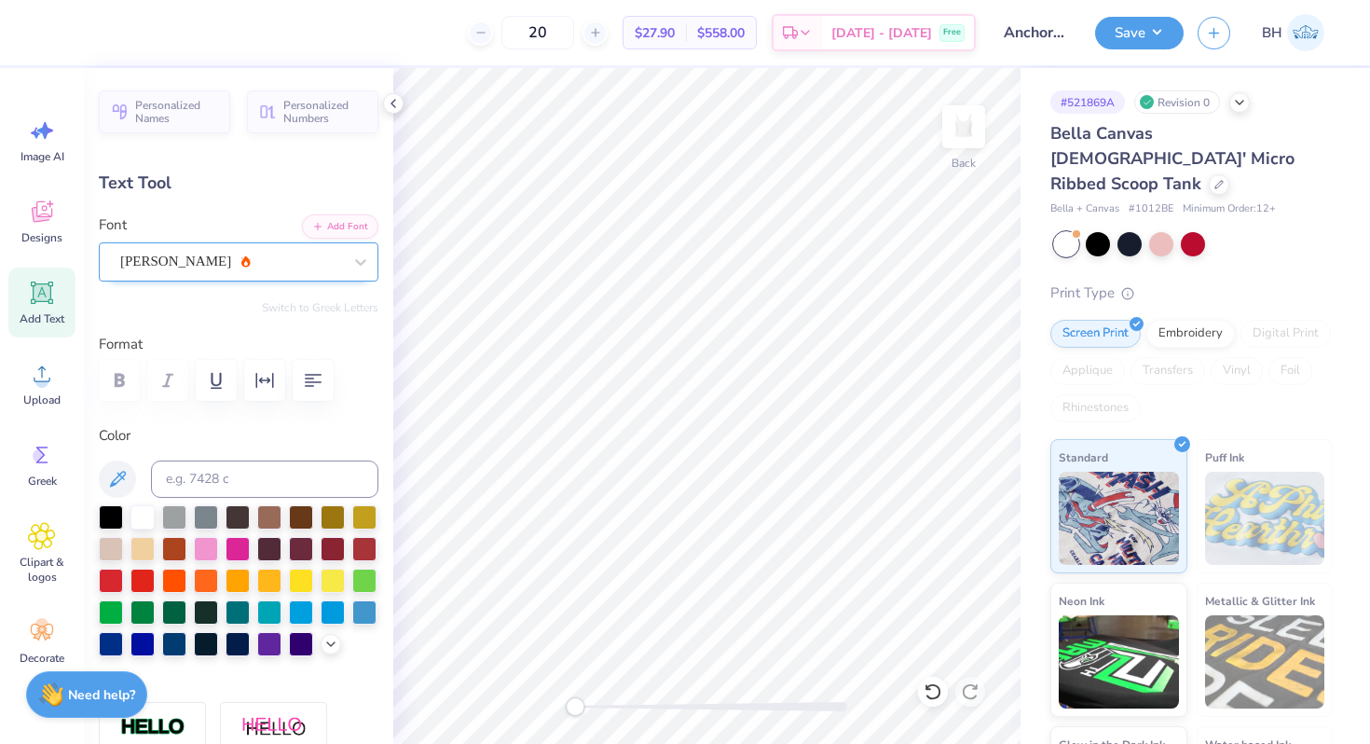
click at [265, 272] on div at bounding box center [231, 261] width 222 height 25
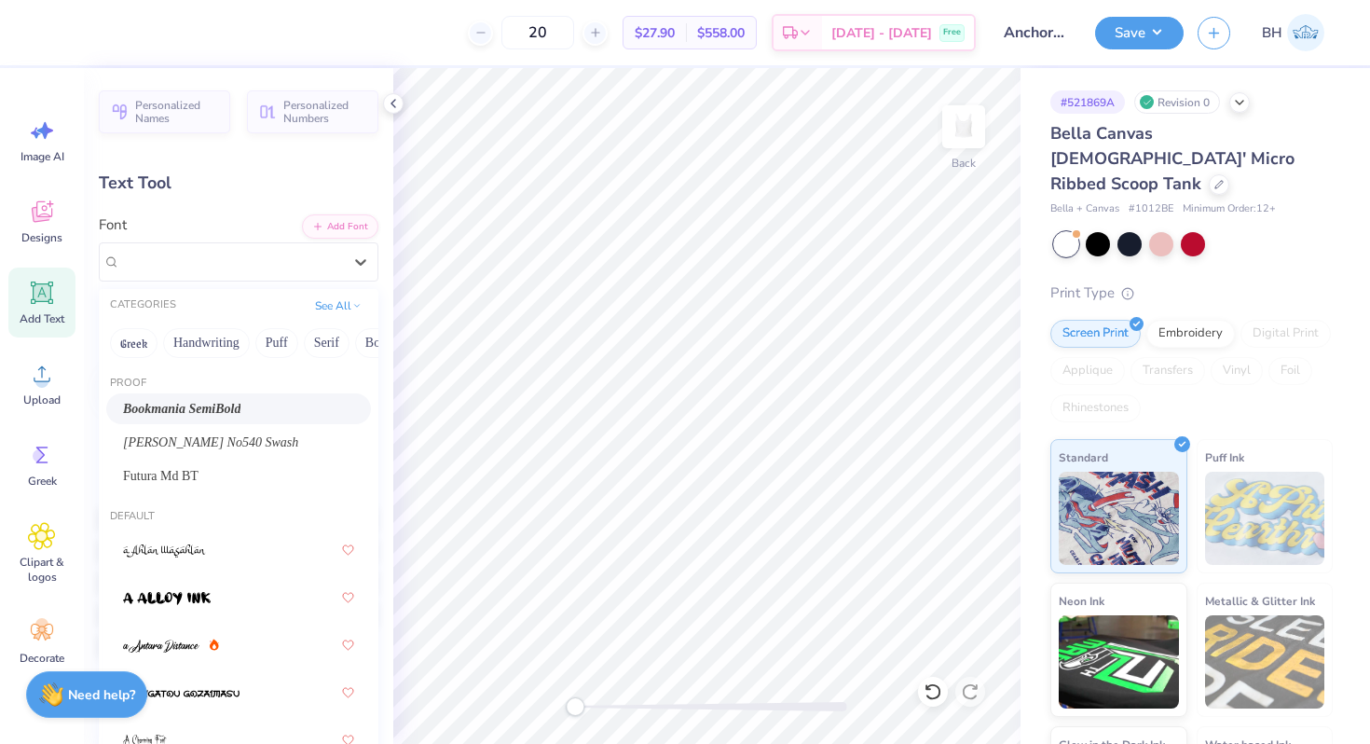
click at [241, 405] on span "Bookmania SemiBold" at bounding box center [181, 409] width 117 height 20
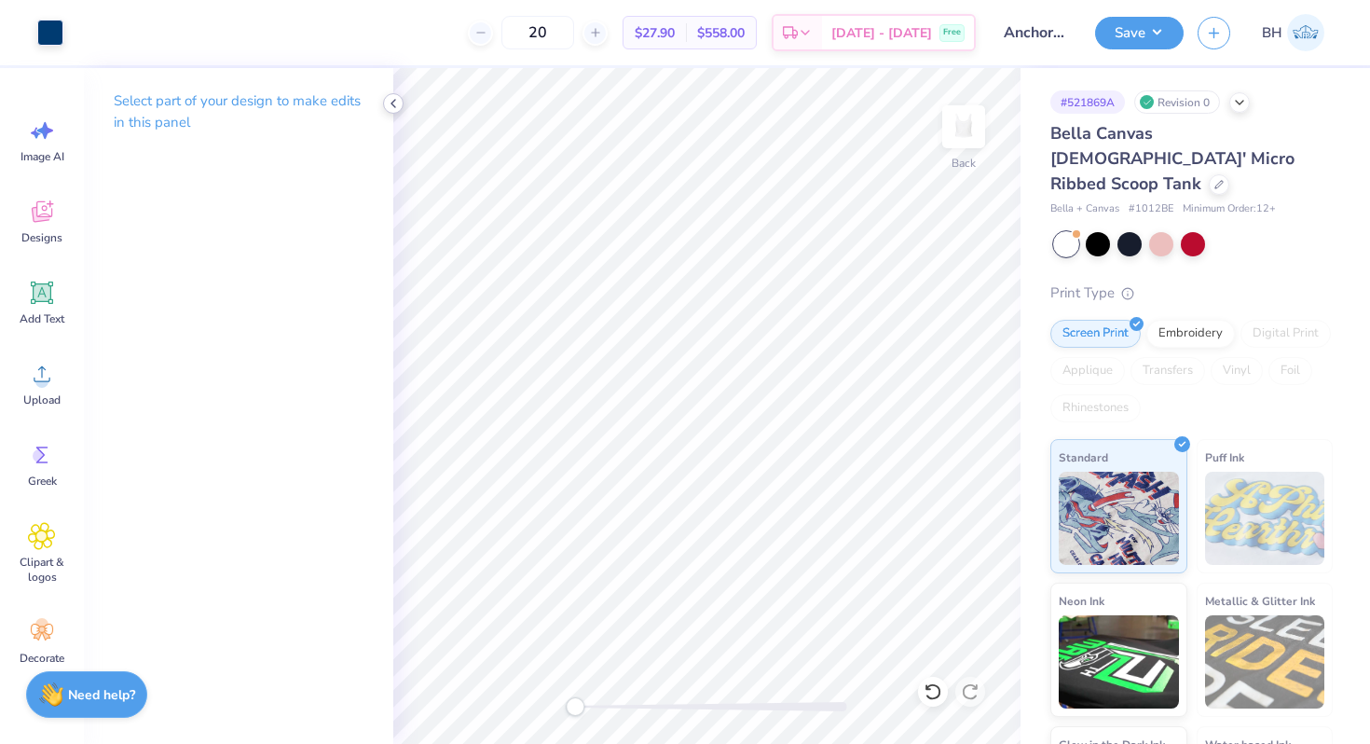
click at [394, 99] on icon at bounding box center [393, 103] width 15 height 15
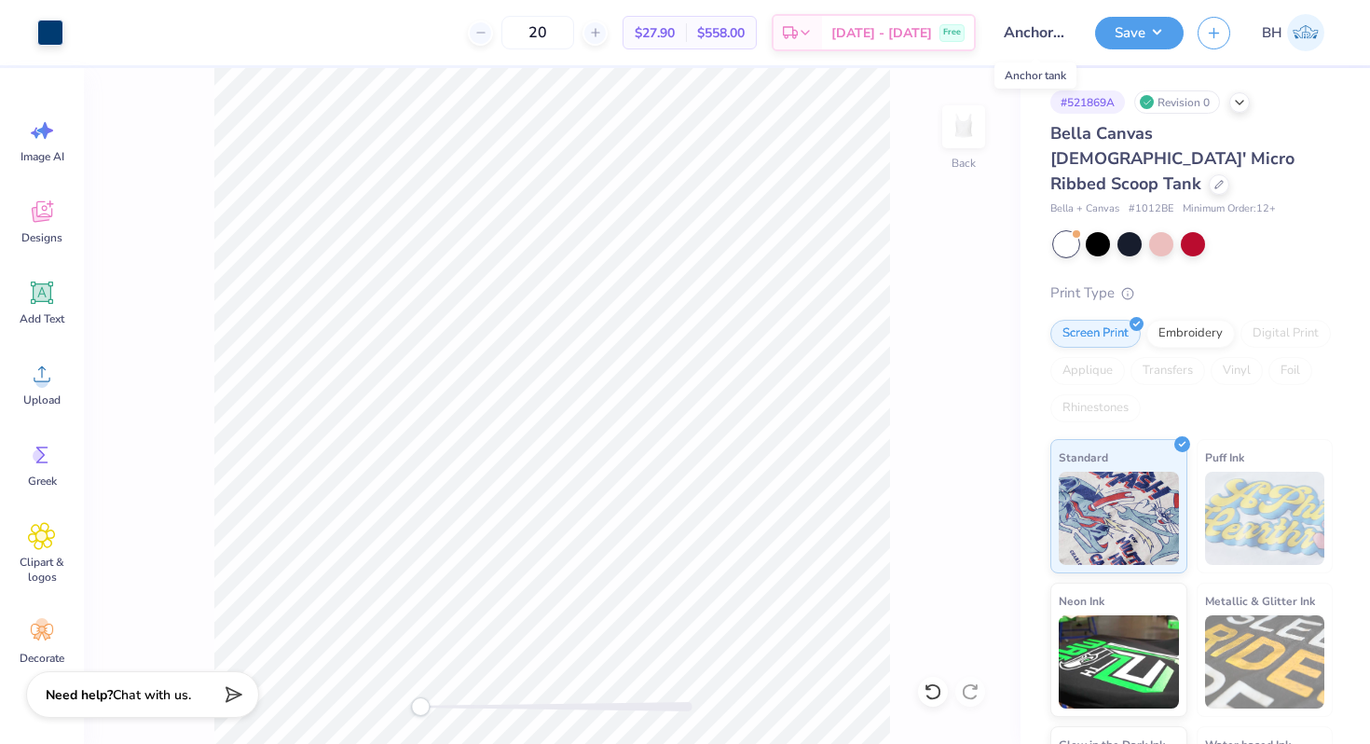
click at [1051, 34] on input "Anchor tank" at bounding box center [1035, 32] width 91 height 37
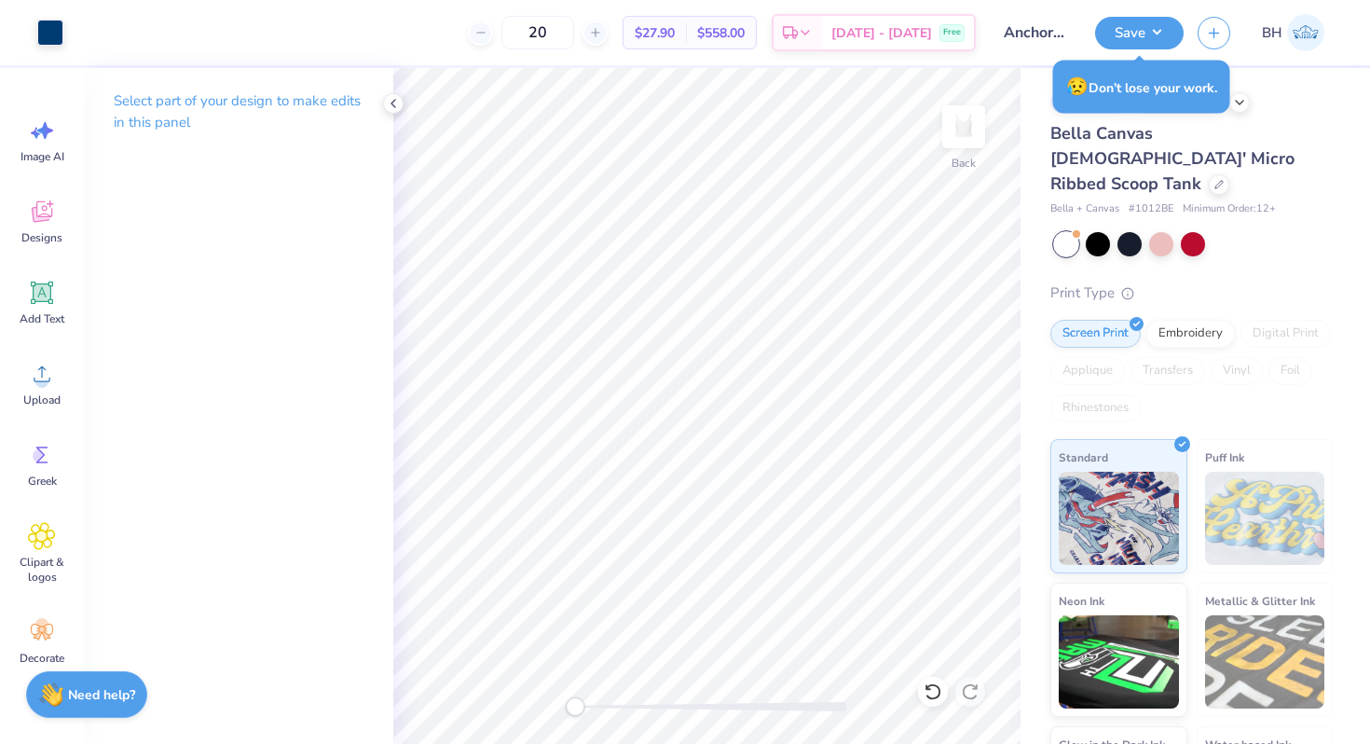
click at [1057, 34] on input "Anchor tank" at bounding box center [1035, 32] width 91 height 37
click at [1225, 34] on button "button" at bounding box center [1214, 30] width 33 height 33
click at [1214, 27] on icon "button" at bounding box center [1214, 30] width 16 height 16
click at [1248, 78] on div "# 521869A Revision 0 Bella Canvas [DEMOGRAPHIC_DATA]' Micro Ribbed Scoop Tank B…" at bounding box center [1196, 464] width 350 height 792
